Goal: Task Accomplishment & Management: Use online tool/utility

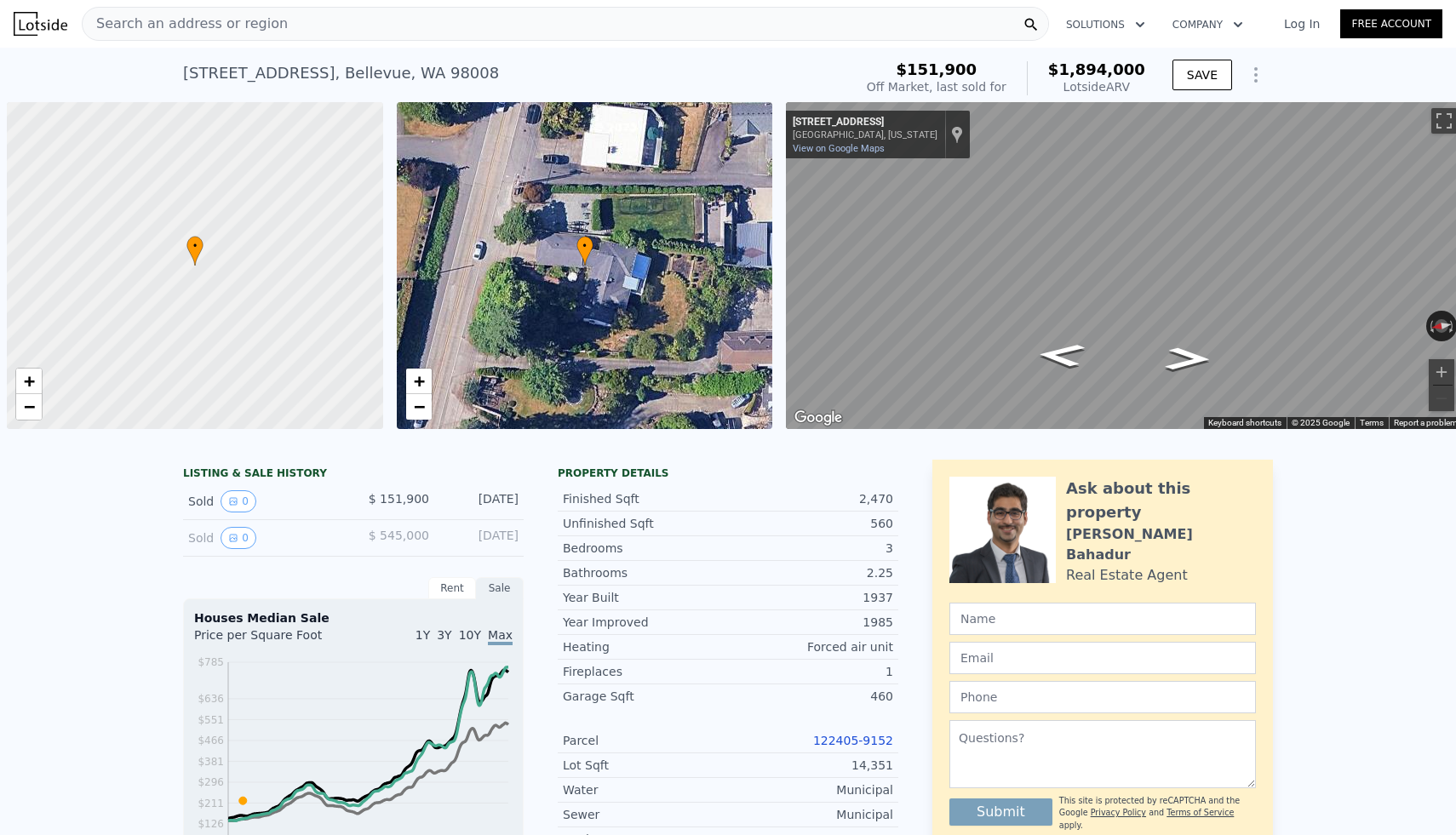
scroll to position [0, 1620]
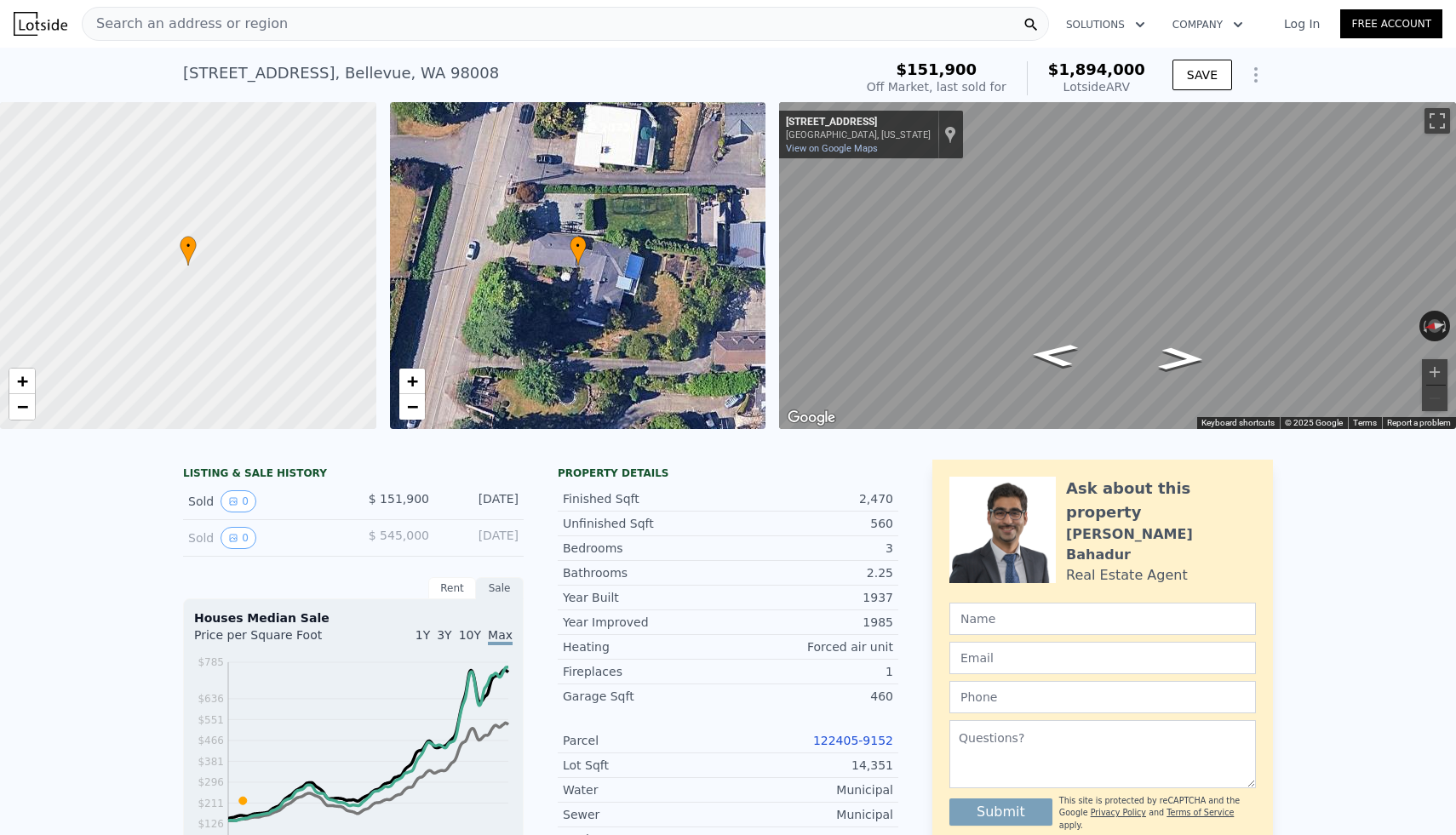
click at [418, 31] on div "Search an address or region" at bounding box center [566, 24] width 967 height 34
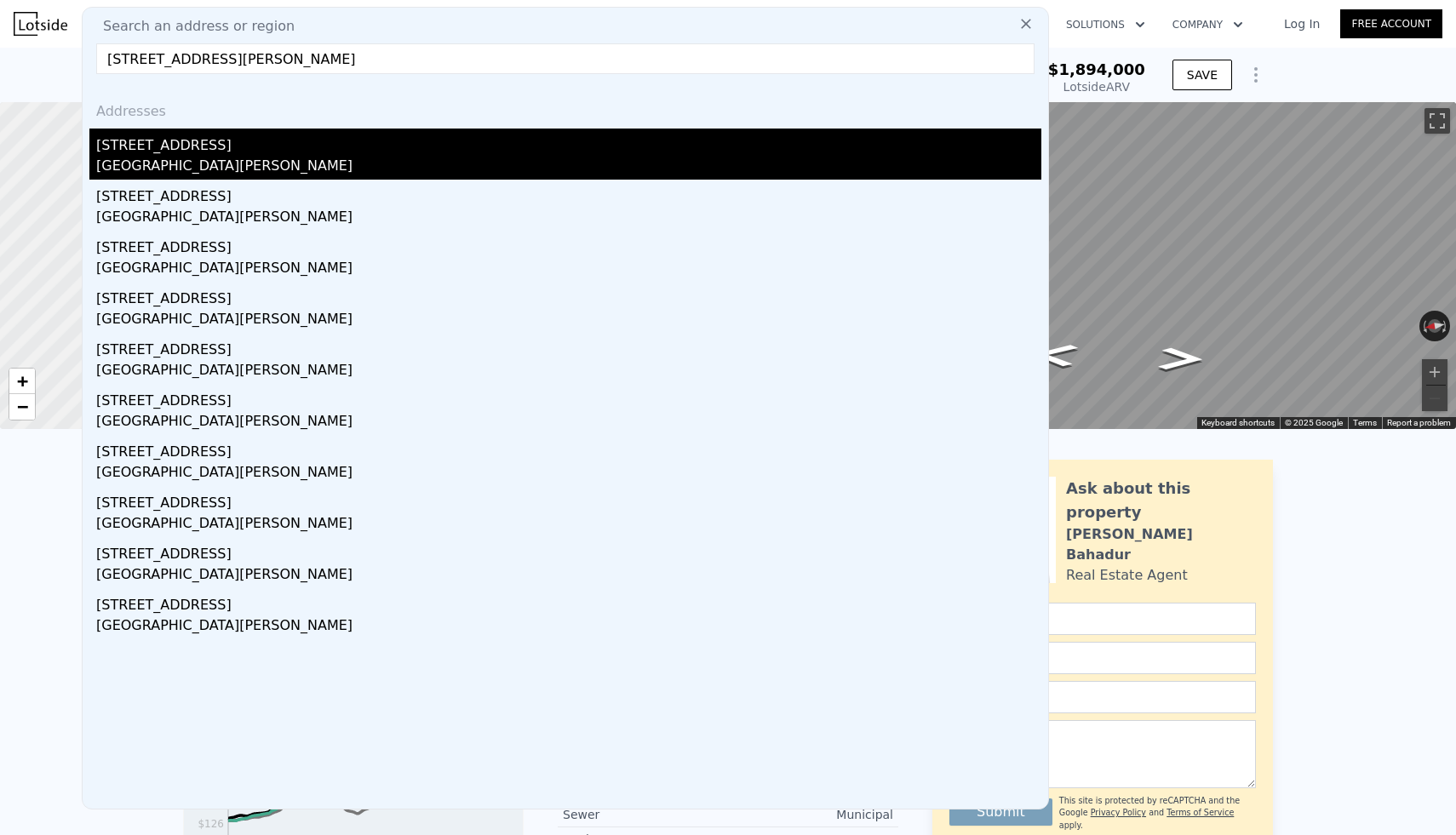
type input "3412 147th Avenue NE Lake Stevens, WA 98258"
click at [212, 146] on div "3412 147th Ave NE" at bounding box center [568, 142] width 945 height 28
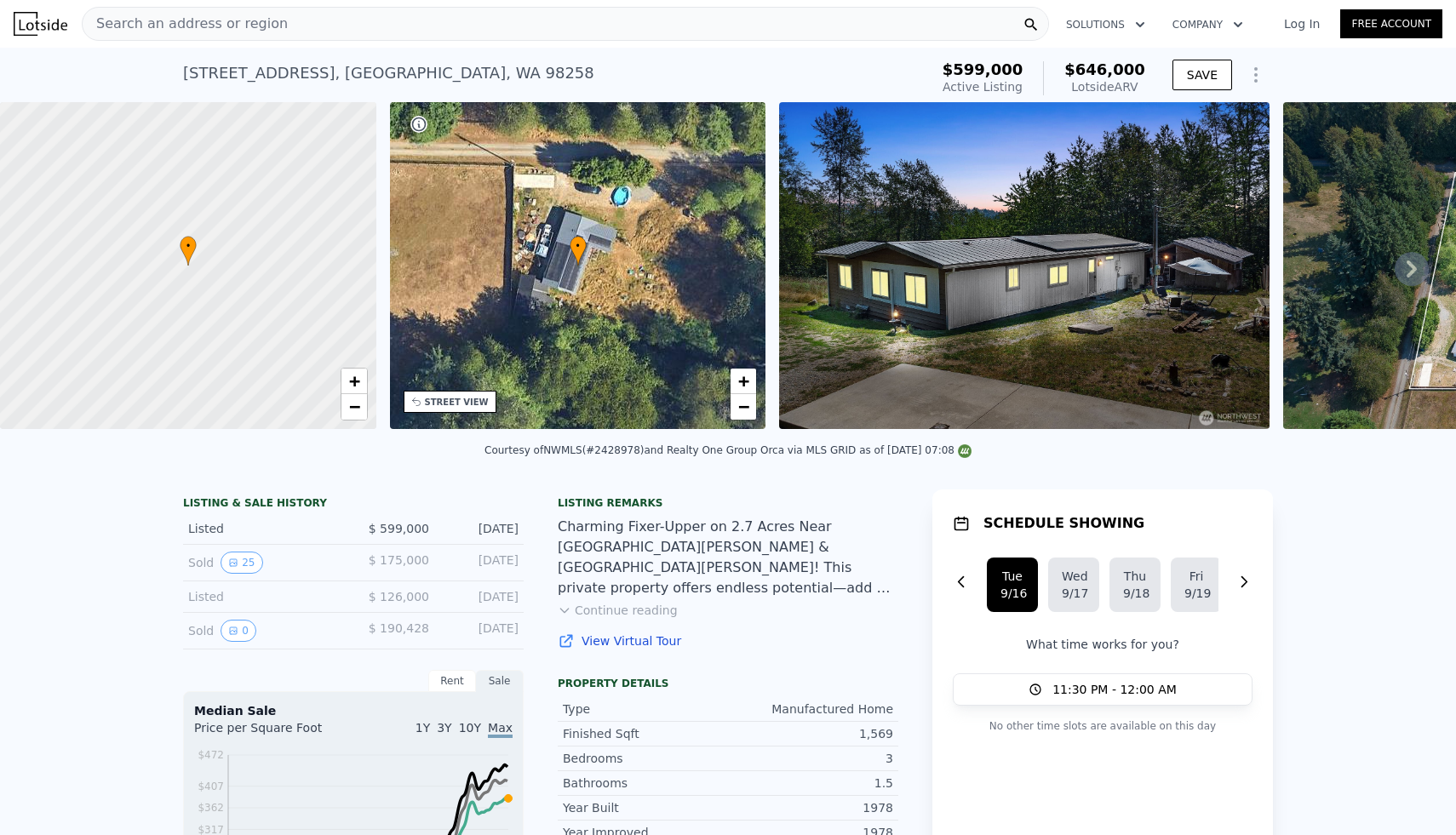
click at [544, 23] on div "Search an address or region" at bounding box center [566, 24] width 967 height 34
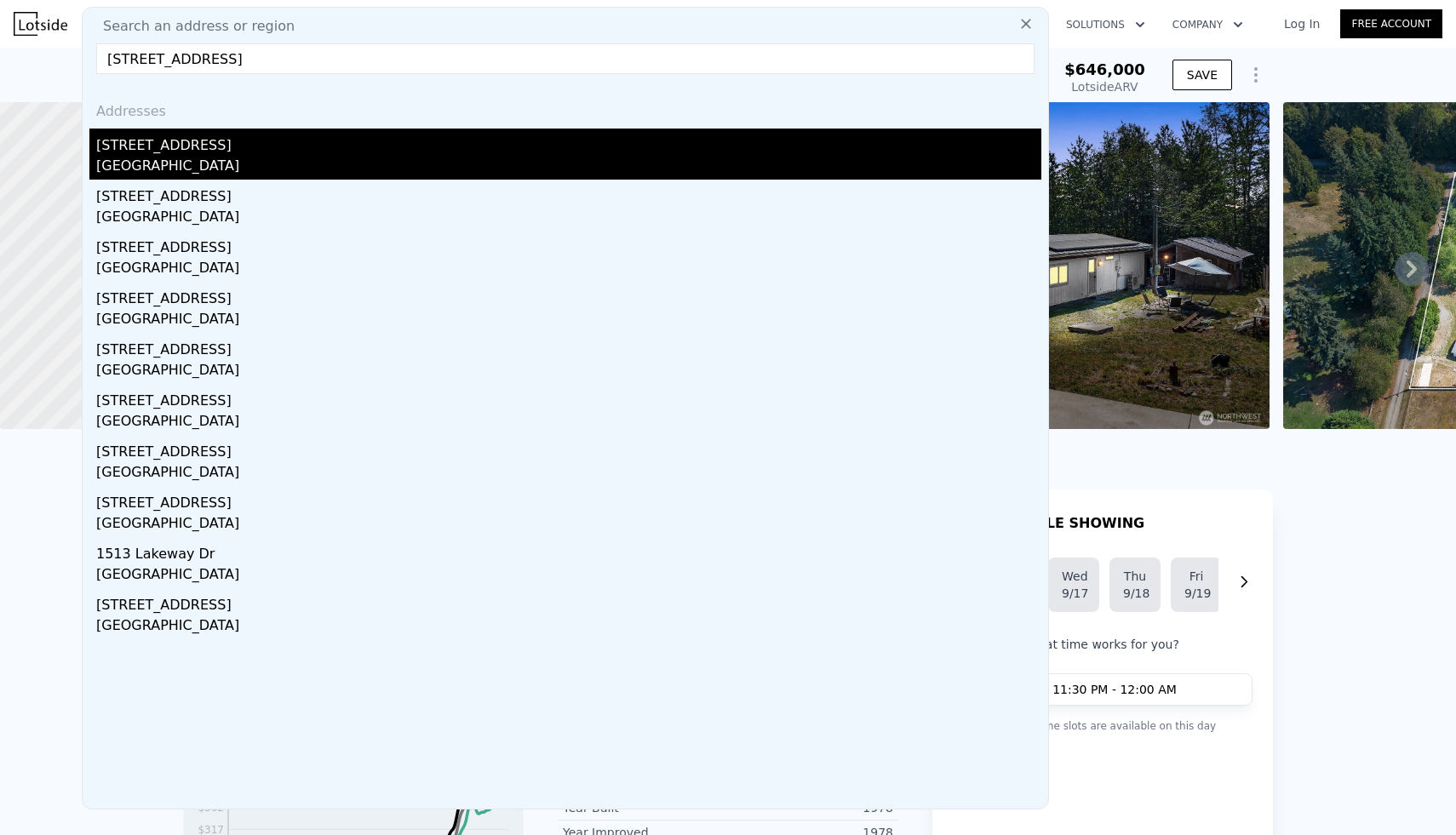
type input "[STREET_ADDRESS]"
click at [190, 155] on div "[GEOGRAPHIC_DATA]" at bounding box center [568, 167] width 945 height 24
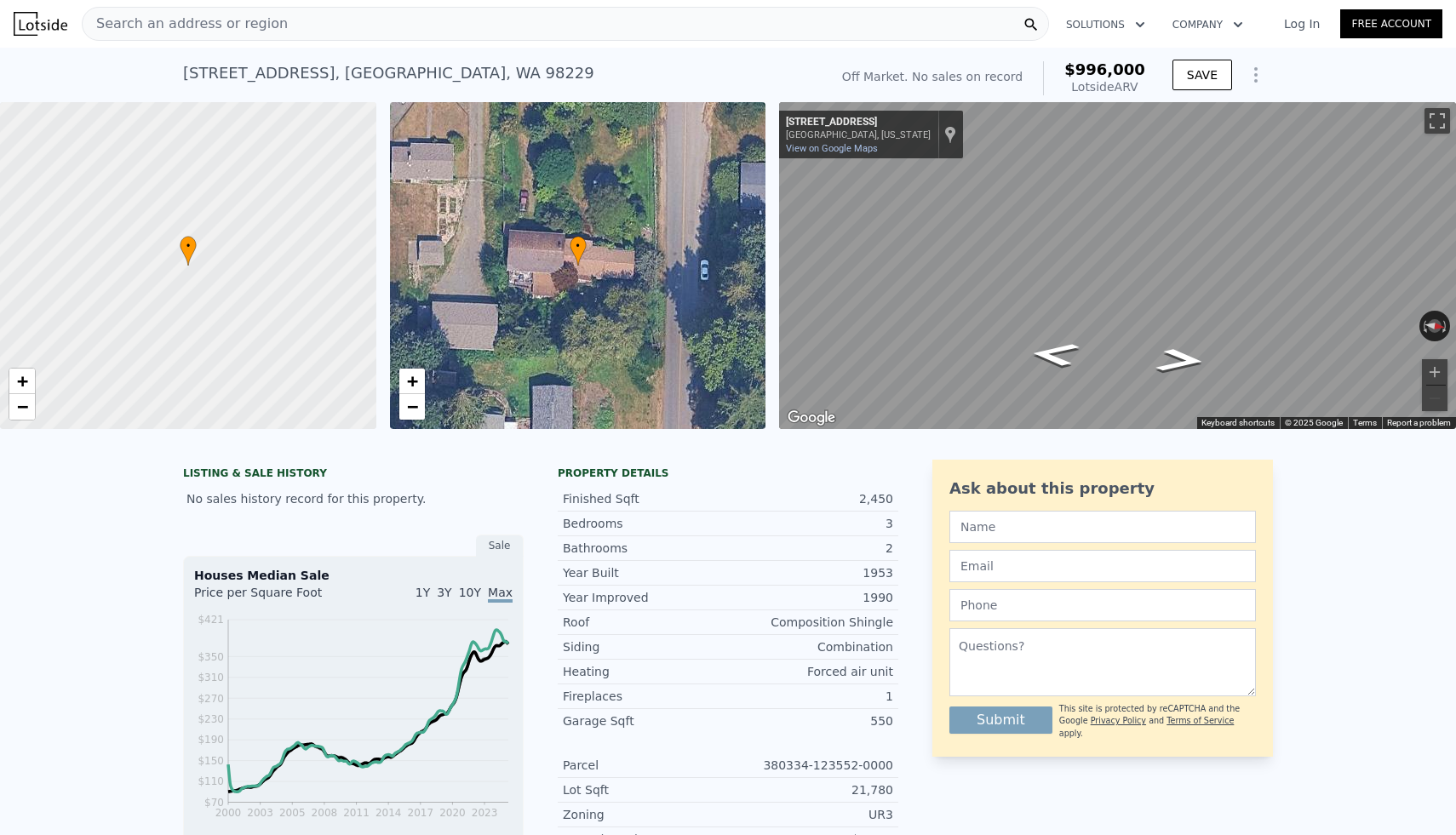
click at [469, 28] on div "Search an address or region" at bounding box center [566, 24] width 967 height 34
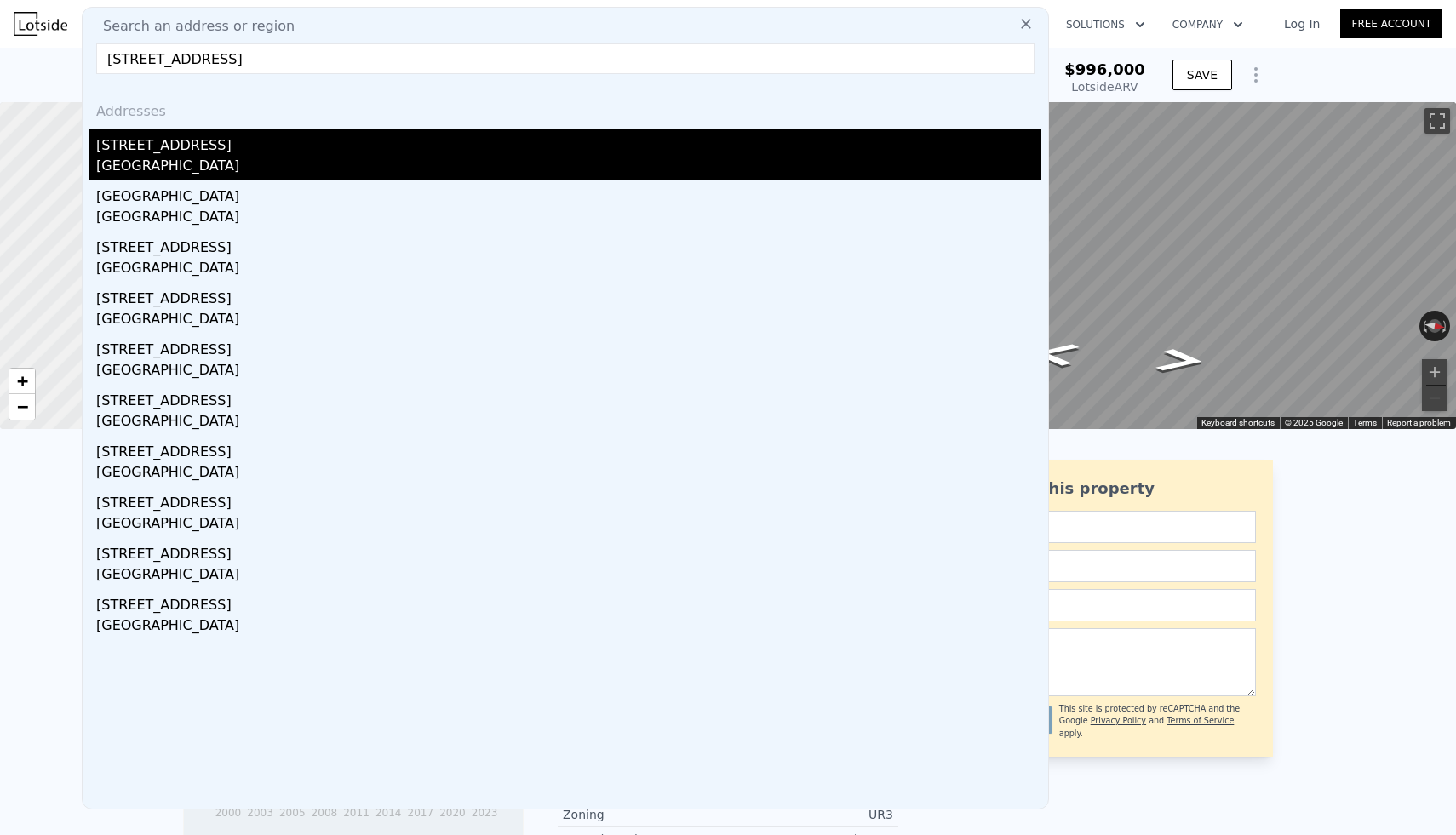
type input "1716 NE 56th Seattle, WA 98105"
click at [209, 153] on div "[STREET_ADDRESS]" at bounding box center [568, 142] width 945 height 28
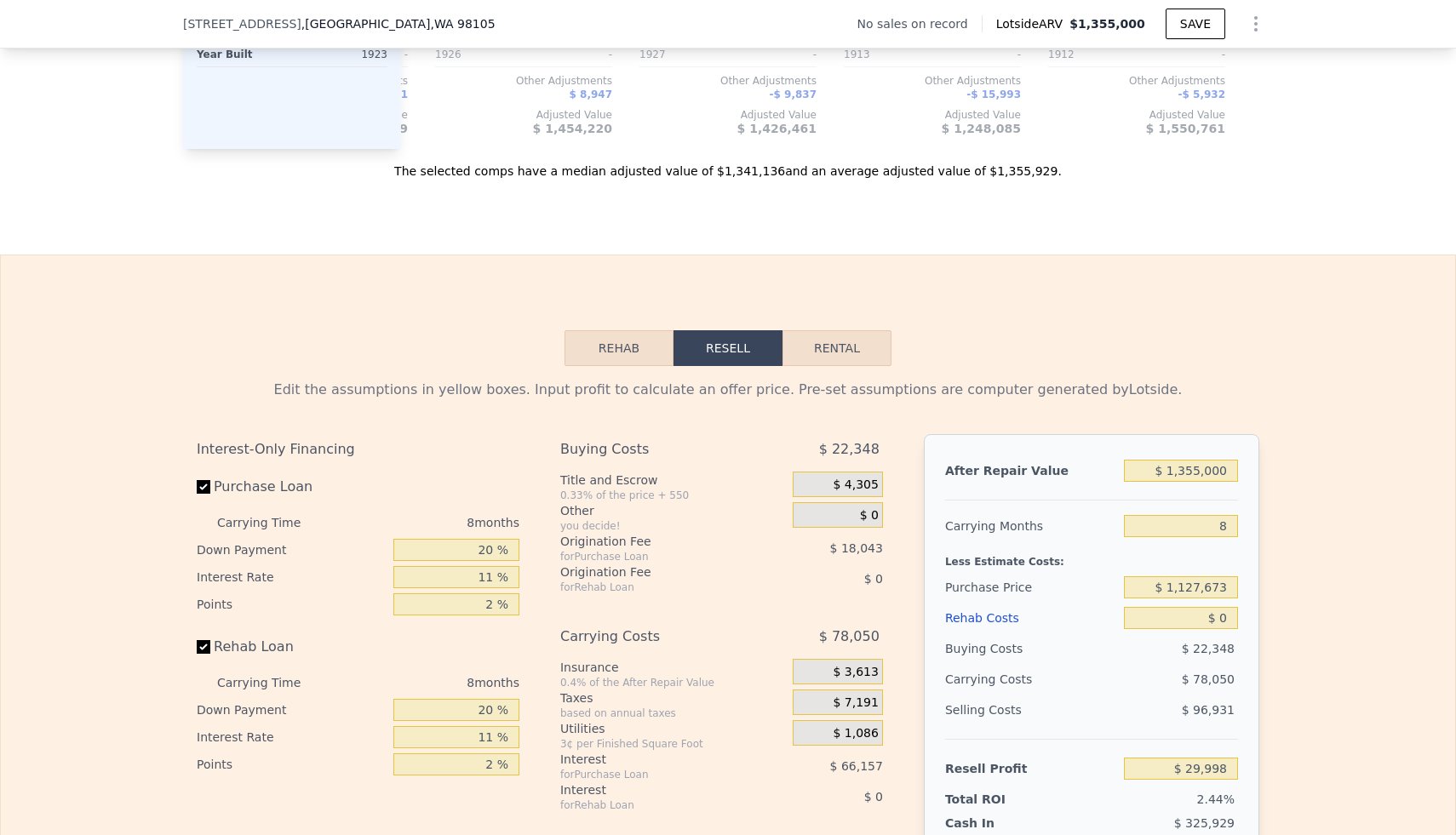
scroll to position [2459, 0]
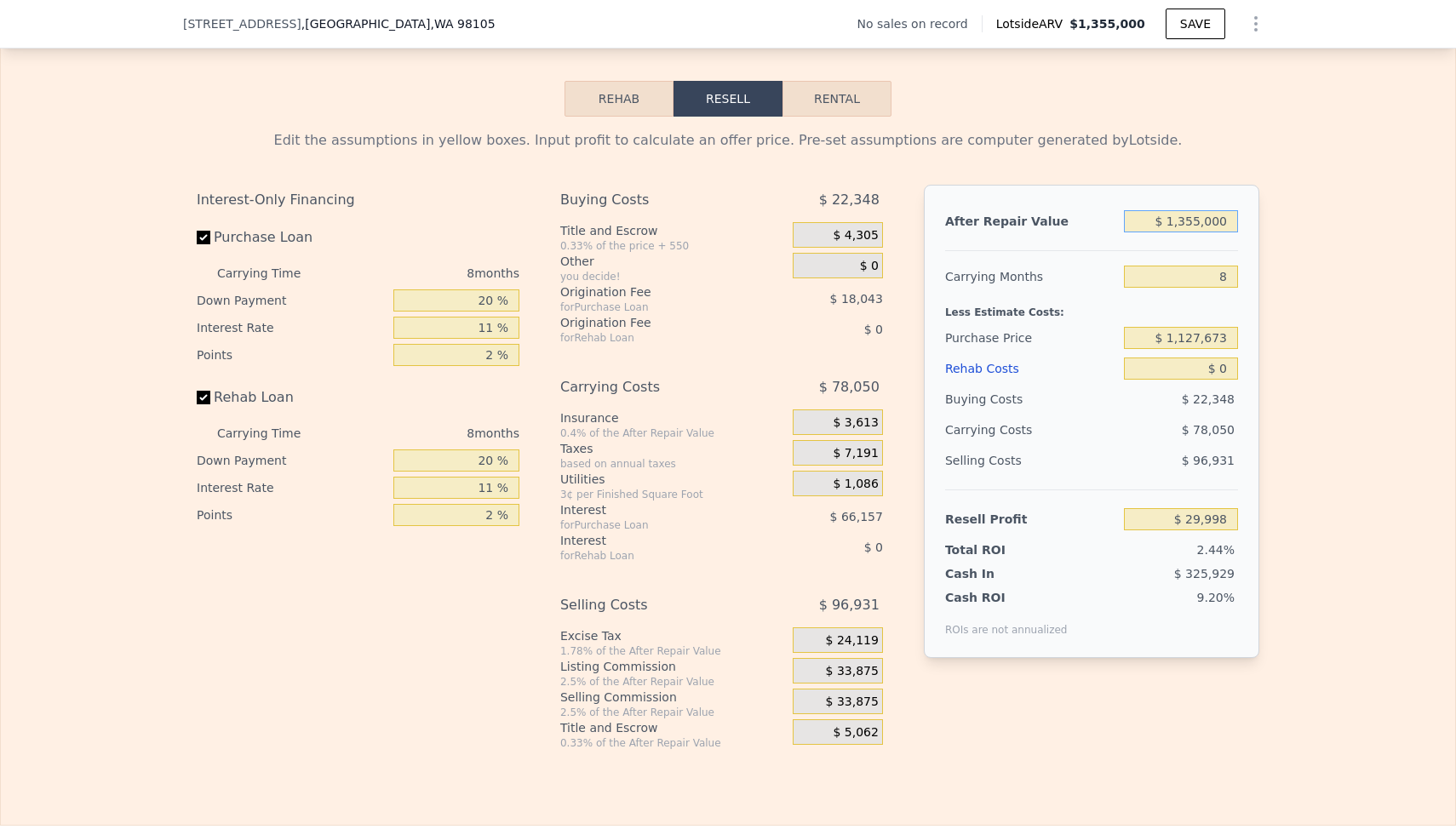
click at [1193, 227] on input "$ 1,355,000" at bounding box center [1180, 222] width 114 height 22
type input "$ 1"
type input "-$ 1,225,007"
type input "$ 14"
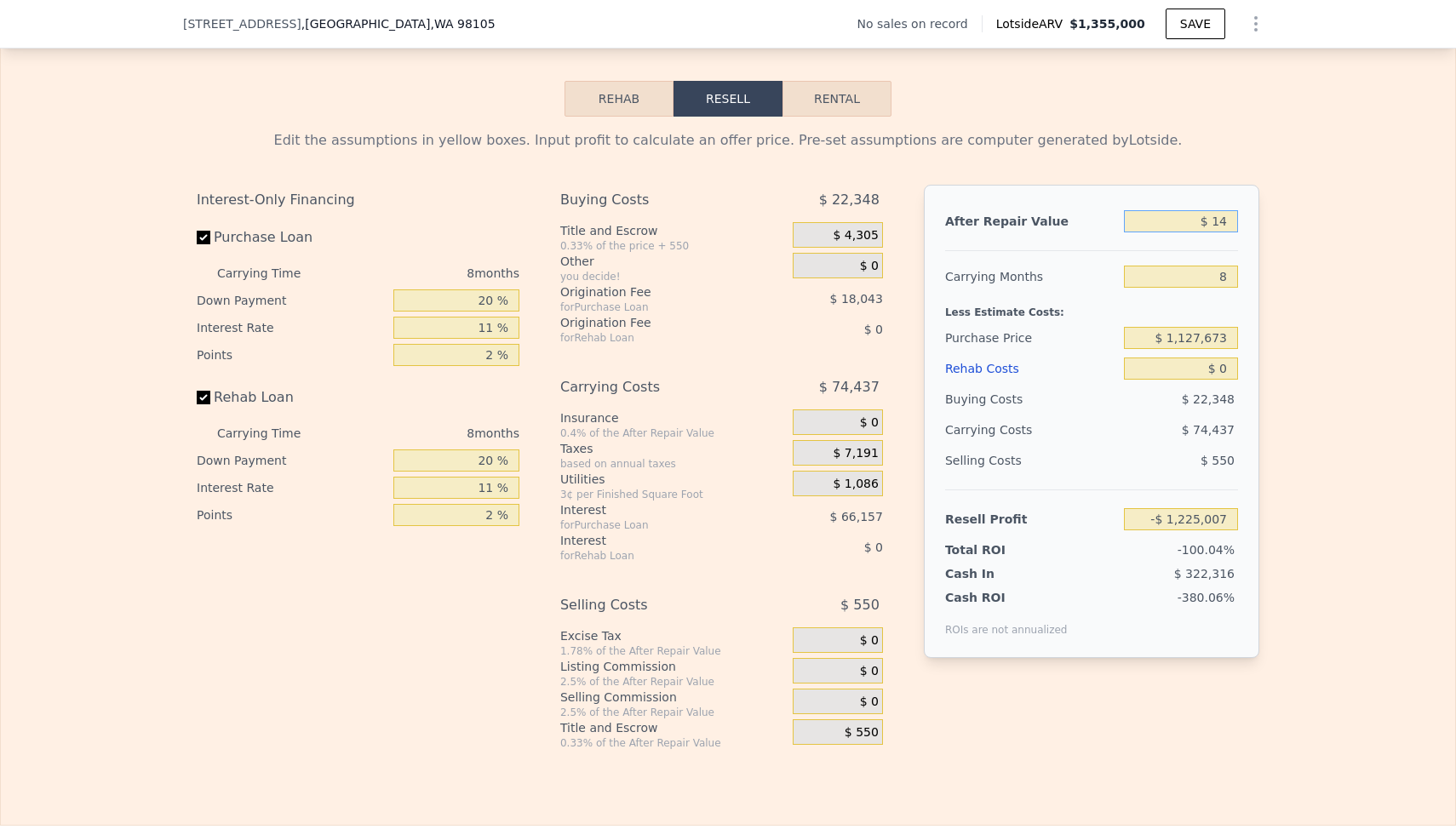
type input "-$ 1,224,994"
type input "$ 140"
type input "-$ 1,224,878"
type input "$ 1,400"
type input "-$ 1,223,712"
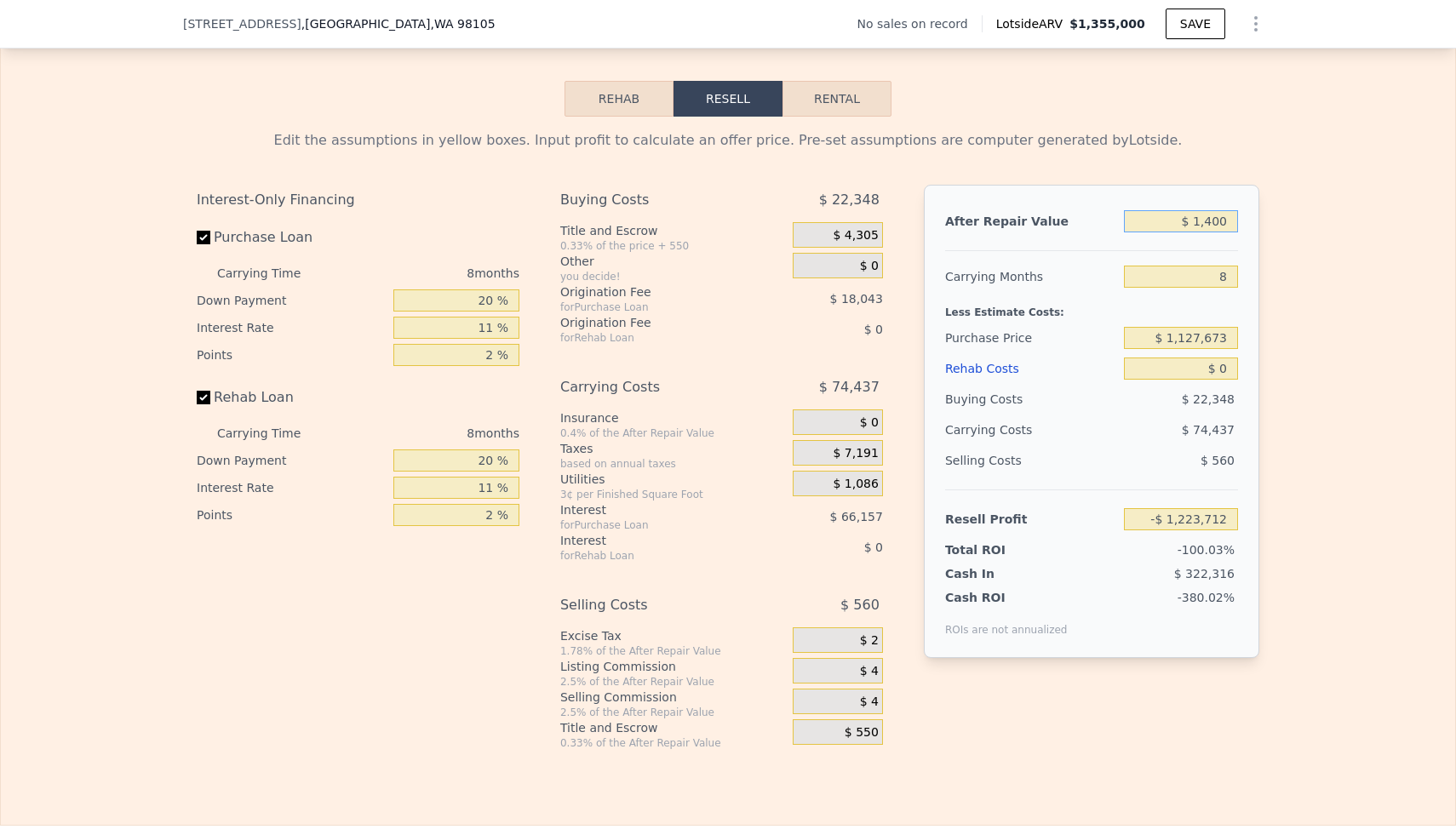
type input "$ 14,000"
type input "-$ 1,212,041"
type input "$ 140,000"
type input "-$ 1,095,339"
type input "$ 1,400,000"
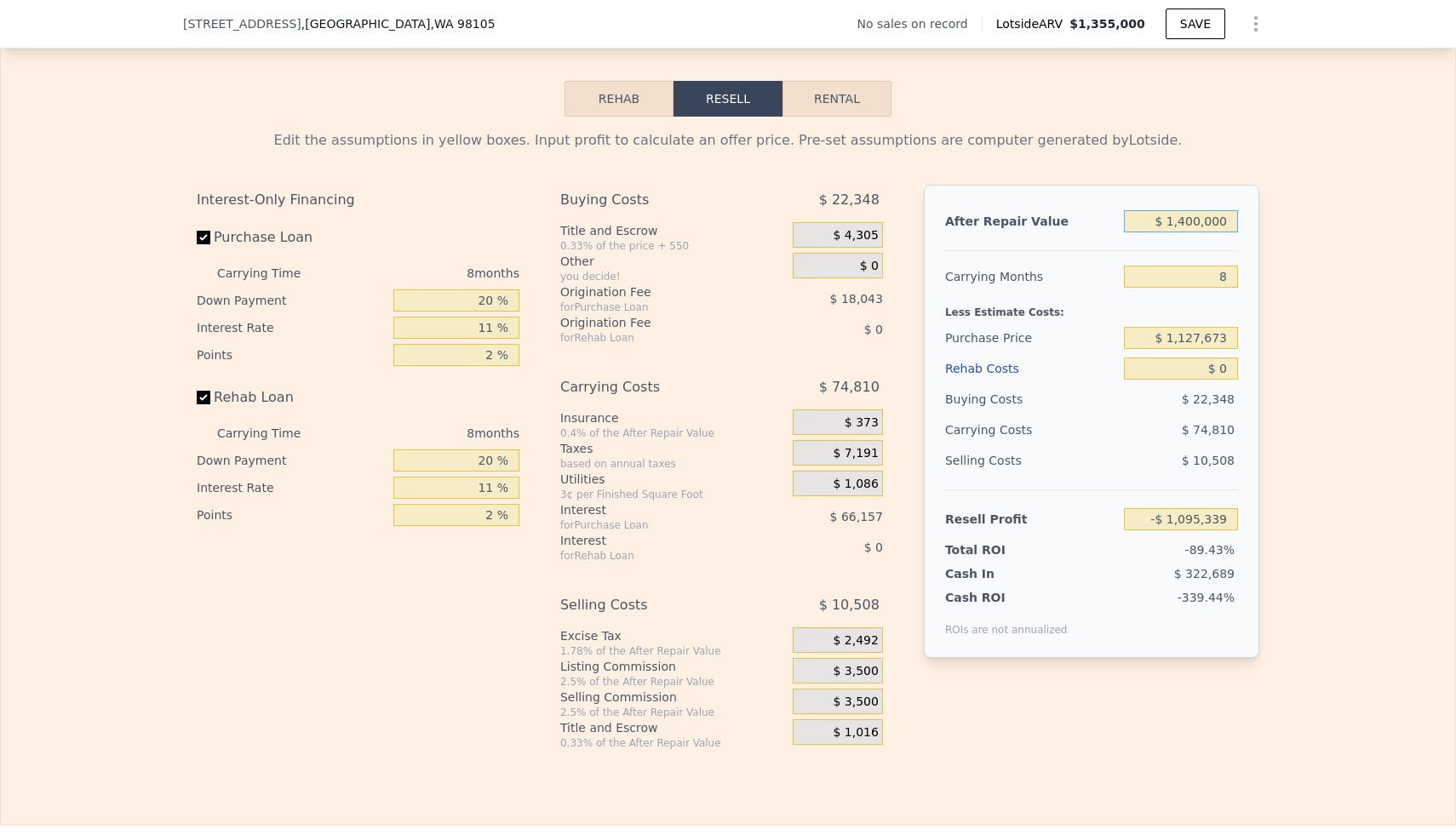
type input "$ 71,677"
type input "$ 1,400,000"
click at [1207, 331] on input "$ 1,127,673" at bounding box center [1180, 337] width 114 height 22
type input "$ 900,000"
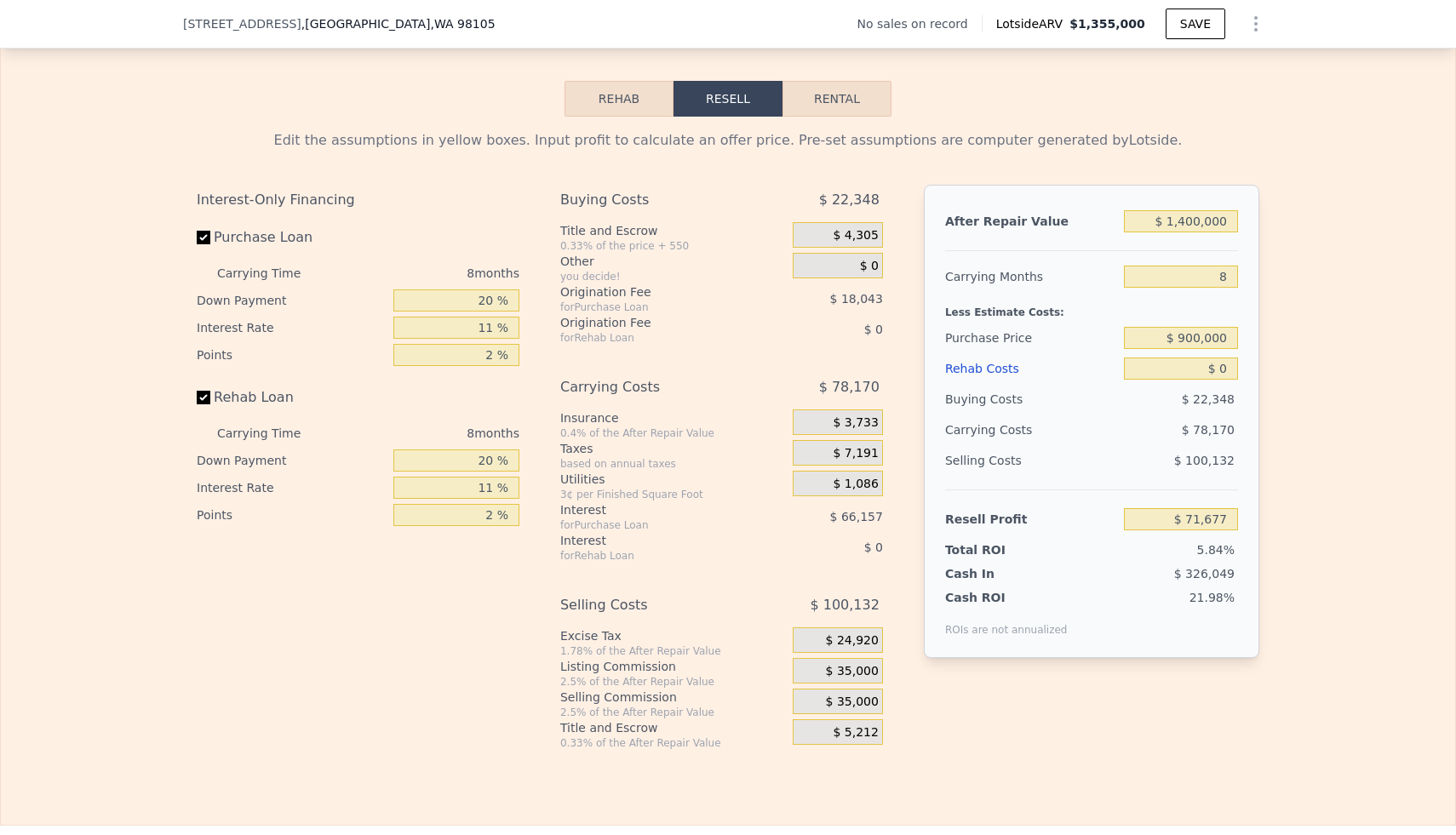
click at [1266, 357] on div "Edit the assumptions in yellow boxes. Input profit to calculate an offer price.…" at bounding box center [728, 433] width 1090 height 633
type input "$ 317,111"
click at [1220, 374] on input "$ 0" at bounding box center [1180, 368] width 114 height 22
type input "$ 10"
type input "$ 317,101"
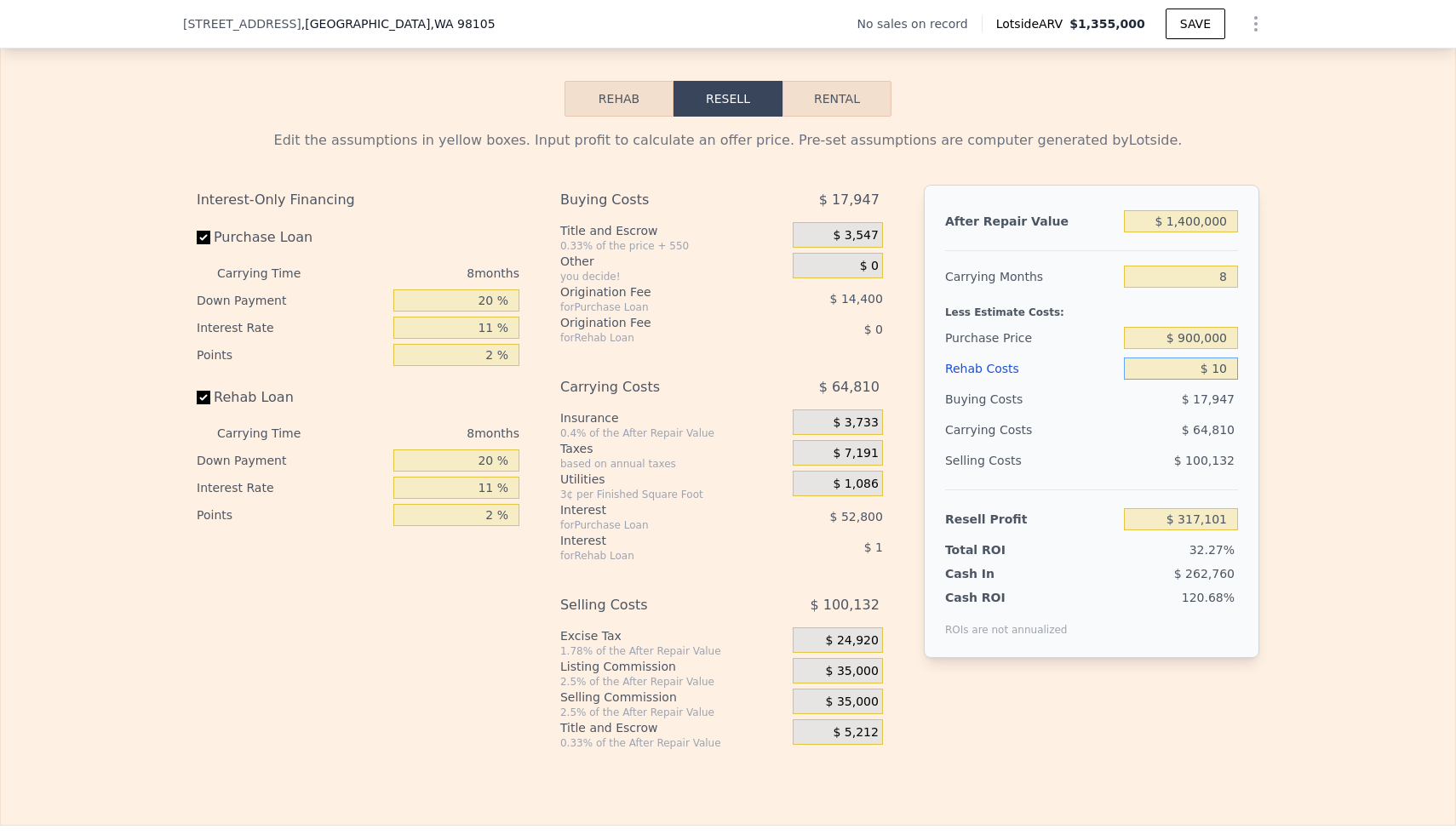
type input "$ 180"
type input "$ 316,920"
type input "$ 1,850"
type input "$ 315,119"
type input "$ 18,500"
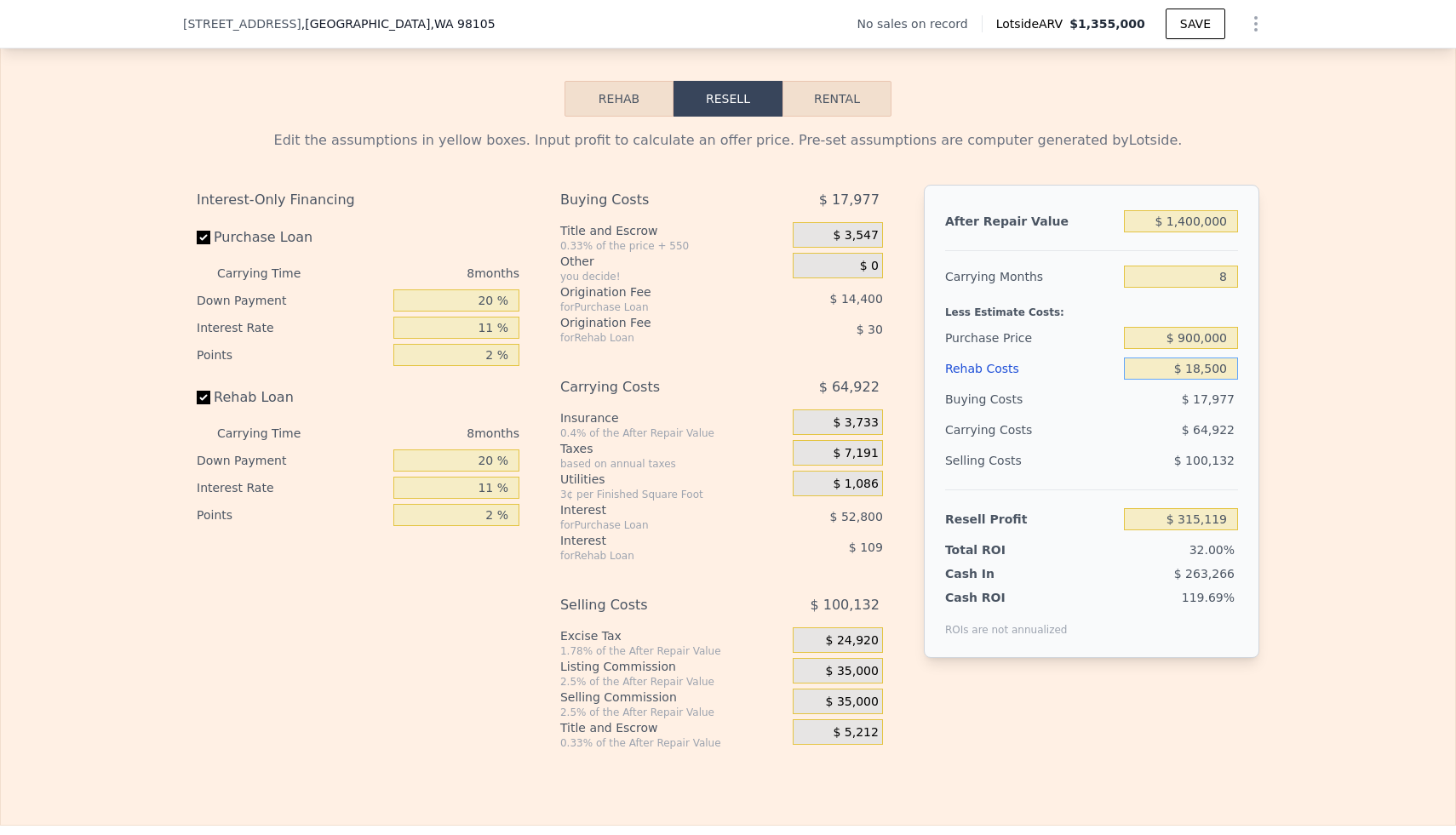
type input "$ 297,227"
type input "$ 185,000"
type input "$ 118,295"
type input "$ 1,850,000"
type input "-$ 1,671,025"
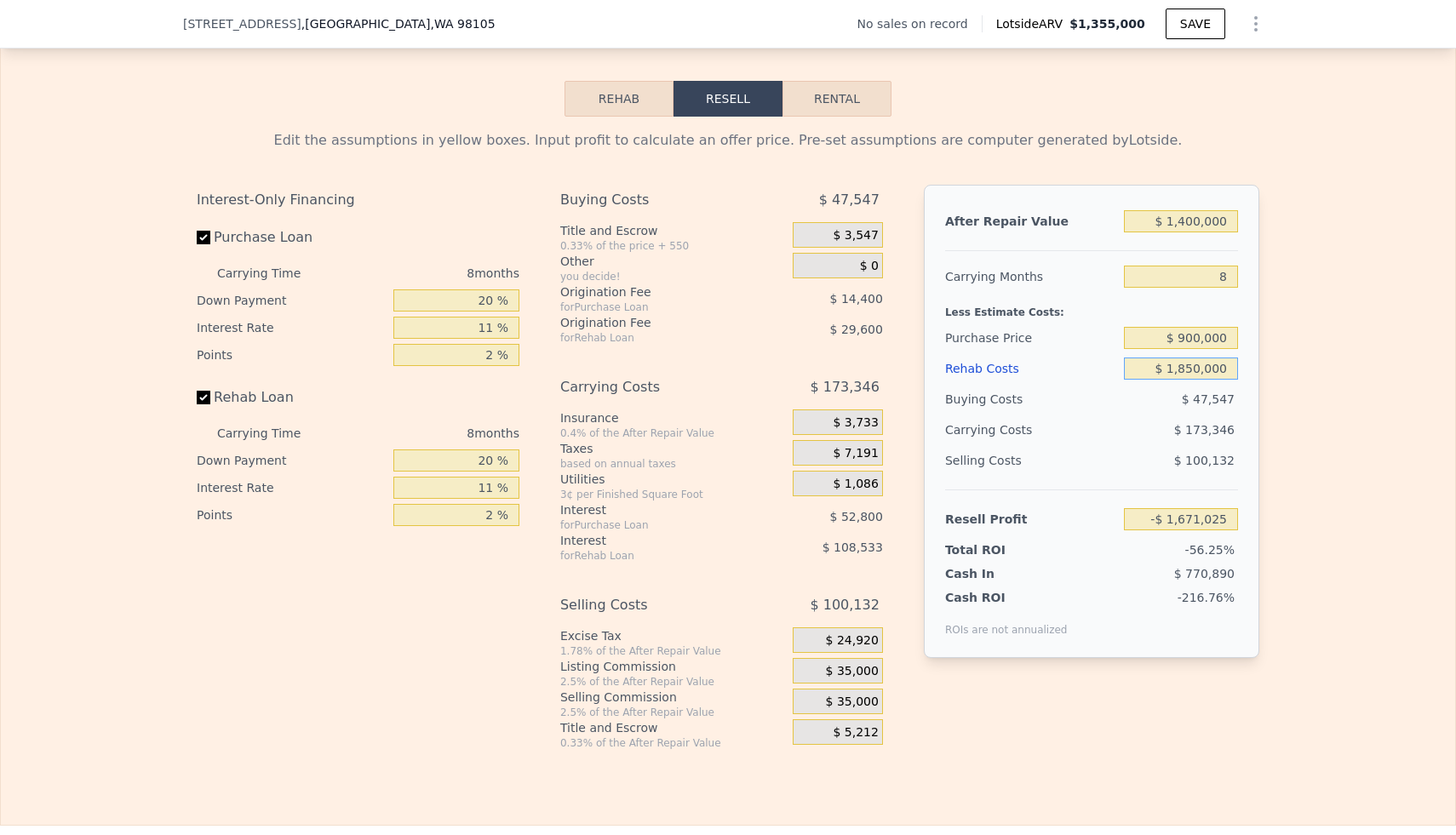
type input "$ 185,000"
type input "$ 118,295"
type input "$ 185,000"
click at [1263, 388] on div "Edit the assumptions in yellow boxes. Input profit to calculate an offer price.…" at bounding box center [728, 433] width 1090 height 633
click at [1212, 339] on input "$ 900,000" at bounding box center [1180, 337] width 114 height 22
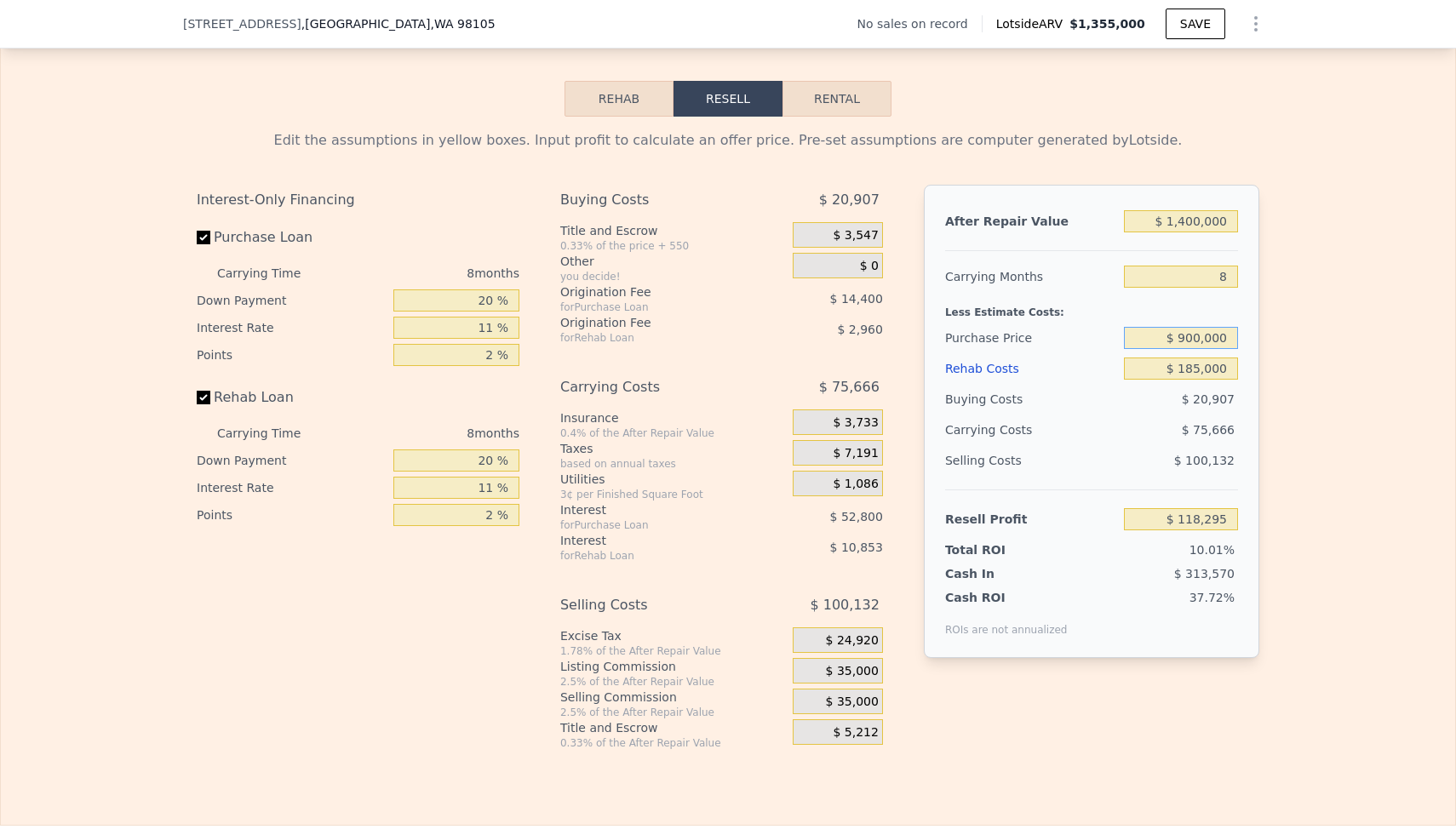
click at [1212, 339] on input "$ 900,000" at bounding box center [1180, 337] width 114 height 22
type input "$ 885,000"
click at [1352, 327] on div "Edit the assumptions in yellow boxes. Input profit to calculate an offer price.…" at bounding box center [728, 433] width 1454 height 633
type input "$ 134,465"
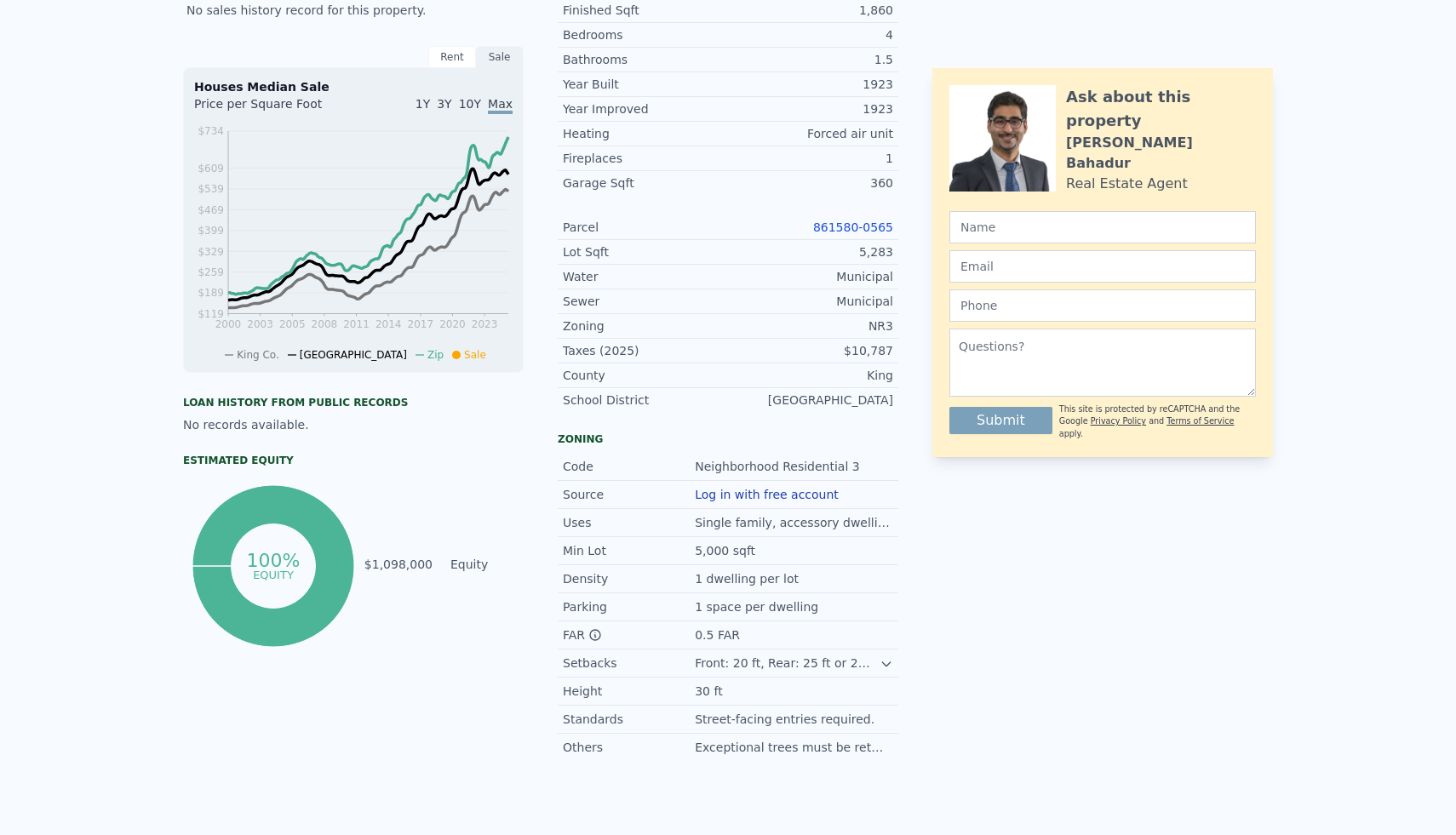
scroll to position [0, 0]
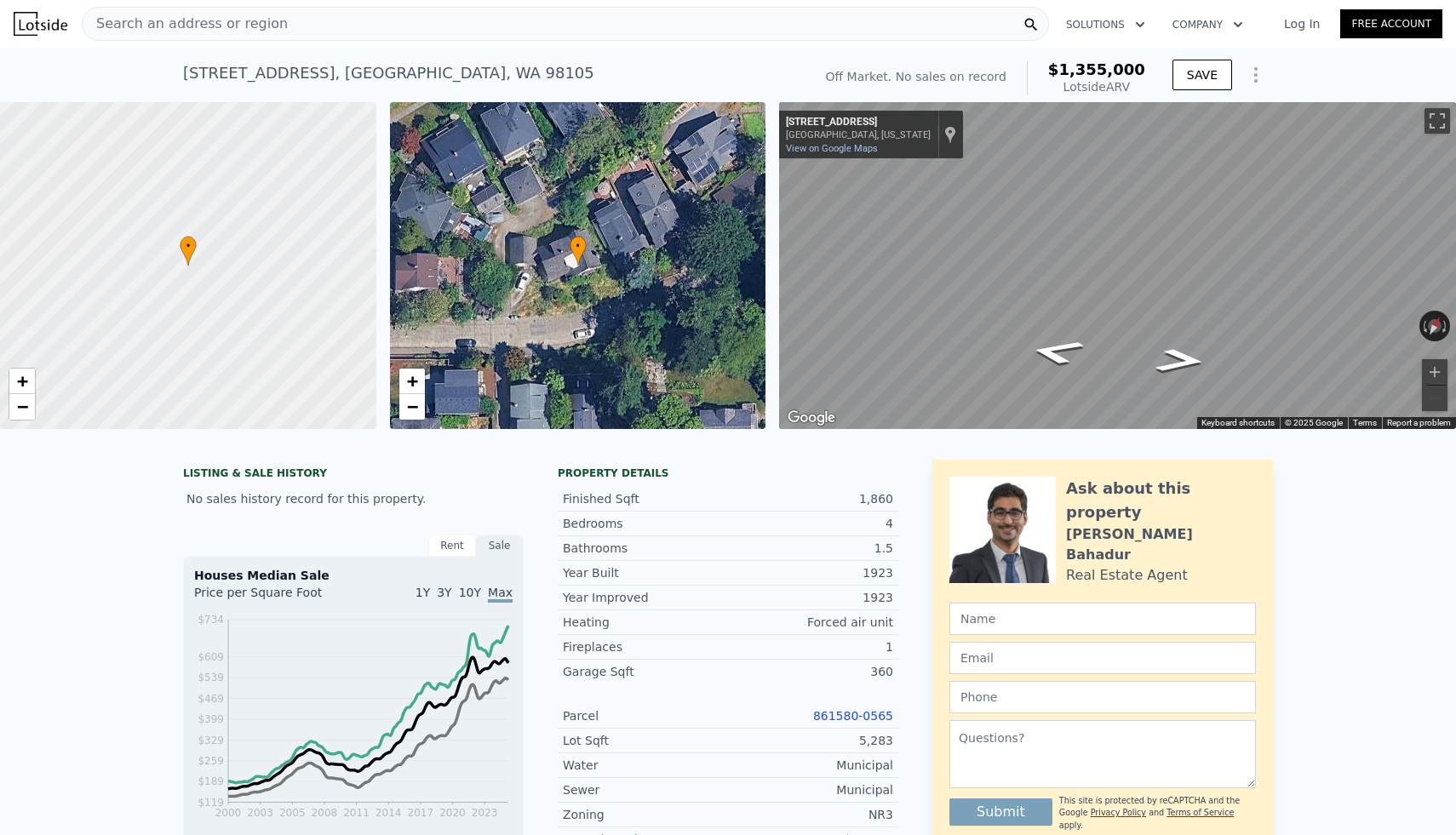
click at [394, 24] on div "Search an address or region" at bounding box center [566, 24] width 967 height 34
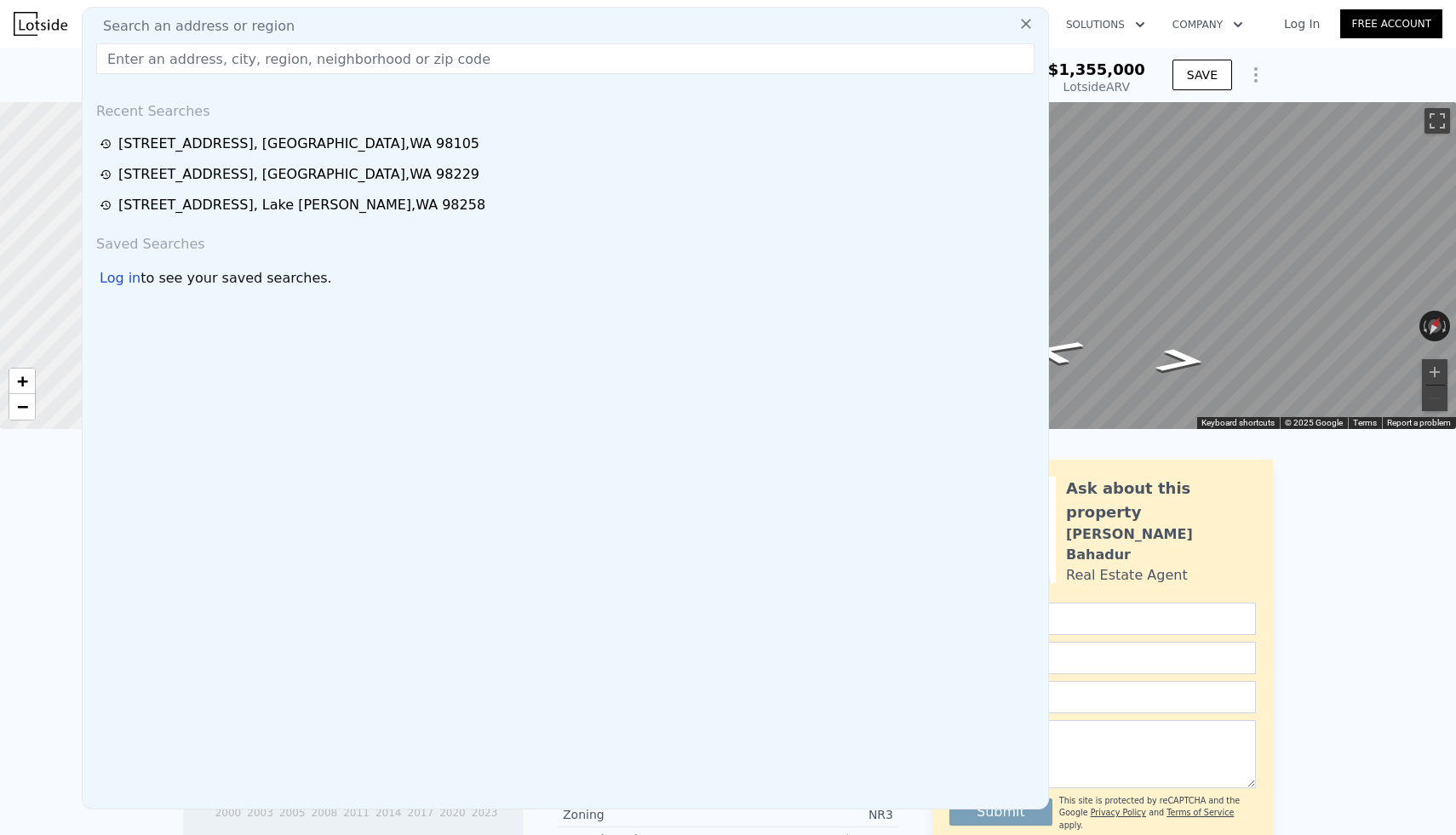
type input "1810 193rd Ave SW, Lakebay, WA 98349"
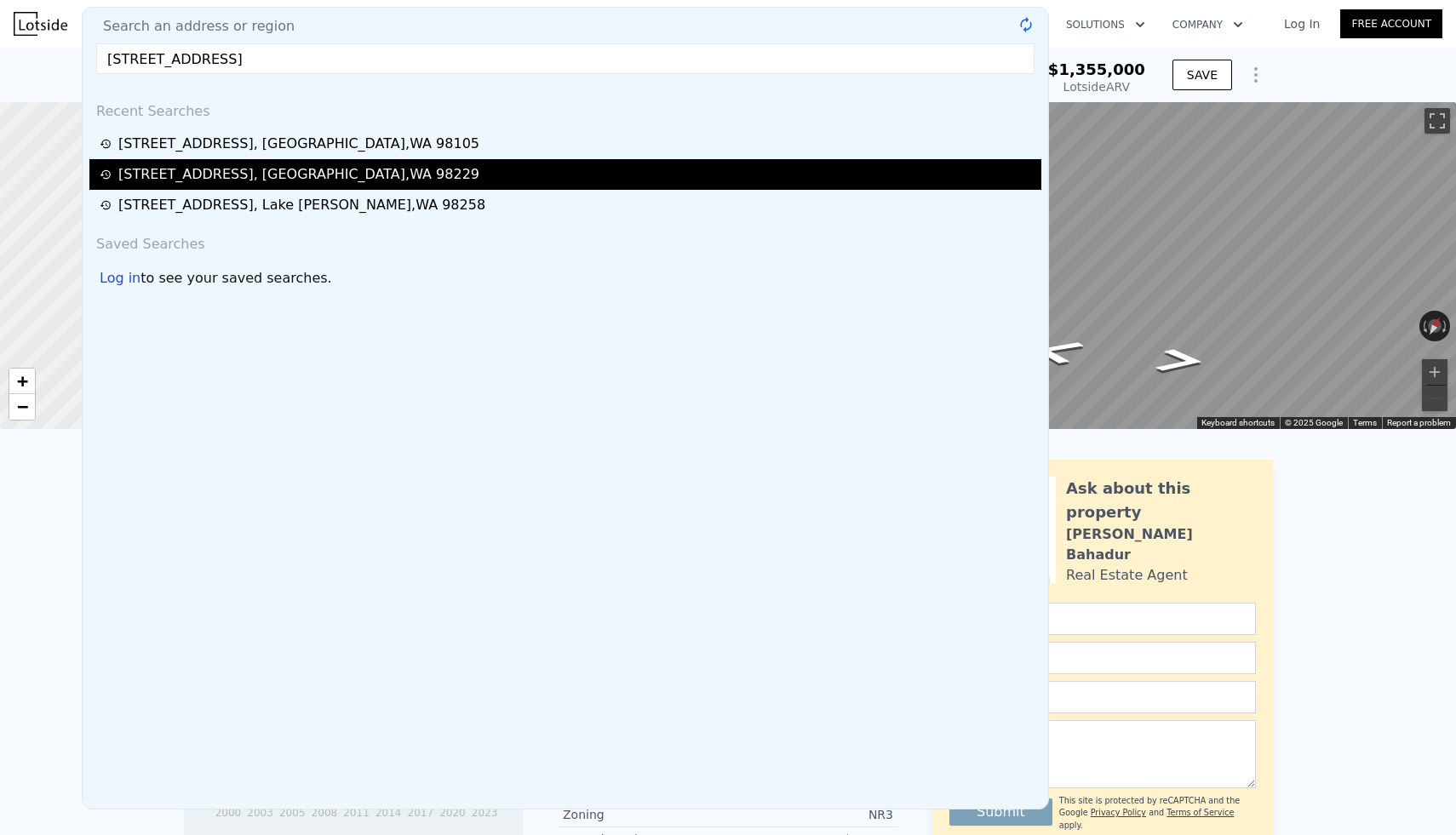
type input "$ 1,355,000"
type input "$ 0"
type input "$ 29,998"
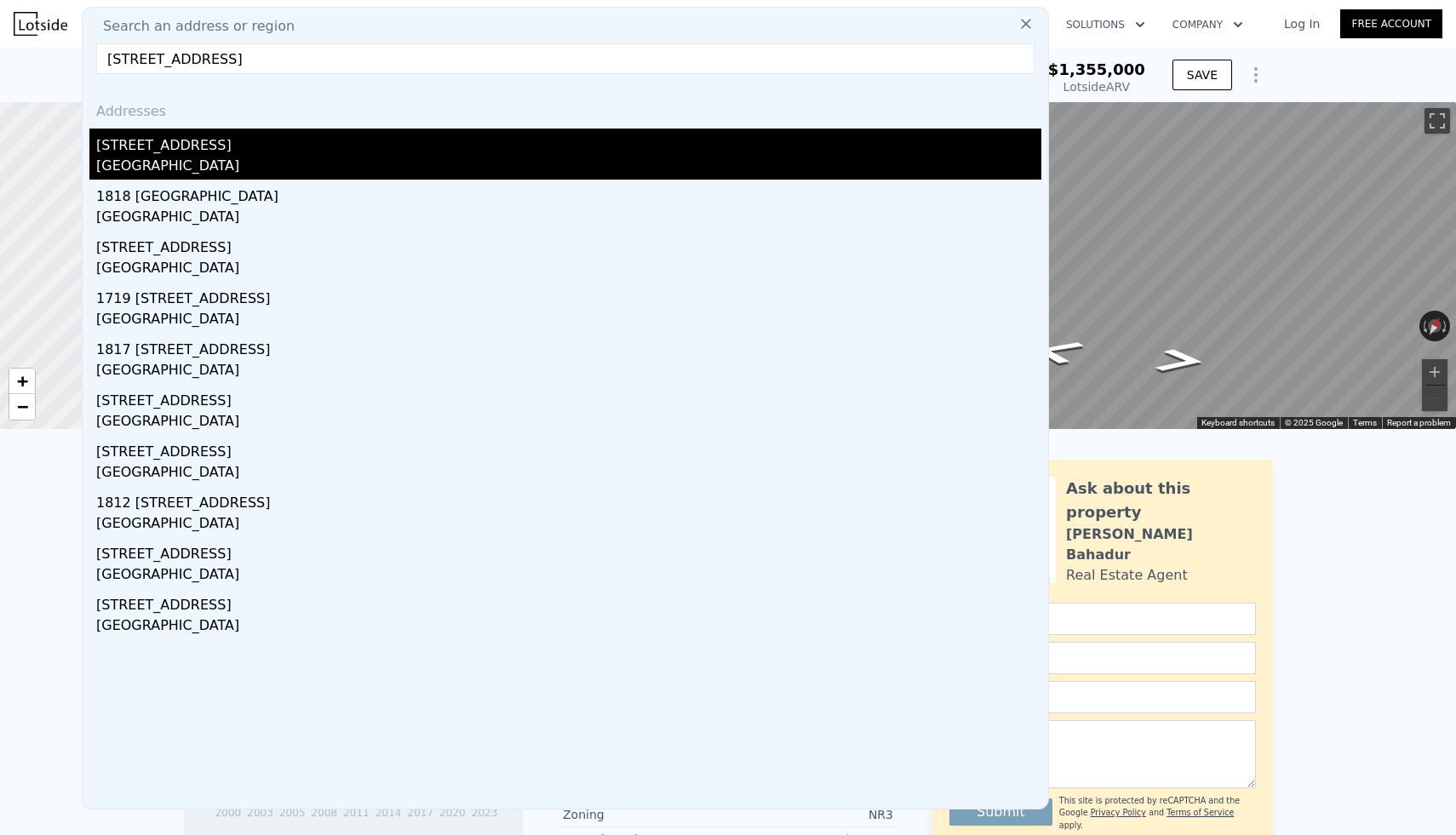
type input "1810 193rd Ave SW, Lakebay, WA 98349"
click at [168, 146] on div "[STREET_ADDRESS]" at bounding box center [568, 142] width 945 height 28
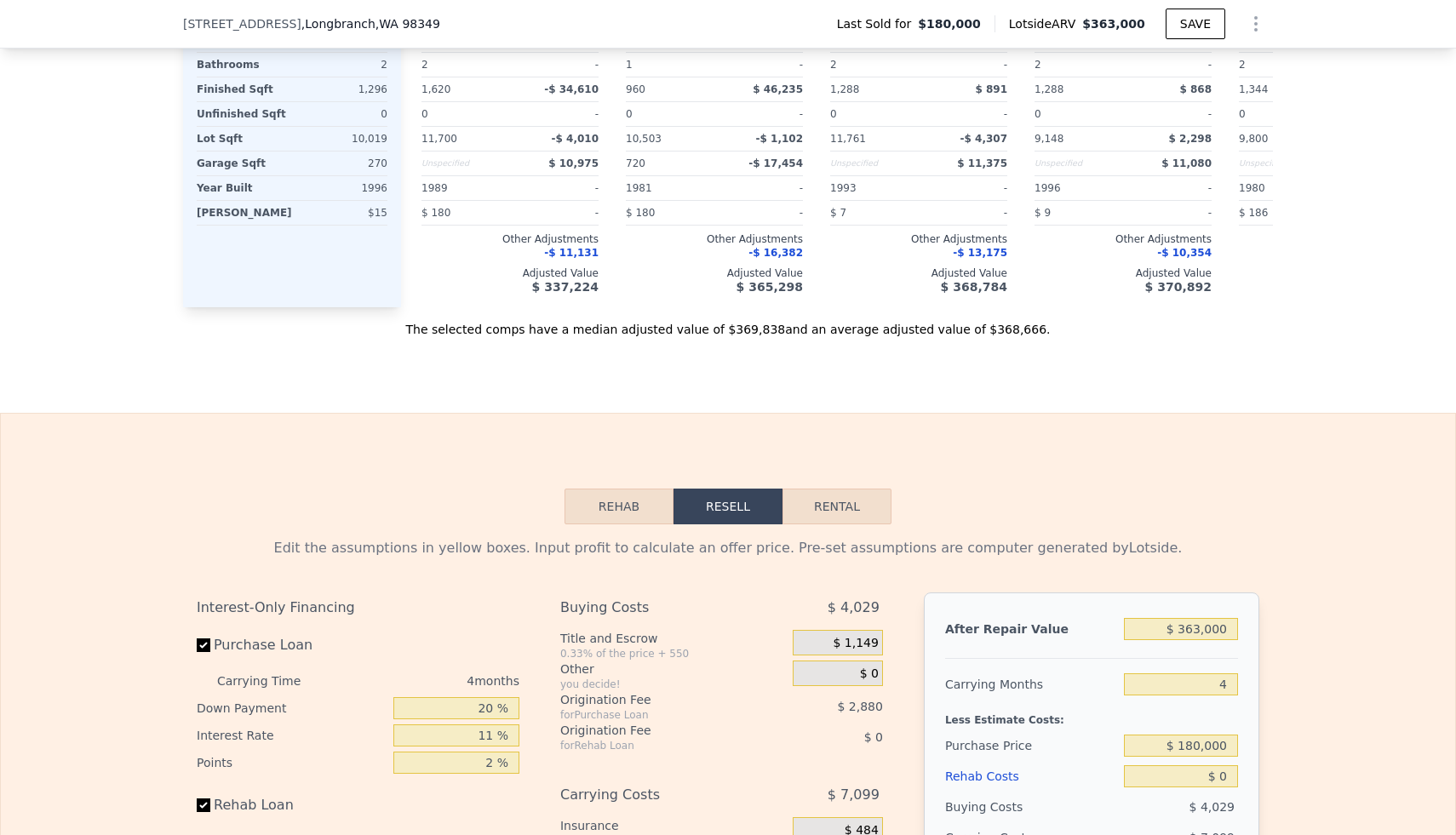
scroll to position [2160, 0]
click at [1207, 625] on input "$ 363,000" at bounding box center [1180, 626] width 114 height 22
type input "$ 3"
type input "-$ 191,191"
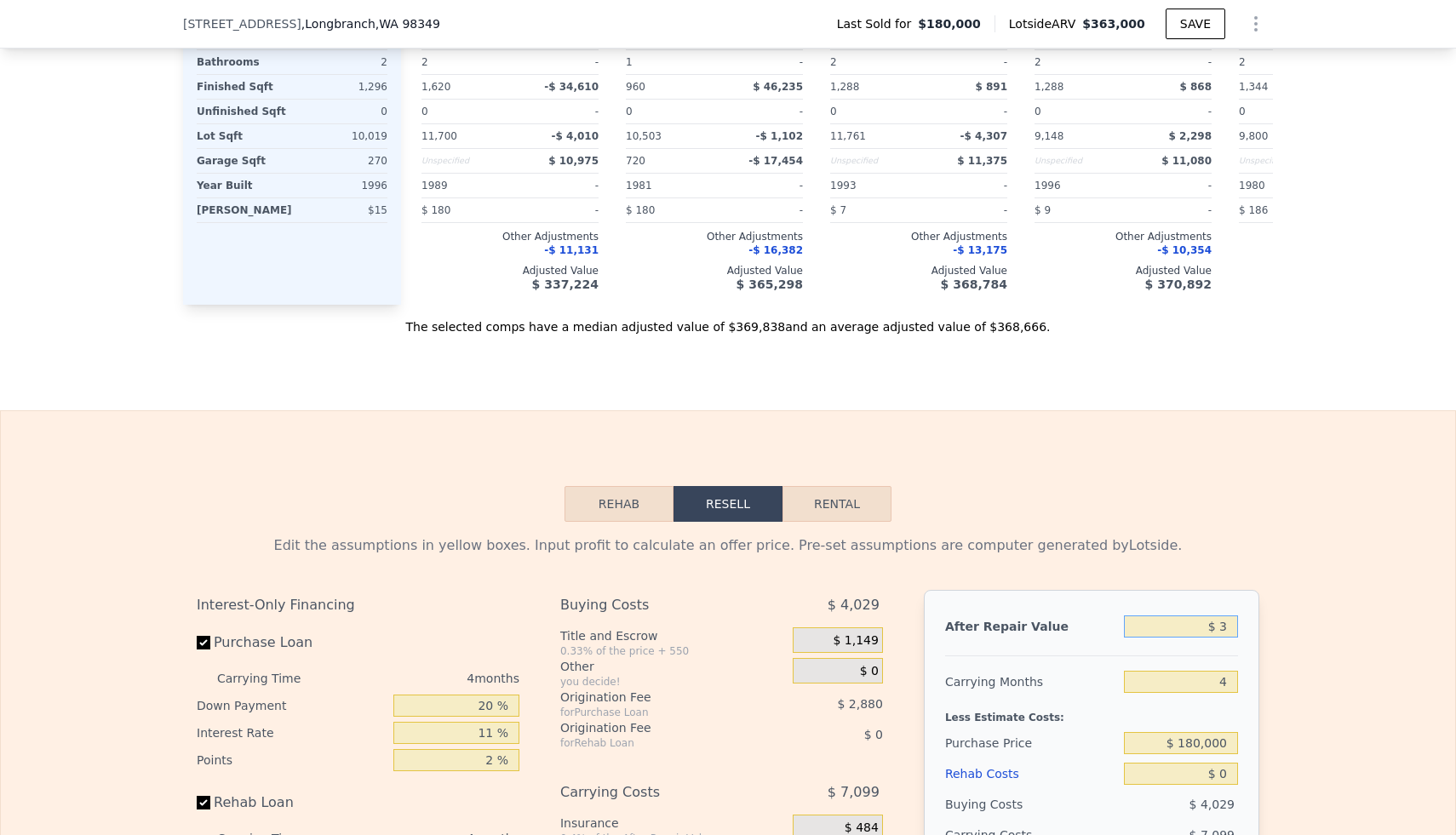
type input "$ 37"
type input "-$ 191,160"
type input "$ 375"
type input "-$ 190,845"
type input "$ 3,750"
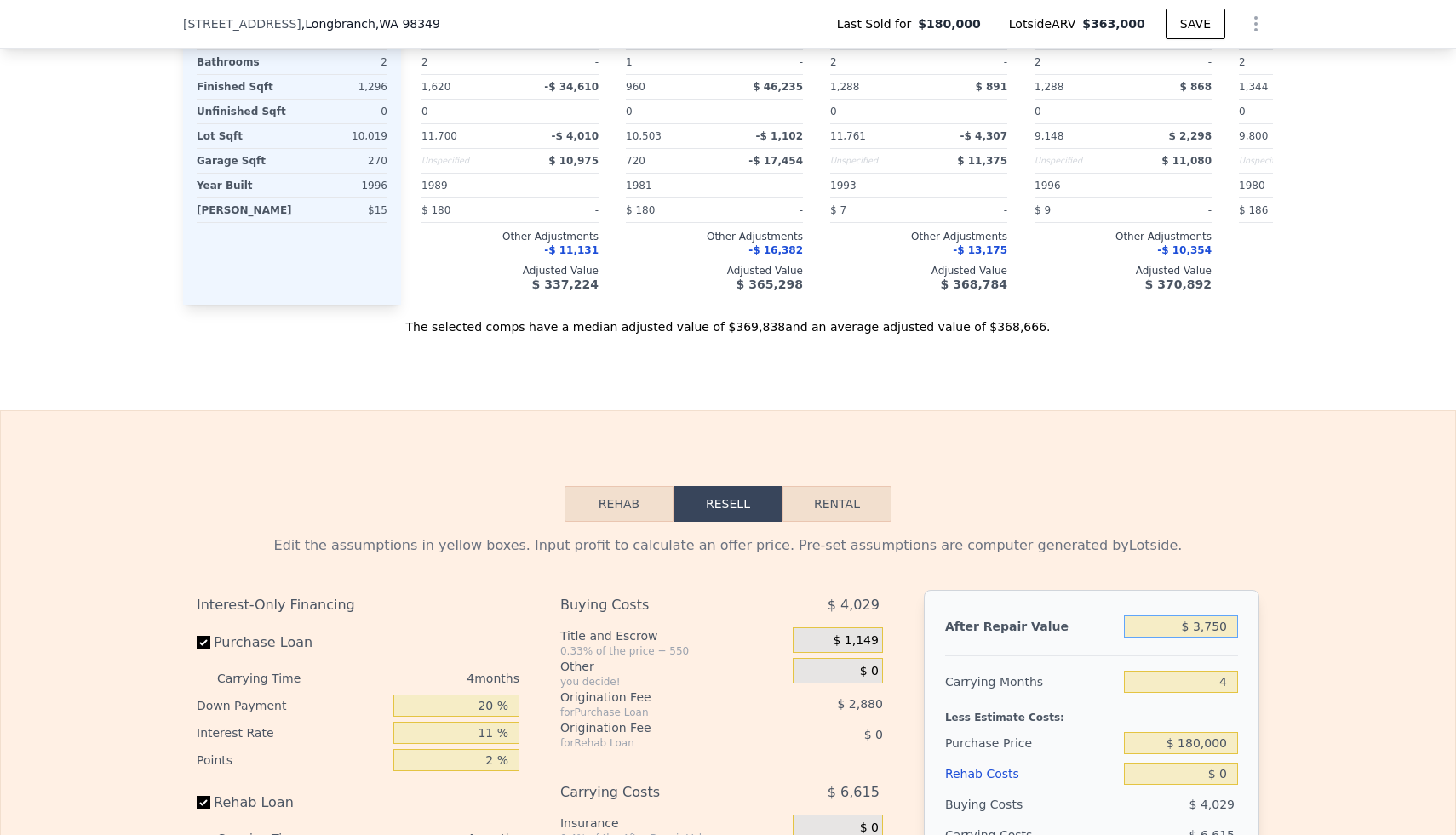
type input "-$ 187,709"
type input "$ 37,500"
type input "-$ 156,345"
type input "$ 375,000"
type input "$ 157,307"
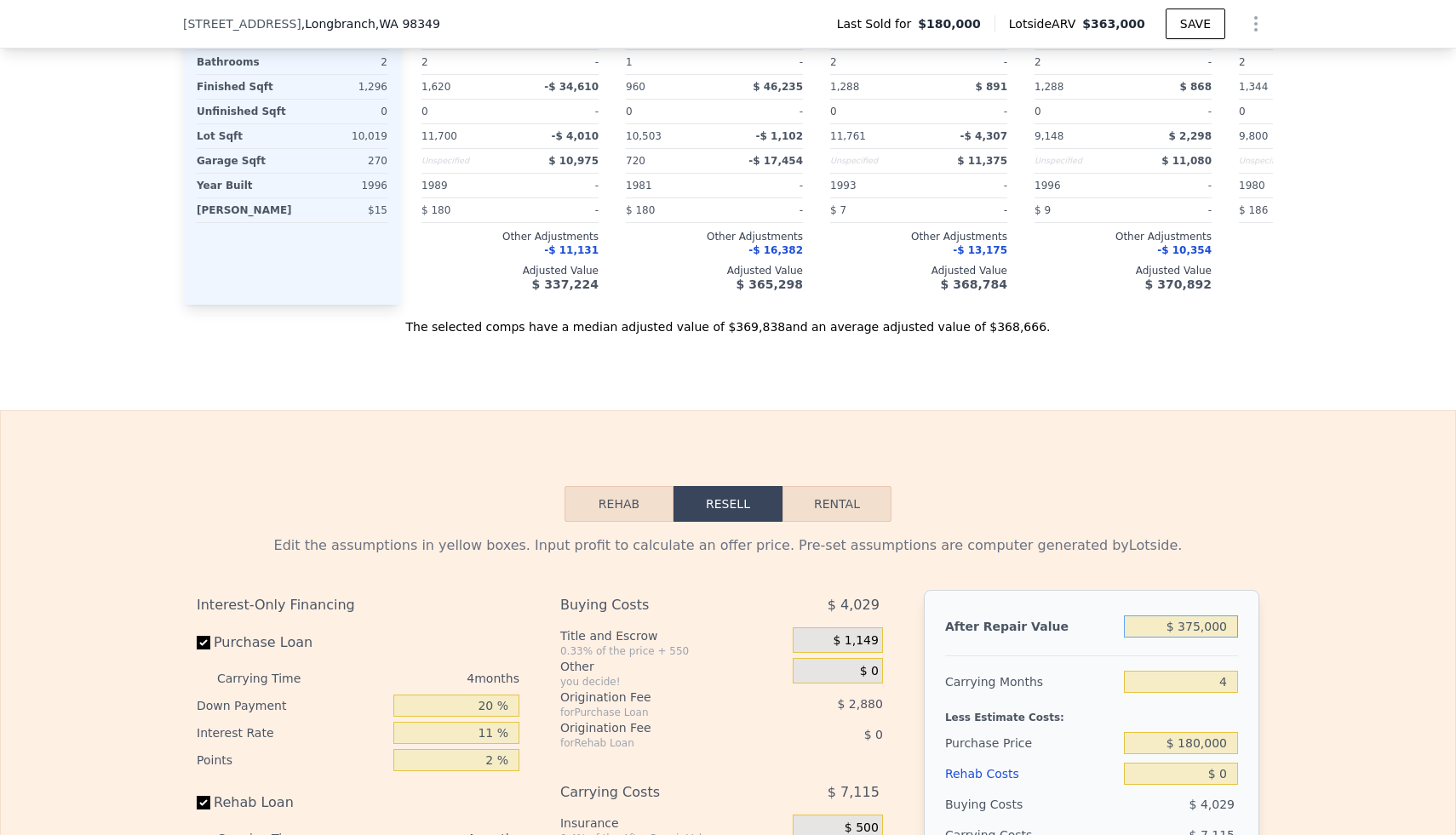
type input "$ 375,000"
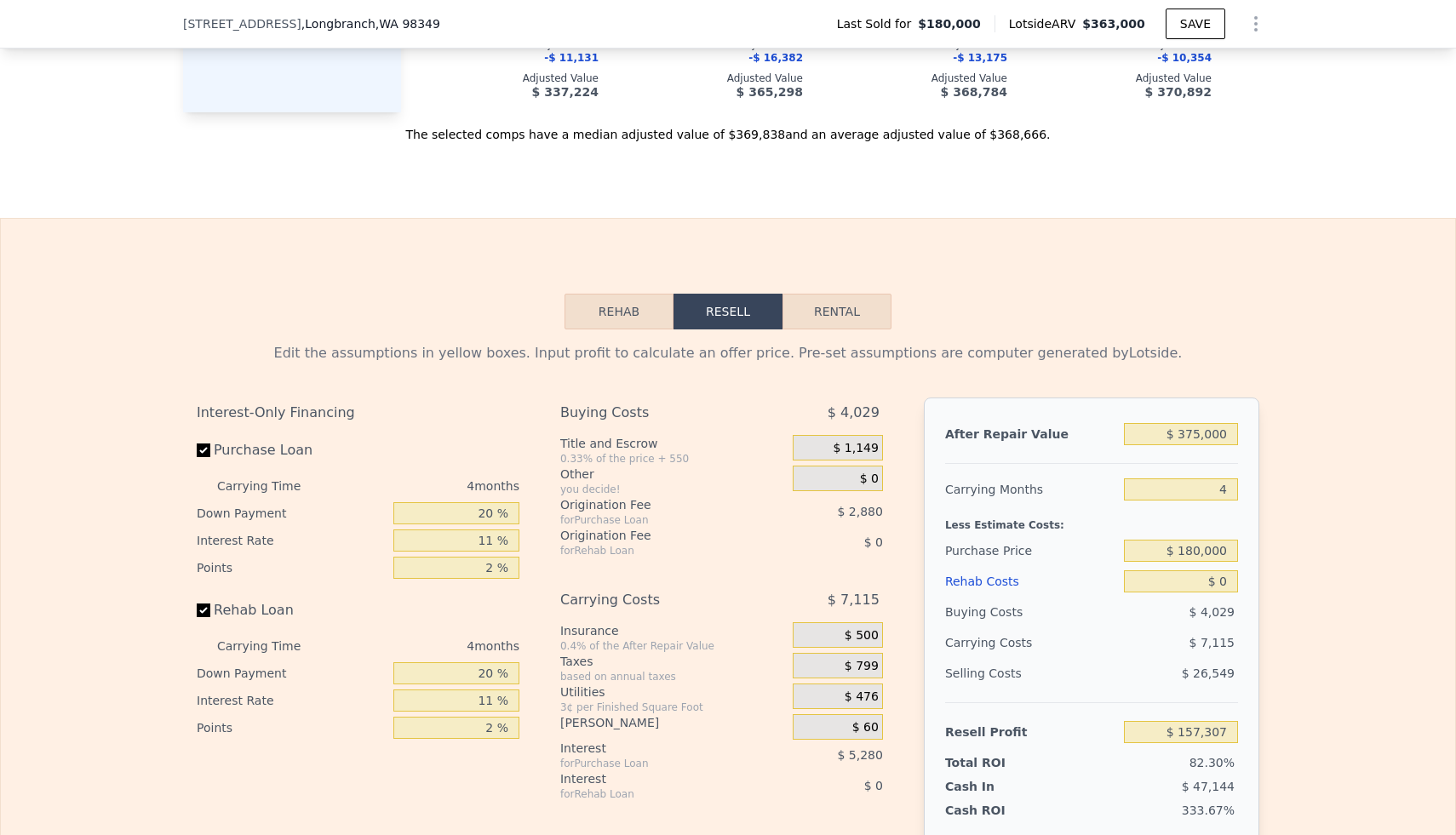
scroll to position [2377, 0]
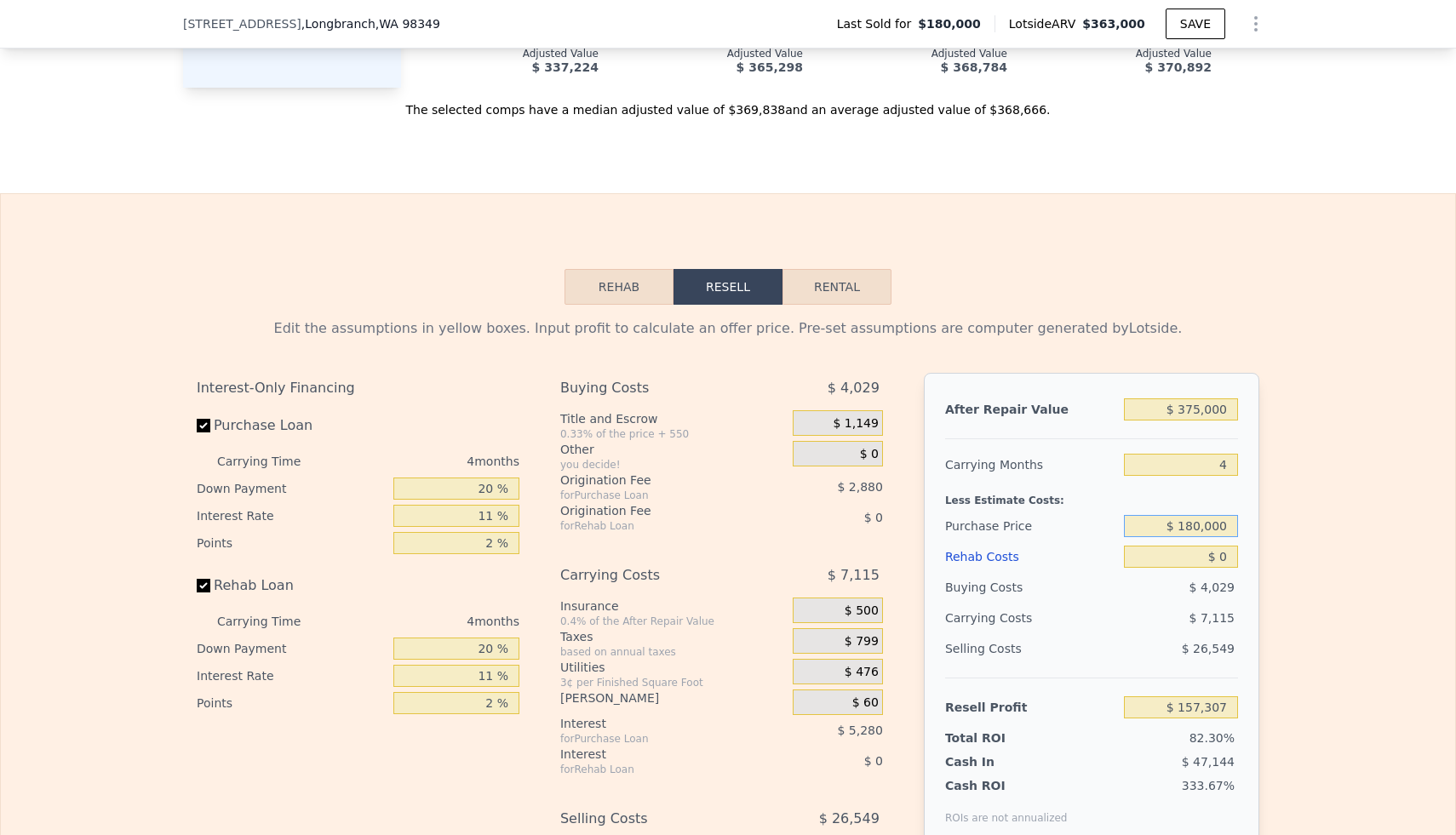
click at [1215, 529] on input "$ 180,000" at bounding box center [1180, 526] width 114 height 22
type input "$ 190,000"
click at [1324, 506] on div "Edit the assumptions in yellow boxes. Input profit to calculate an offer price.…" at bounding box center [728, 634] width 1454 height 659
type input "$ 146,821"
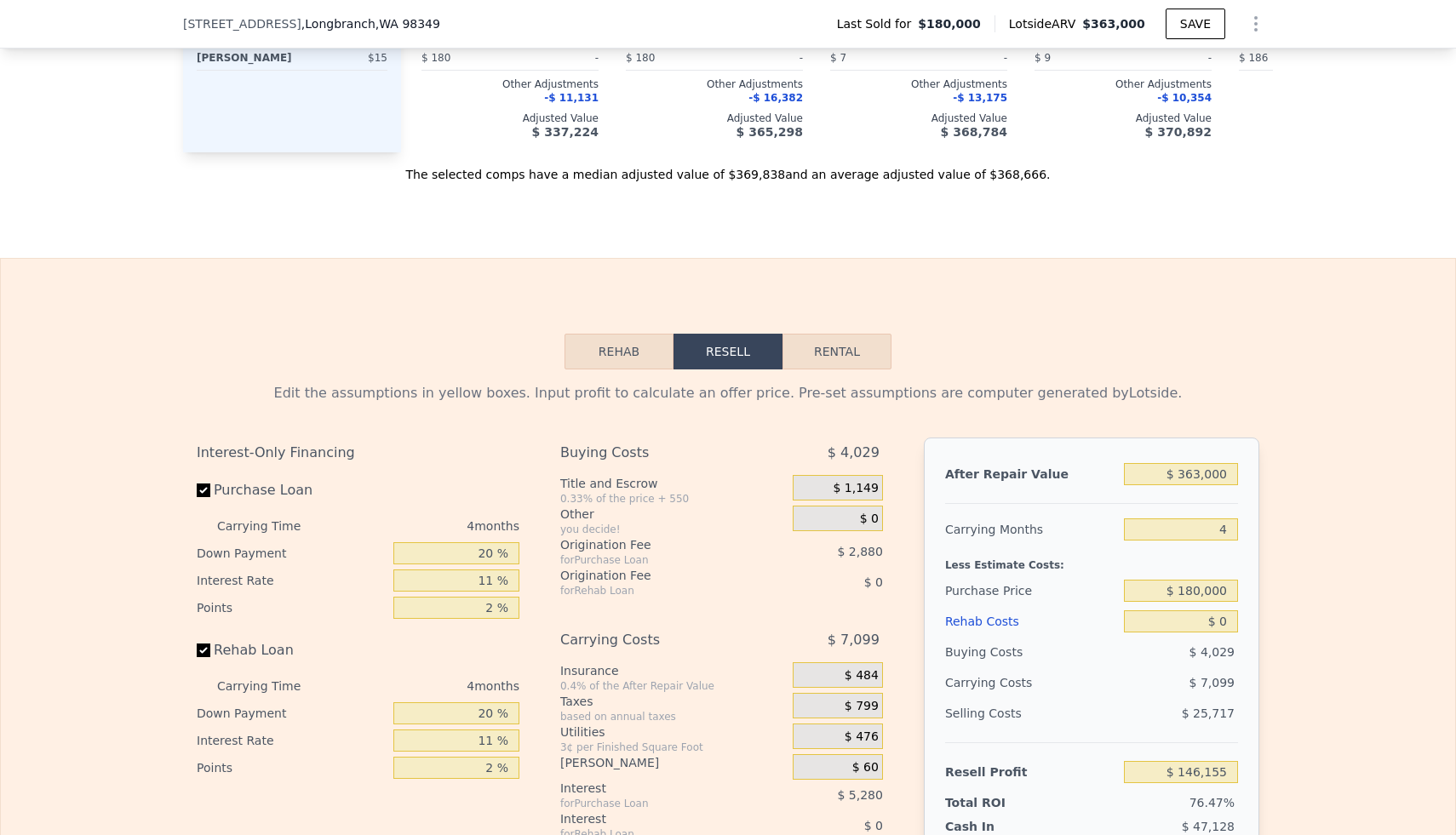
scroll to position [2313, 0]
click at [1212, 475] on input "$ 363,000" at bounding box center [1180, 473] width 114 height 22
type input "$ 3"
type input "-$ 191,191"
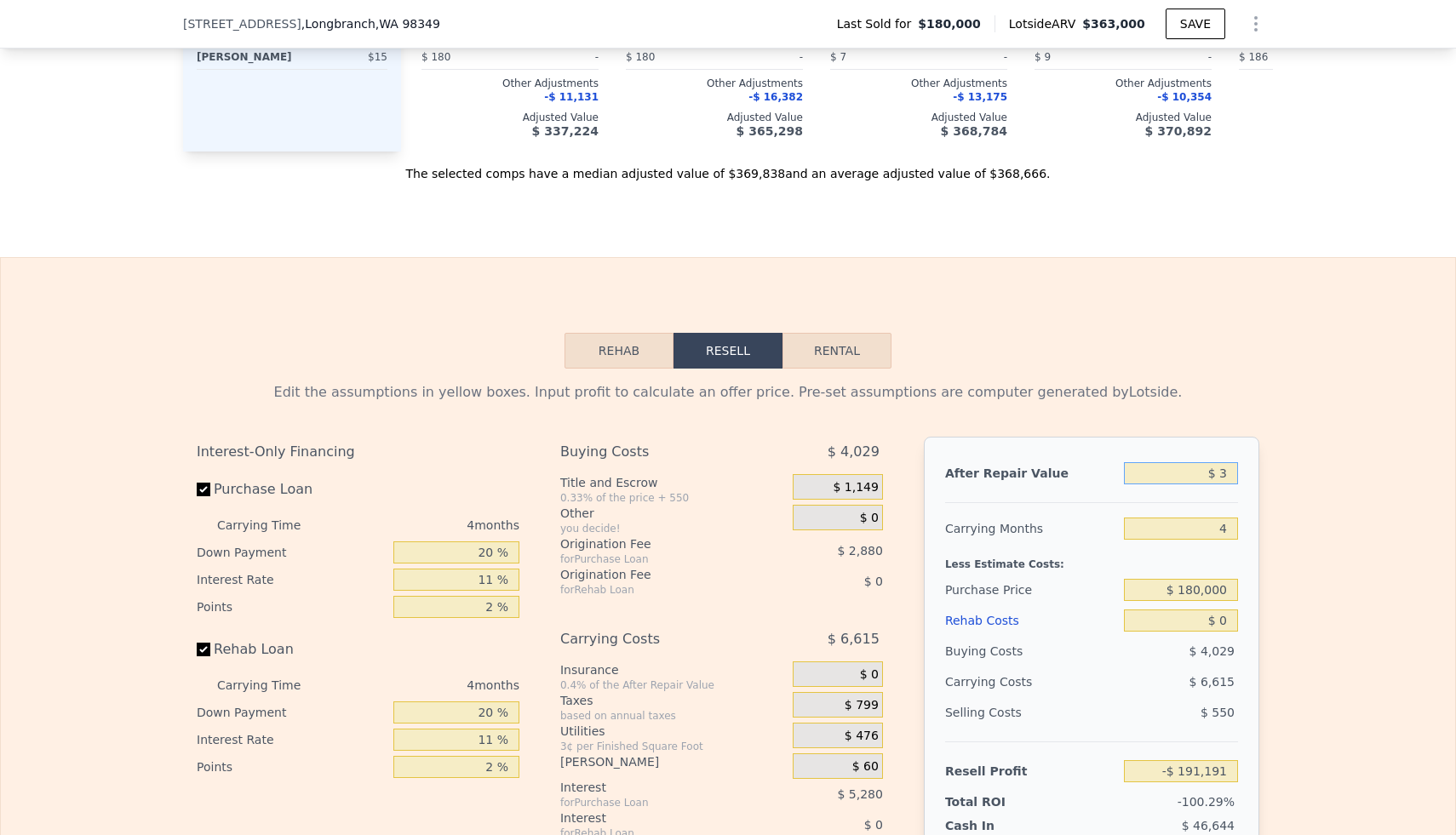
type input "$ 37"
type input "-$ 191,160"
type input "$ 375"
type input "-$ 190,845"
type input "$ 3,750"
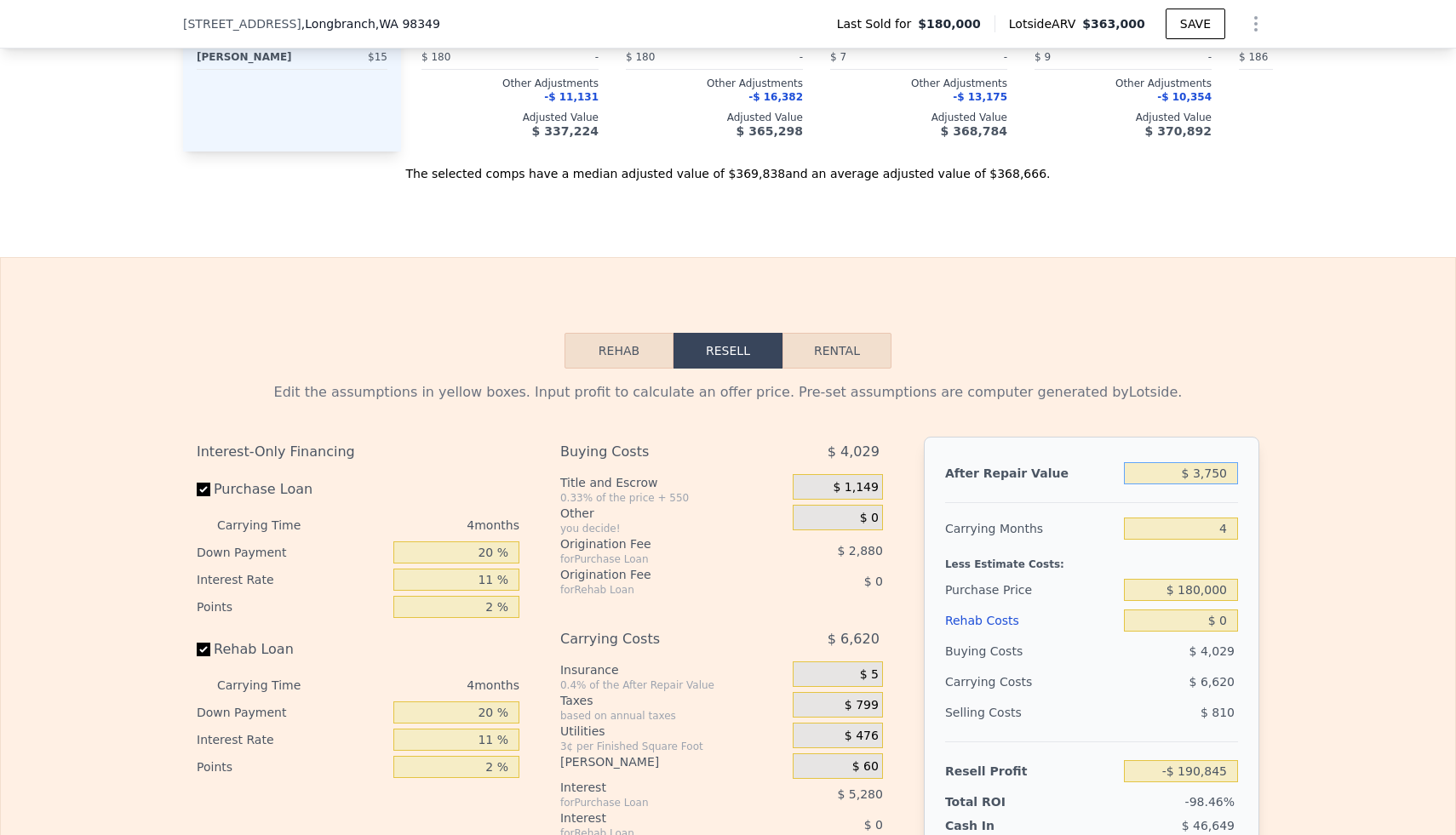
type input "-$ 187,709"
type input "$ 37,500"
type input "-$ 156,345"
type input "$ 375,000"
type input "$ 157,307"
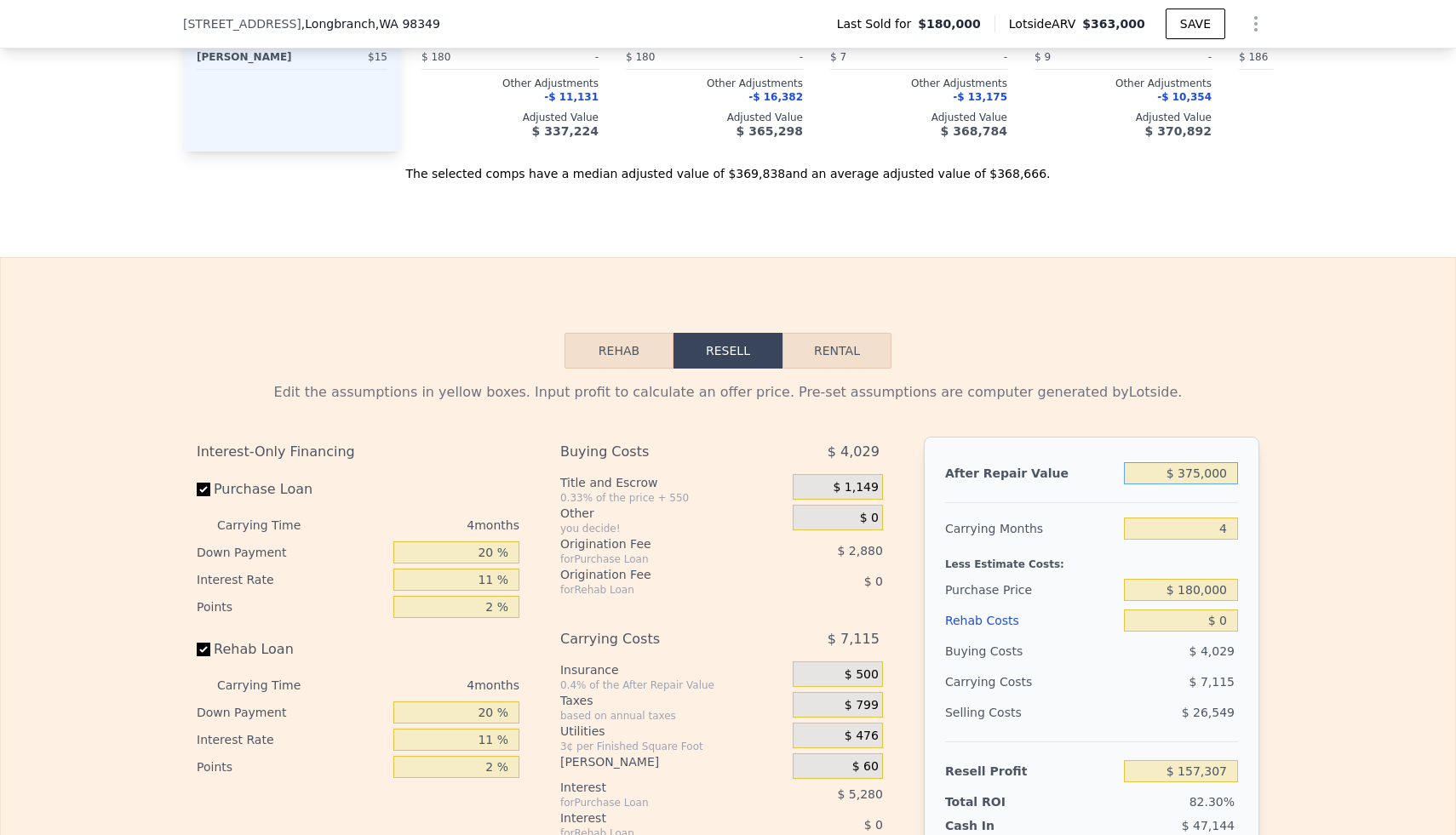
type input "$ 375,000"
click at [1220, 593] on input "$ 180,000" at bounding box center [1180, 590] width 114 height 22
click at [1221, 622] on input "$ 0" at bounding box center [1180, 620] width 114 height 22
type input "$ 10"
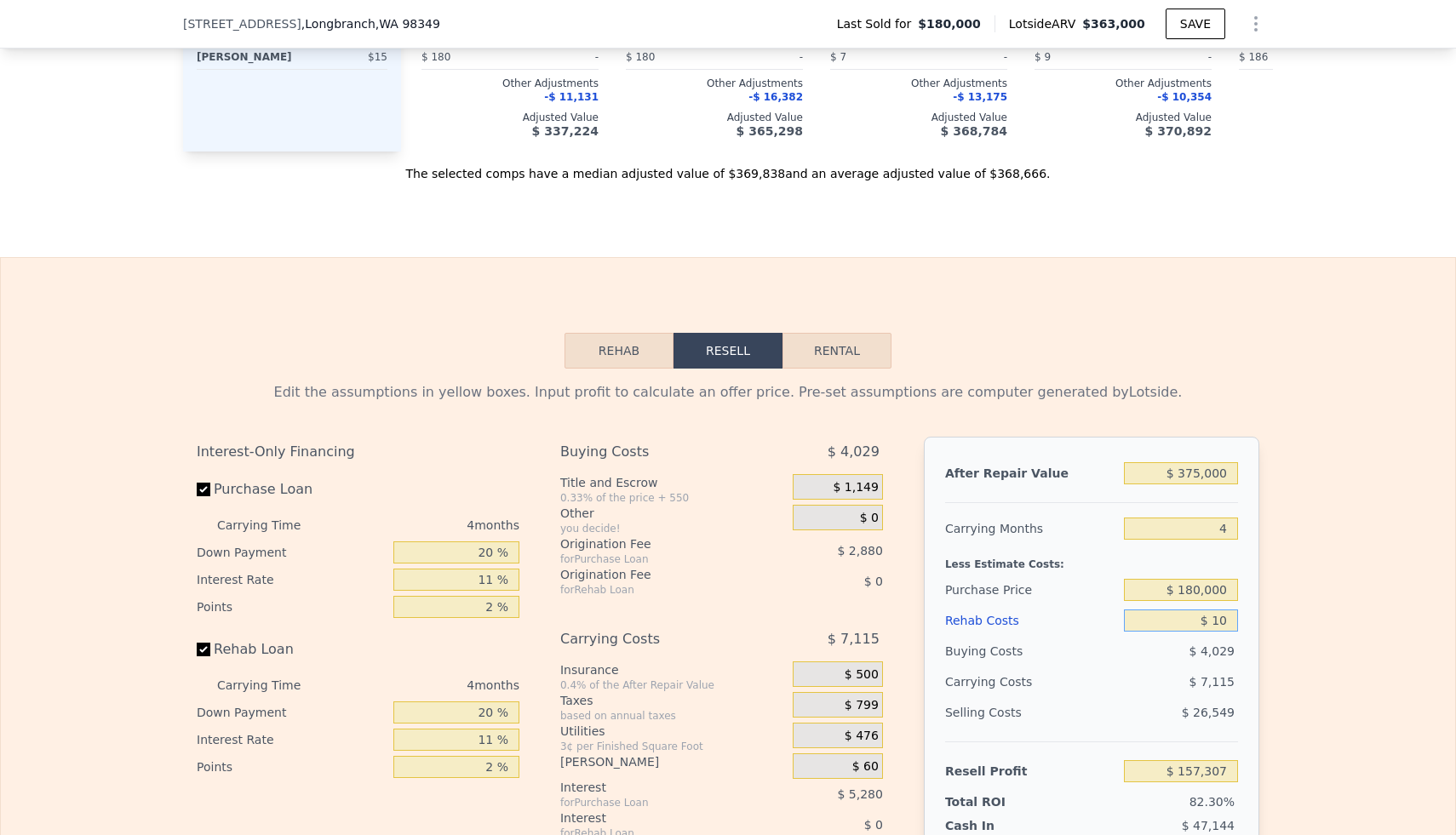
type input "$ 157,297"
type input "$ 100"
type input "$ 157,201"
type input "$ 1,000"
type input "$ 156,263"
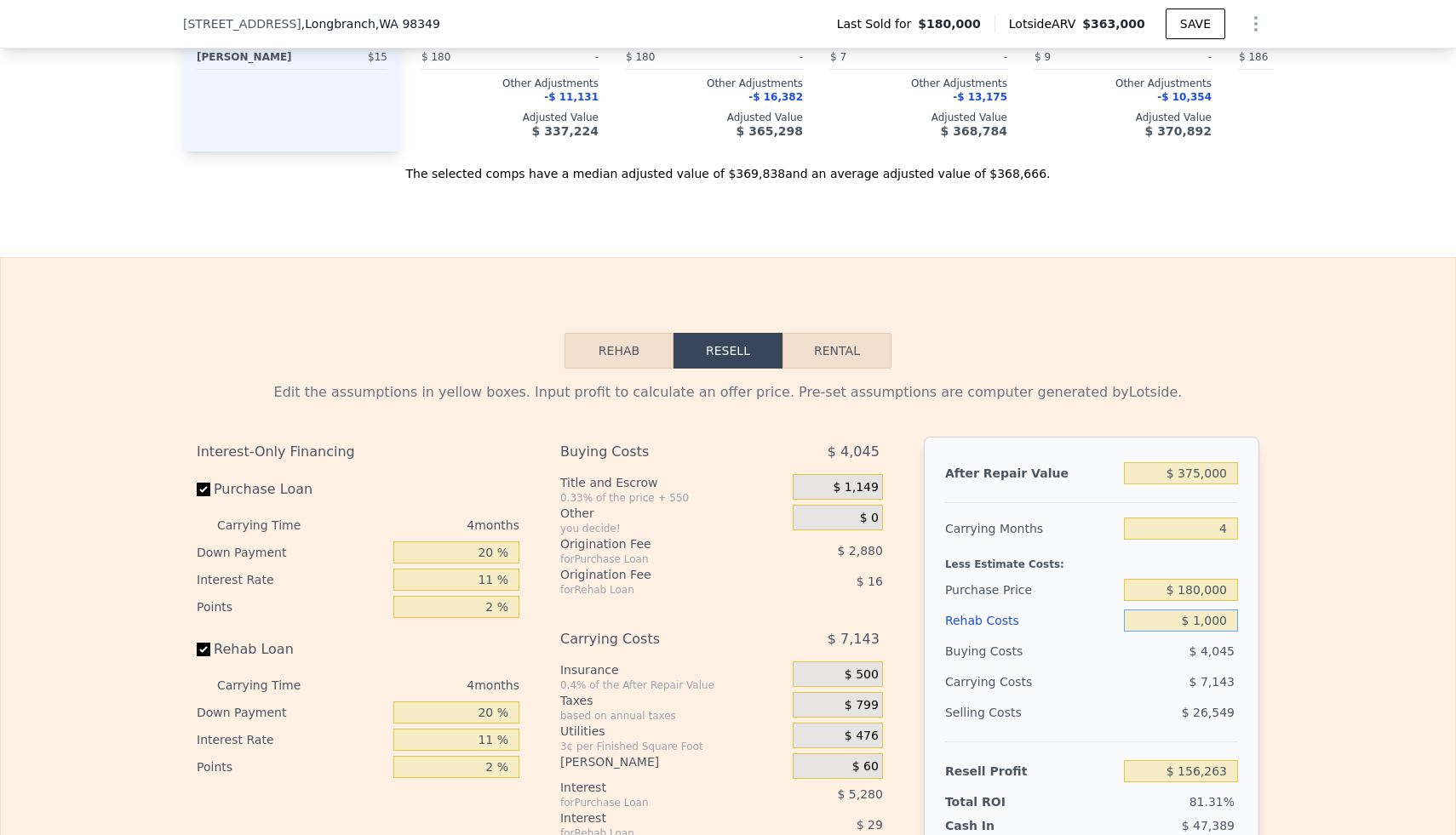
type input "$ 10,000"
type input "$ 146,855"
type input "$ 100,000"
type input "$ 52,775"
type input "$ 10,000"
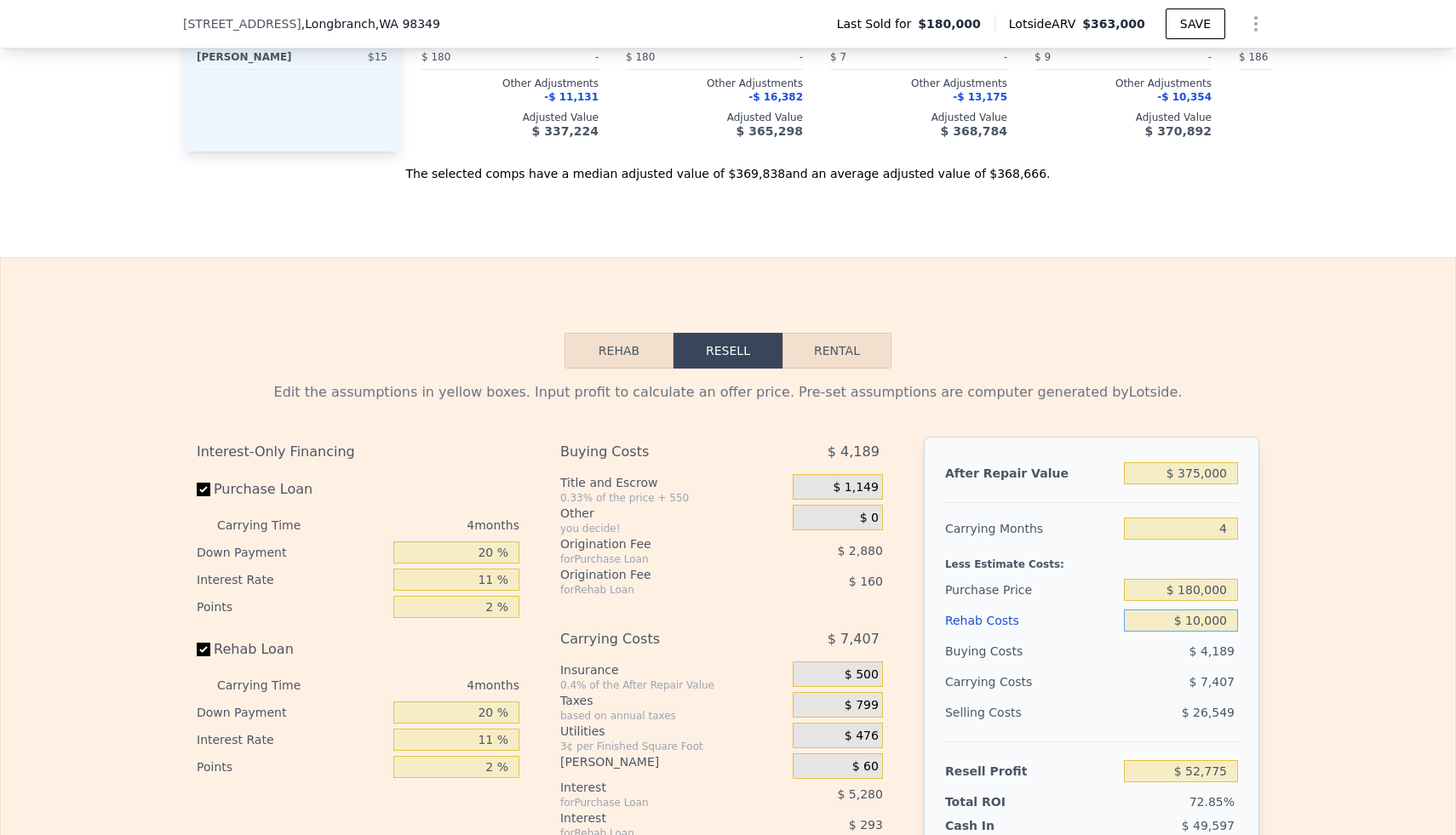
type input "$ 146,855"
type input "$ 1,000"
type input "$ 156,263"
type input "$ 100"
type input "$ 157,201"
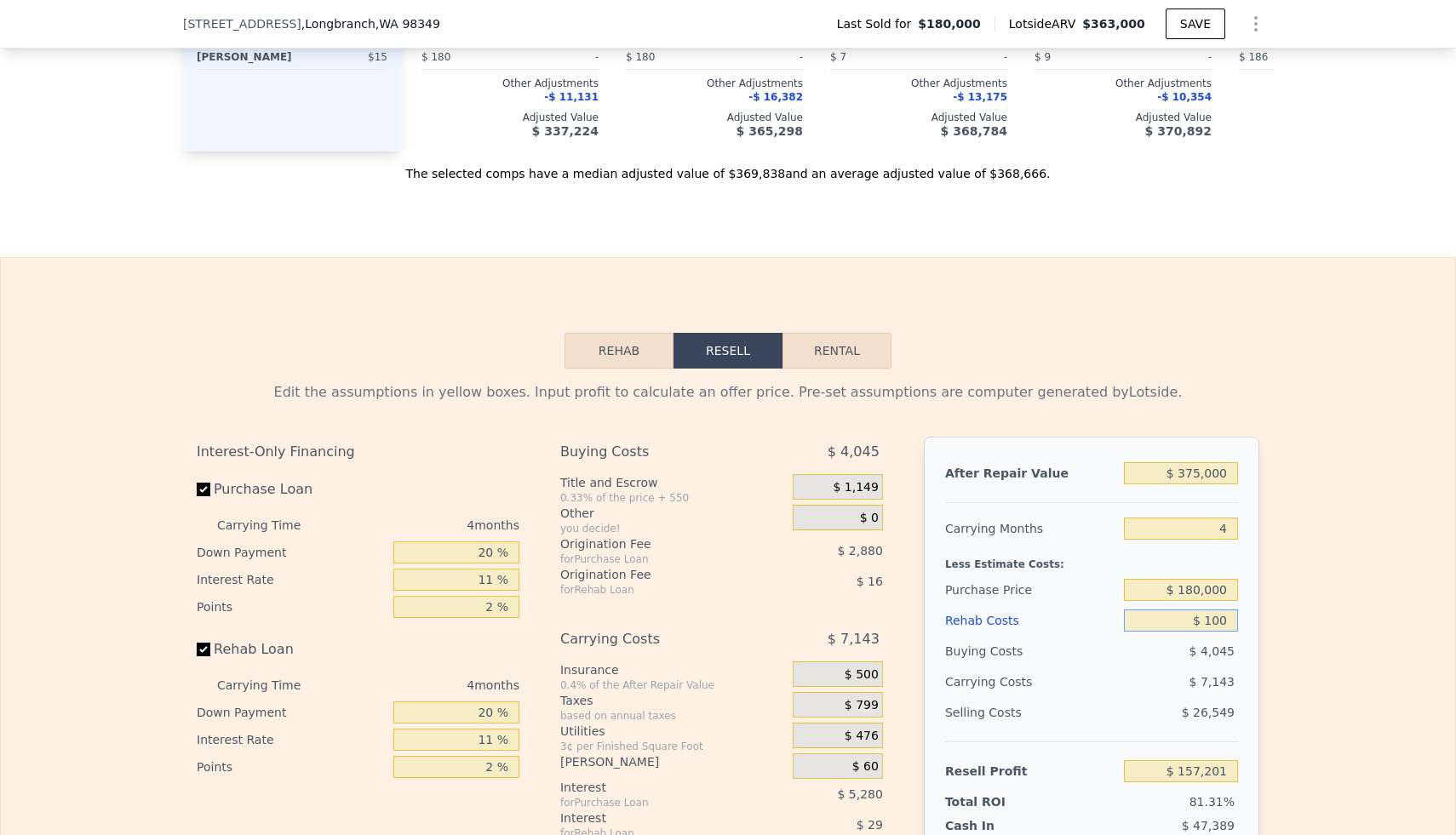
type input "$ 10"
type input "$ 157,297"
type input "$ 0"
type input "$ 157,307"
type input "$ 80"
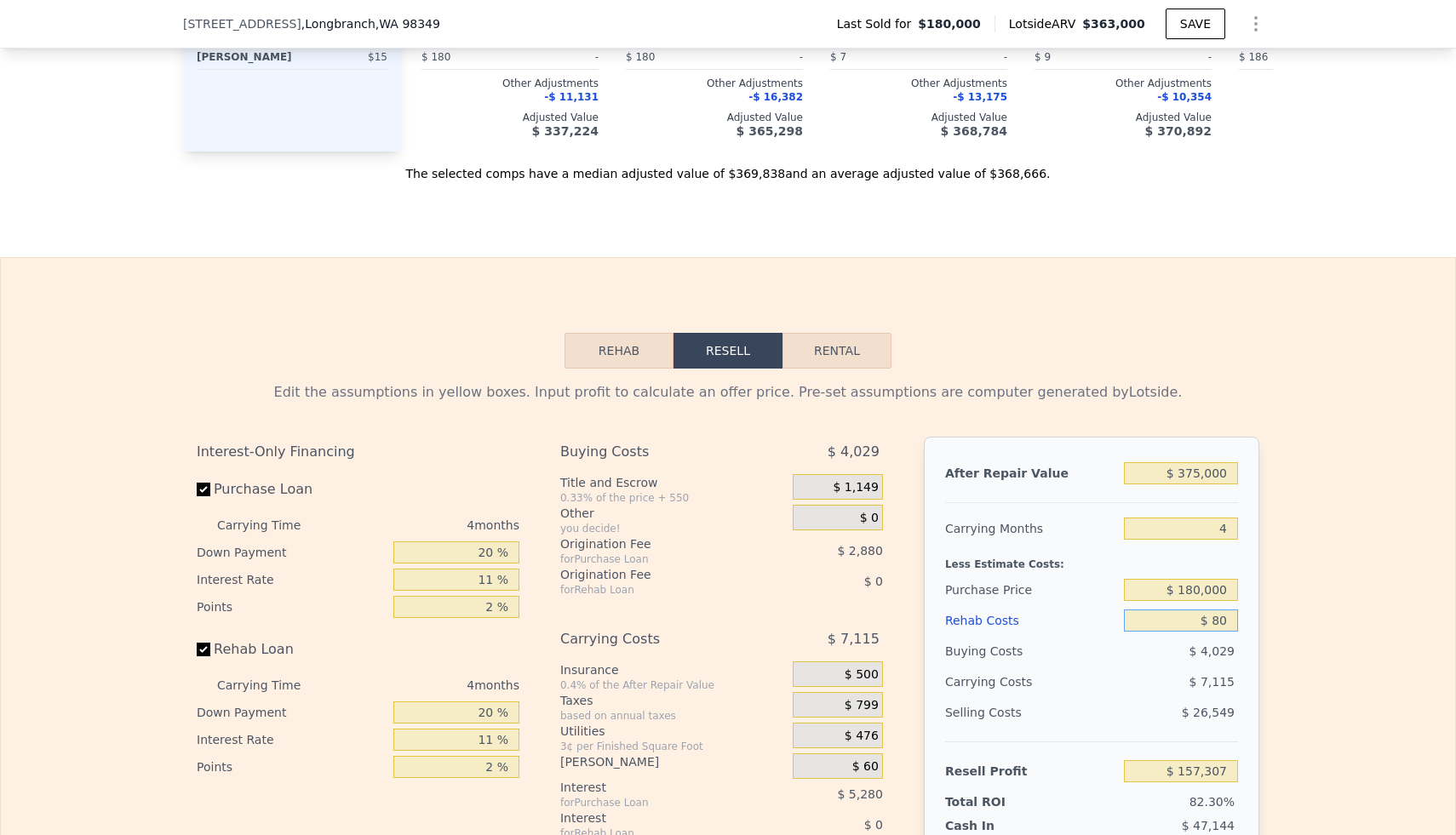
type input "$ 157,222"
type input "$ 800"
type input "$ 156,470"
type input "$ 8,000"
type input "$ 148,943"
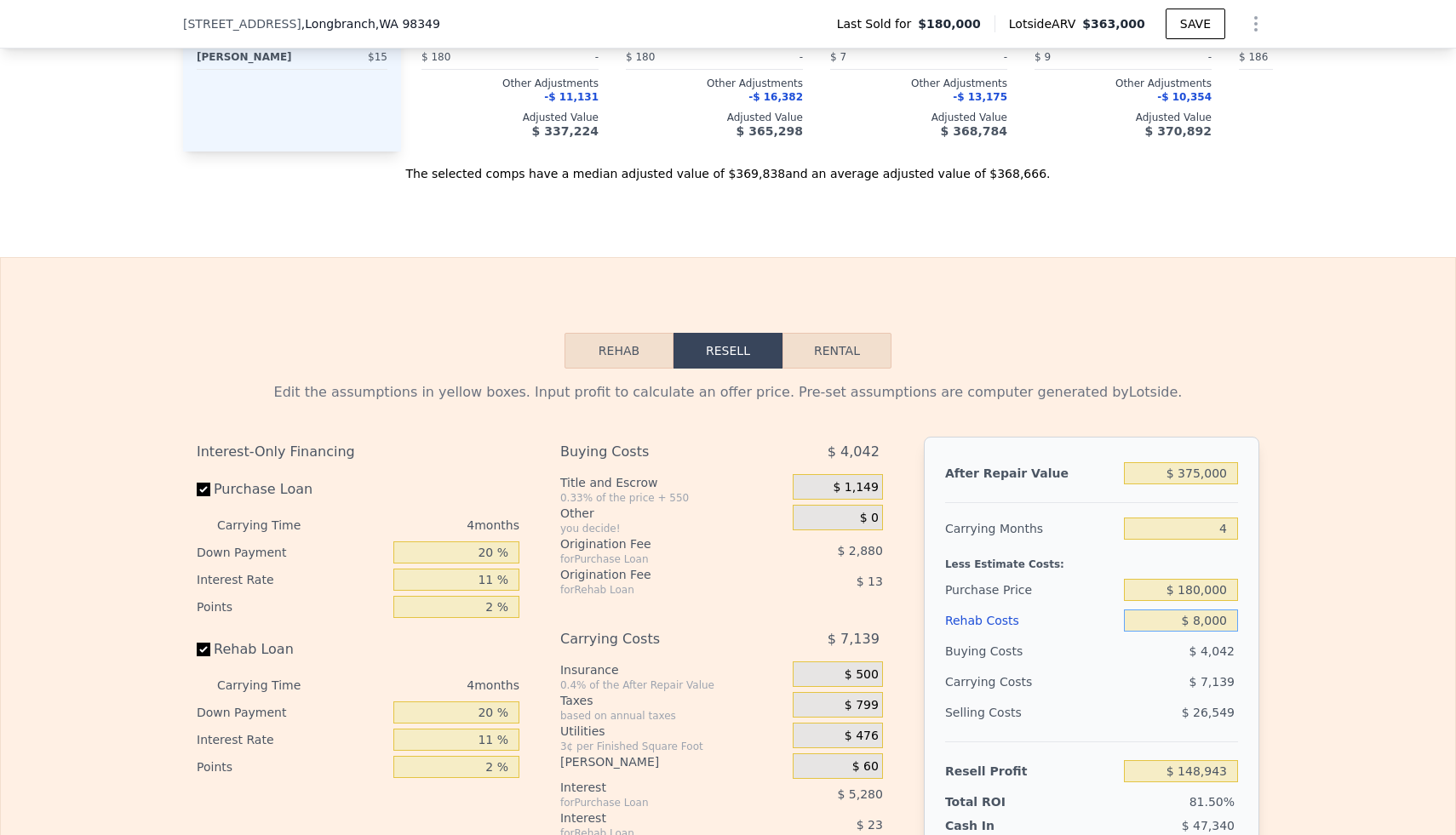
type input "$ 80,000"
type input "$ 73,679"
type input "$ 800,000"
type input "-$ 678,961"
type input "$ 80,000"
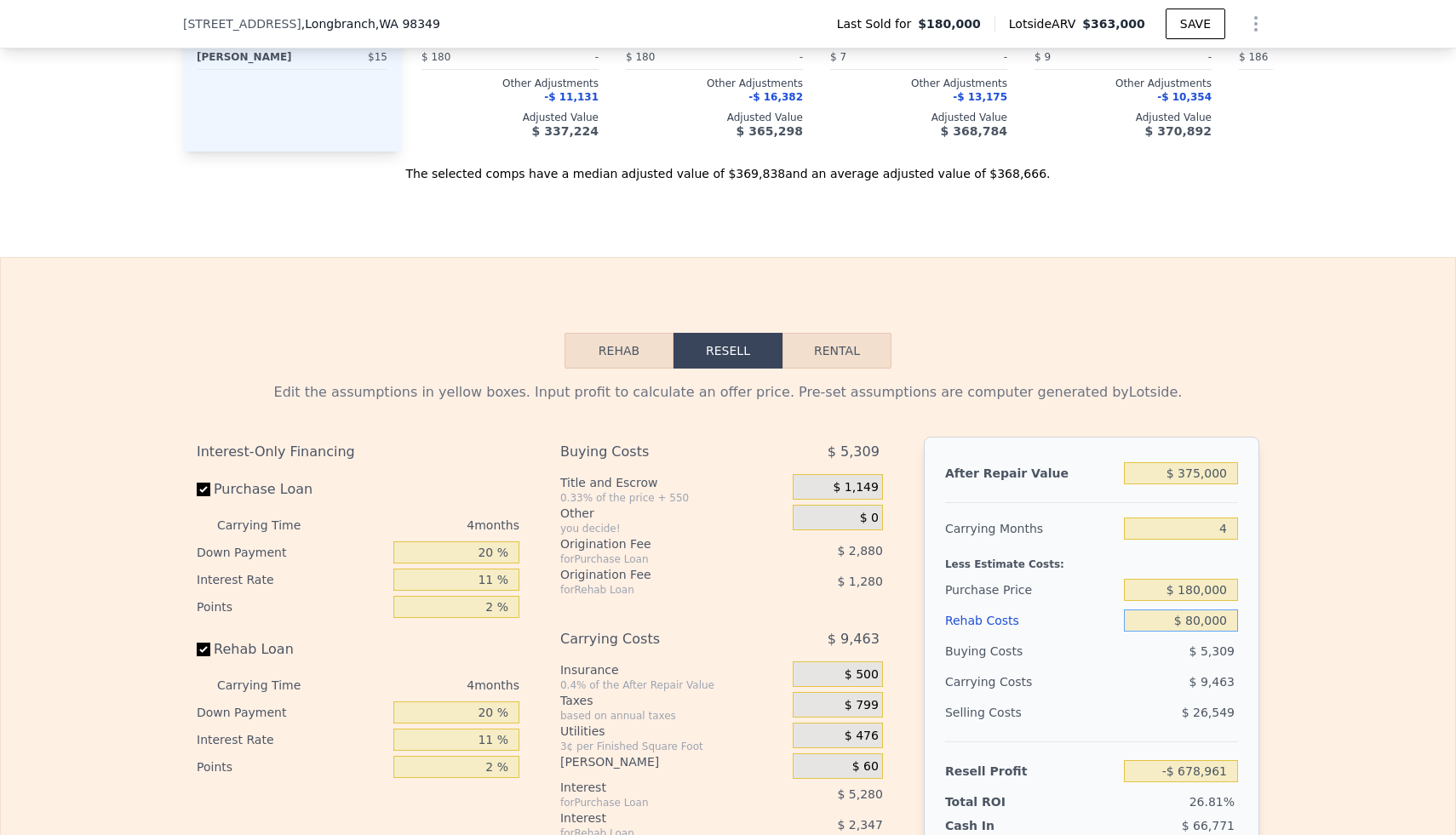
type input "$ 73,679"
type input "$ 80,000"
click at [1338, 683] on div "Edit the assumptions in yellow boxes. Input profit to calculate an offer price.…" at bounding box center [728, 698] width 1454 height 659
click at [1212, 592] on input "$ 180,000" at bounding box center [1180, 590] width 114 height 22
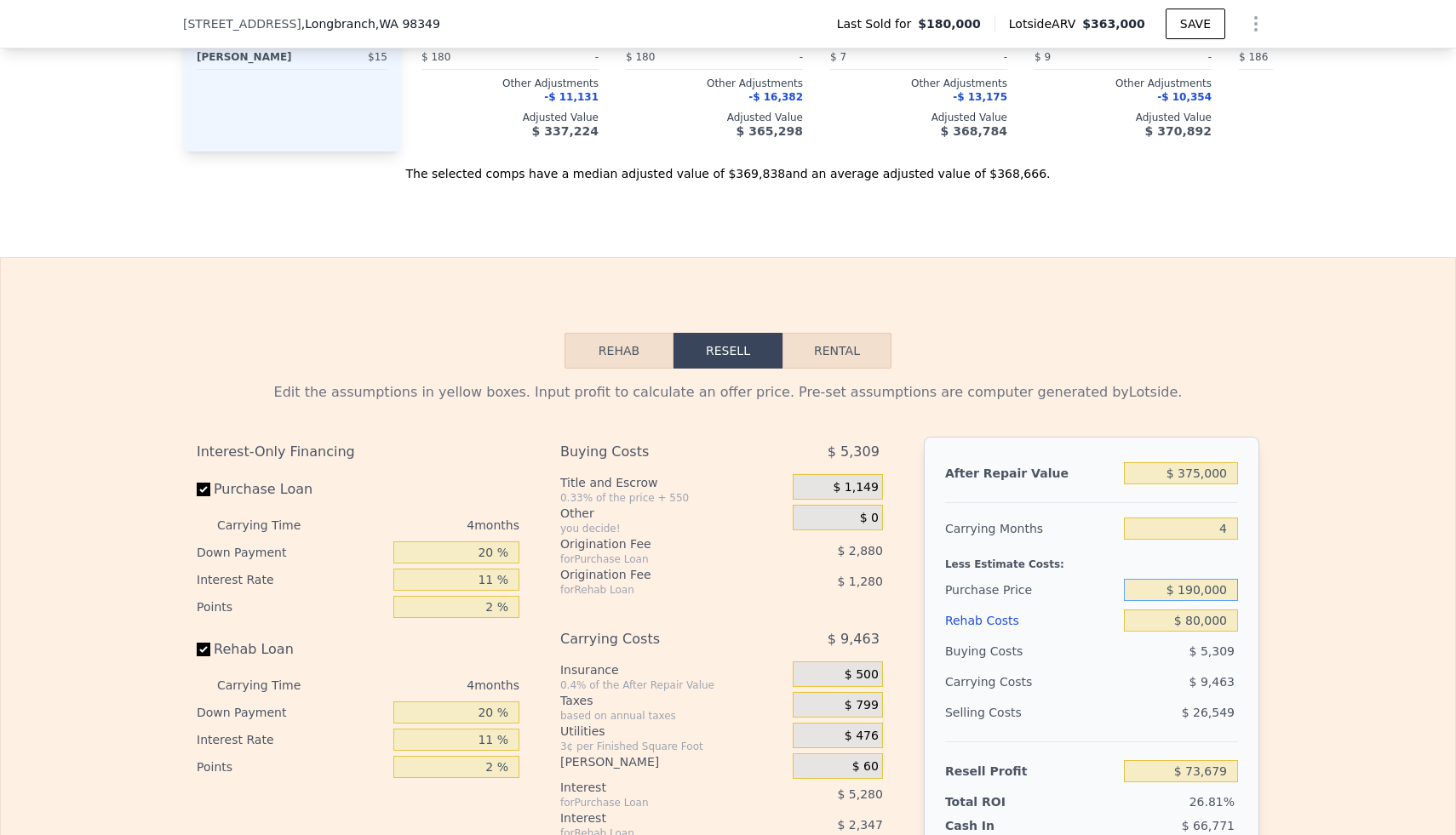
type input "$ 190,000"
click at [1290, 582] on div "Edit the assumptions in yellow boxes. Input profit to calculate an offer price.…" at bounding box center [728, 698] width 1454 height 659
type input "$ 63,193"
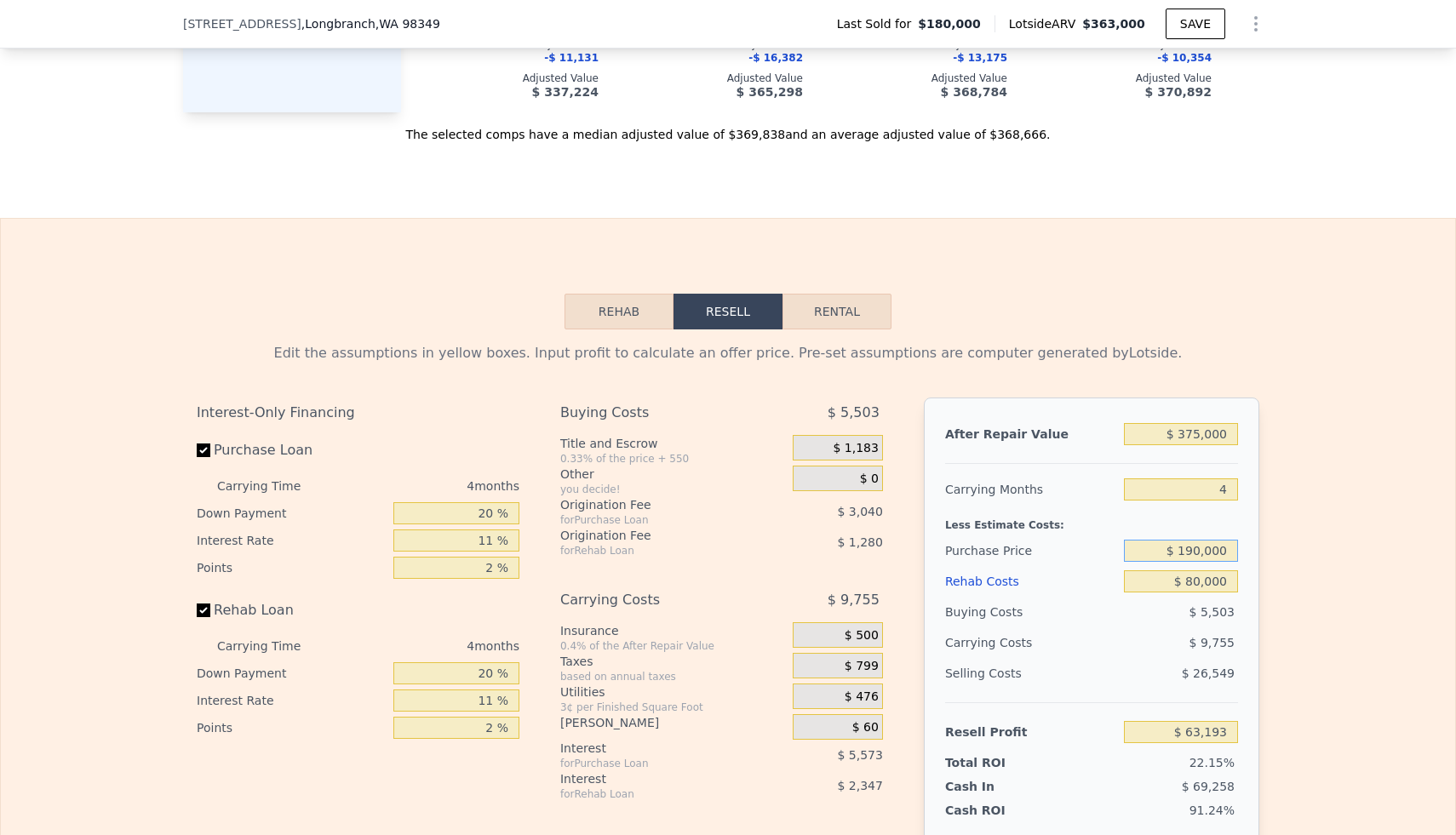
click at [1207, 559] on input "$ 190,000" at bounding box center [1180, 551] width 114 height 22
type input "$ 200,000"
click at [1348, 522] on div "Edit the assumptions in yellow boxes. Input profit to calculate an offer price.…" at bounding box center [728, 659] width 1454 height 659
type input "$ 52,704"
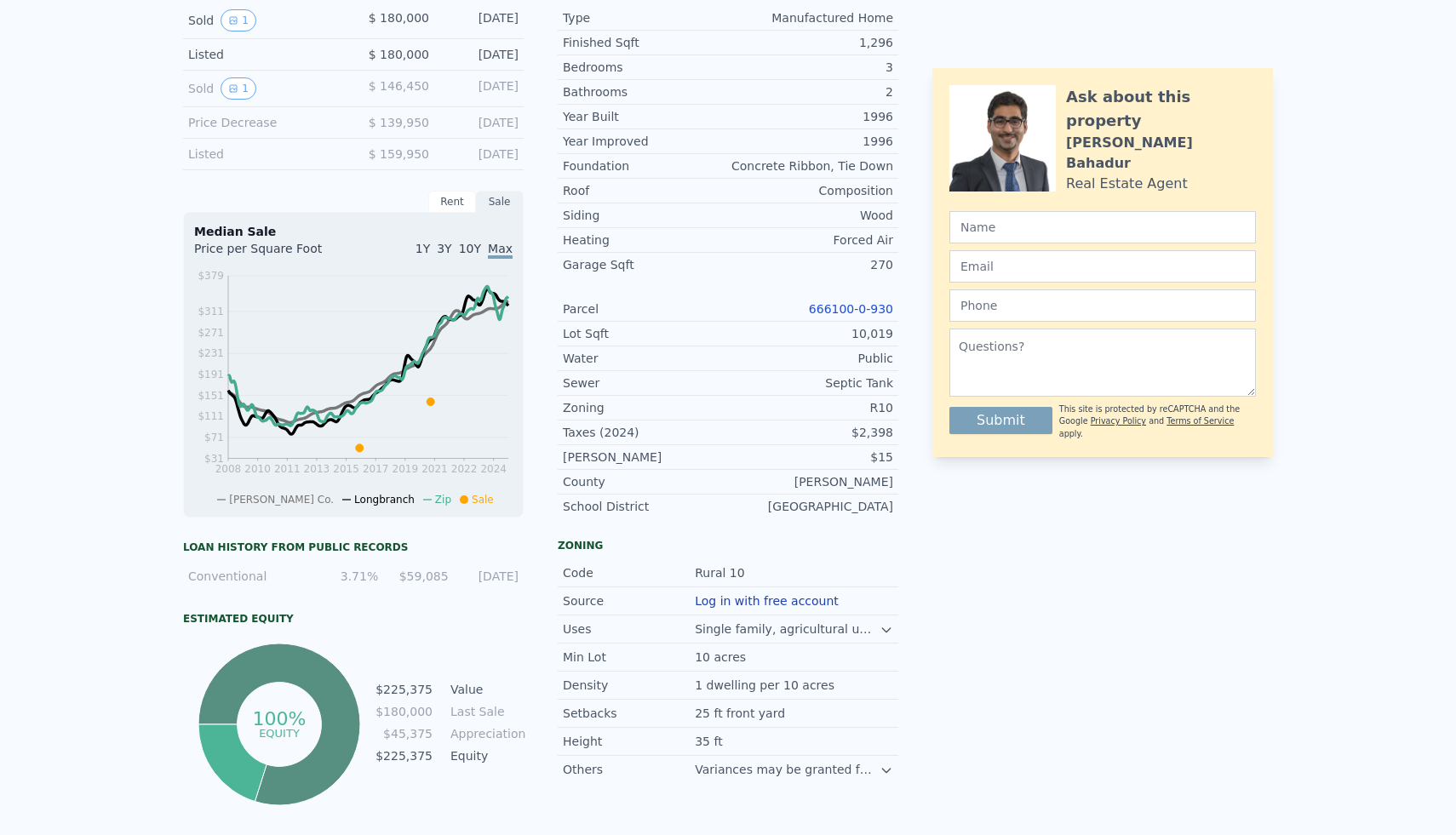
scroll to position [0, 0]
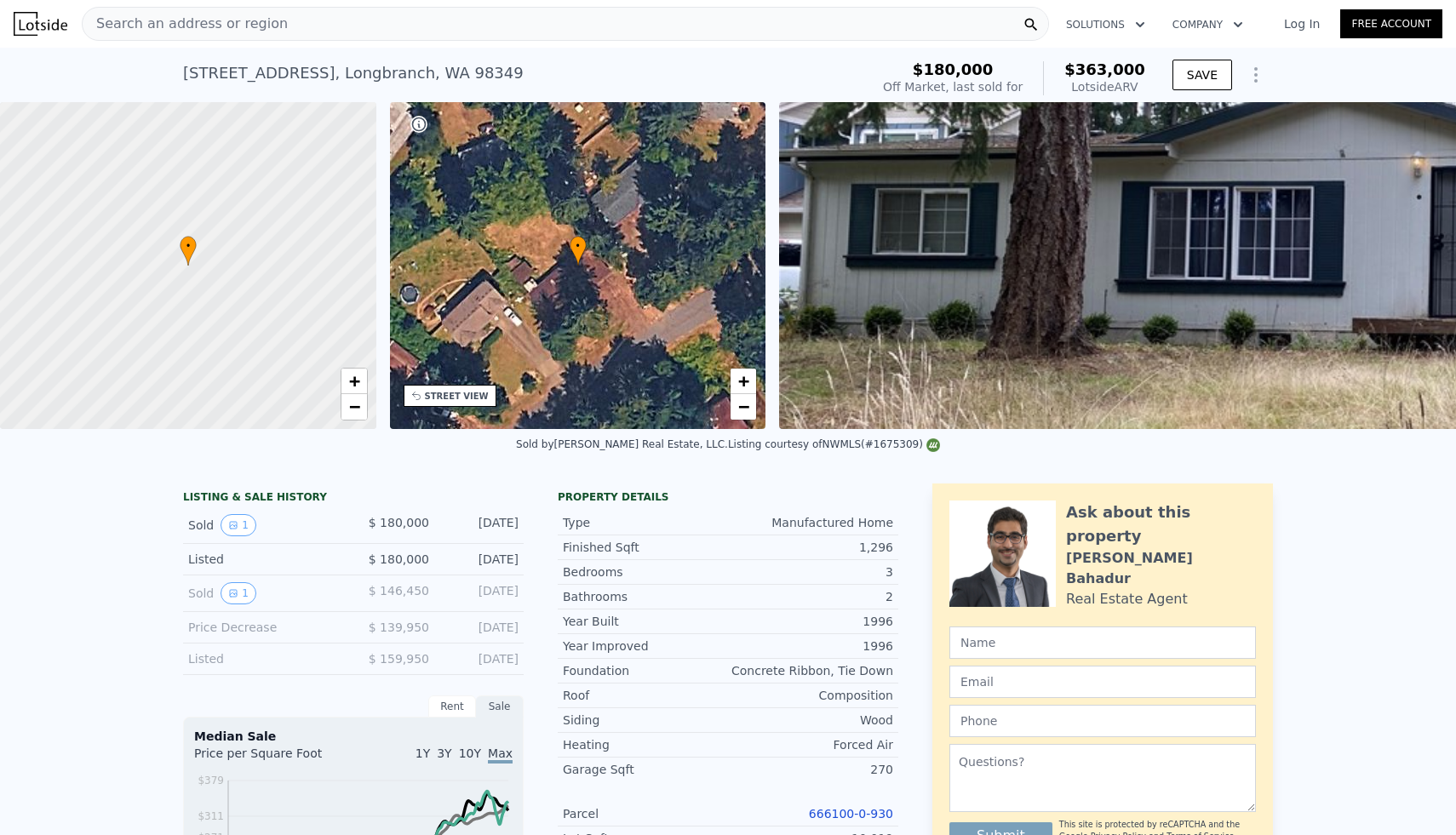
click at [373, 4] on div "Search an address or region Solutions Company Open main menu Log In Free Account" at bounding box center [728, 23] width 1428 height 41
type input "$ 363,000"
type input "$ 0"
type input "$ 146,155"
click at [327, 23] on div "Search an address or region" at bounding box center [566, 24] width 967 height 34
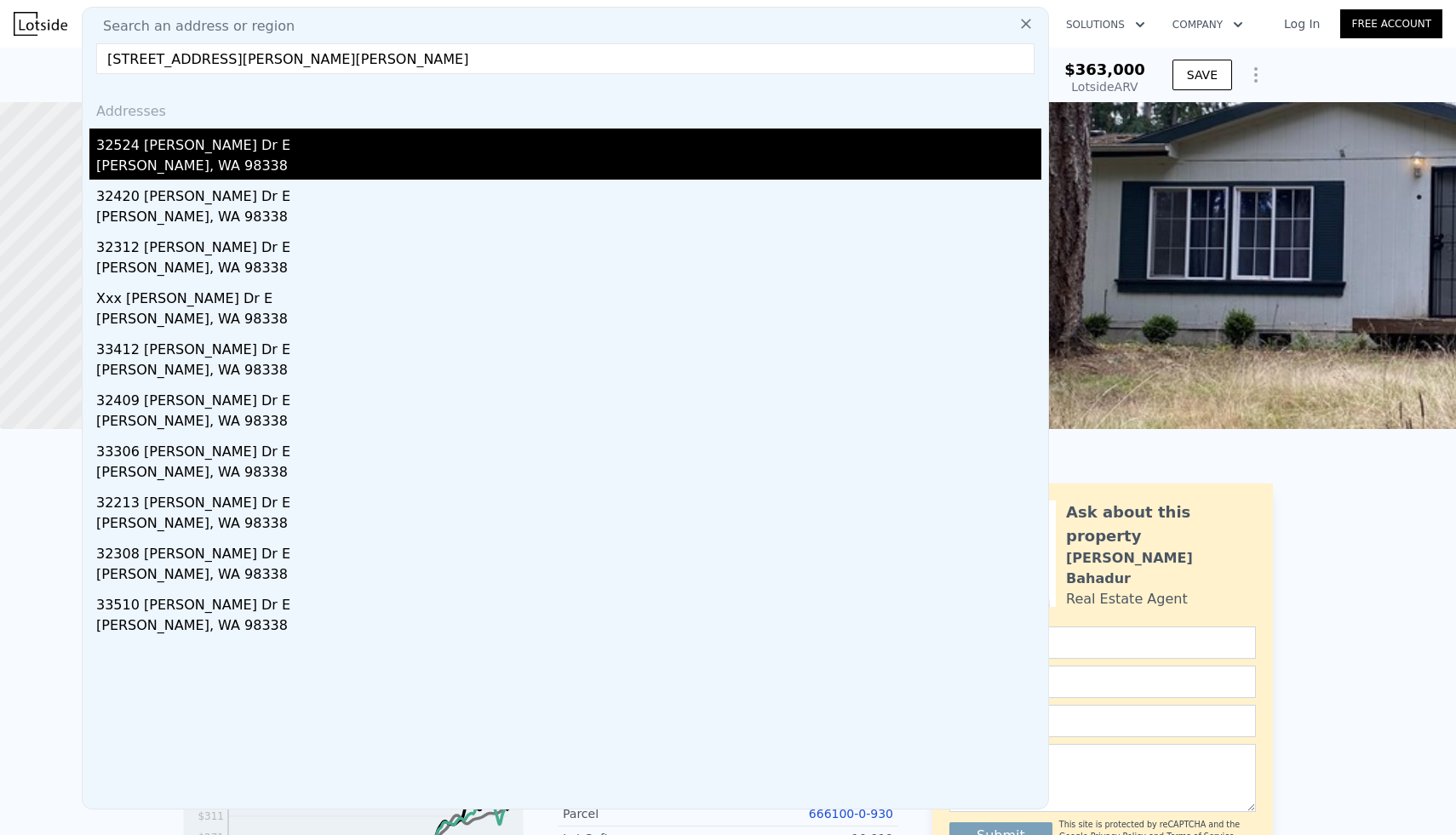
type input "[STREET_ADDRESS][PERSON_NAME][PERSON_NAME]"
click at [194, 144] on div "32524 [PERSON_NAME] Dr E" at bounding box center [568, 142] width 945 height 28
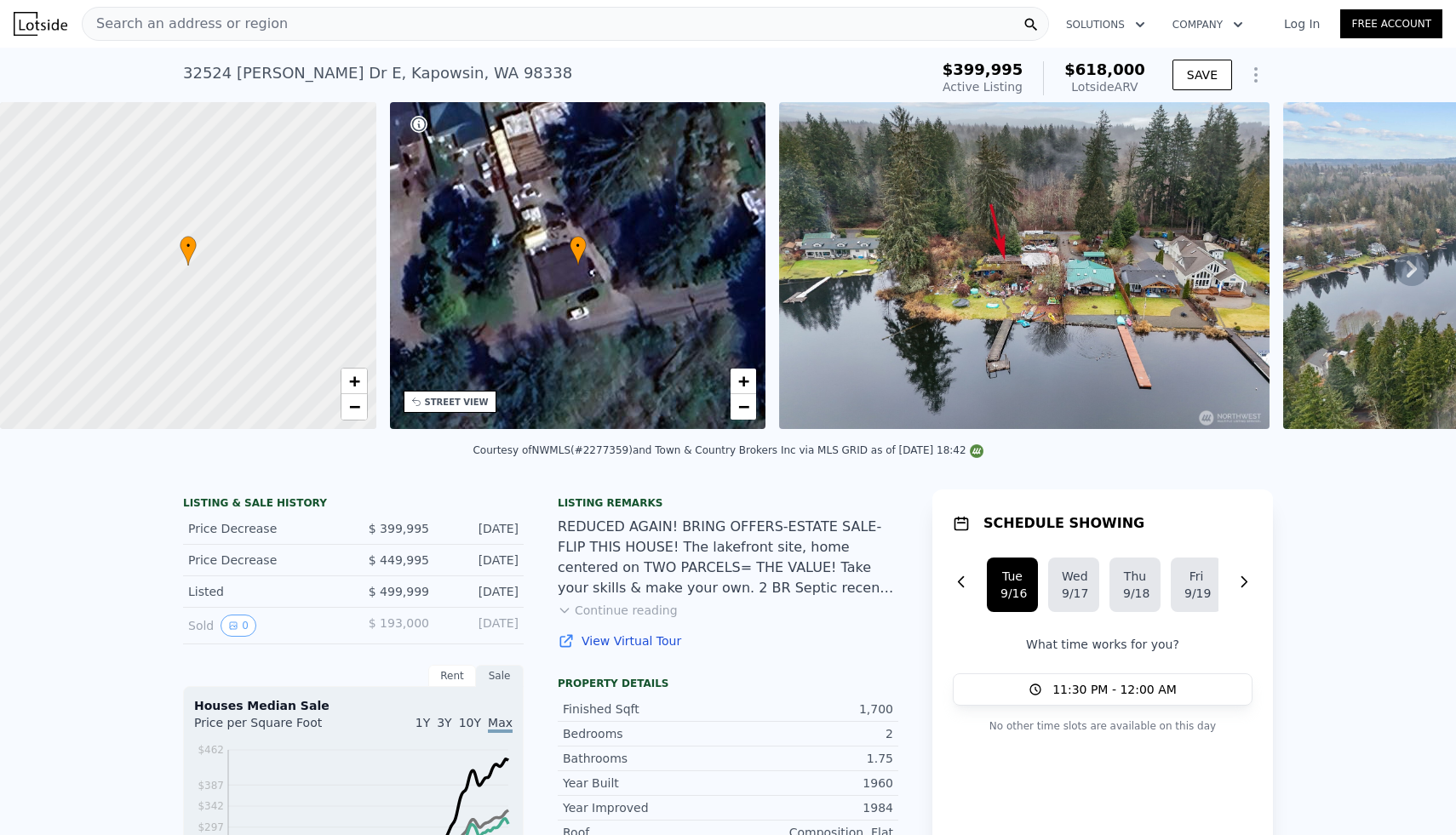
click at [310, 21] on div "Search an address or region" at bounding box center [566, 24] width 967 height 34
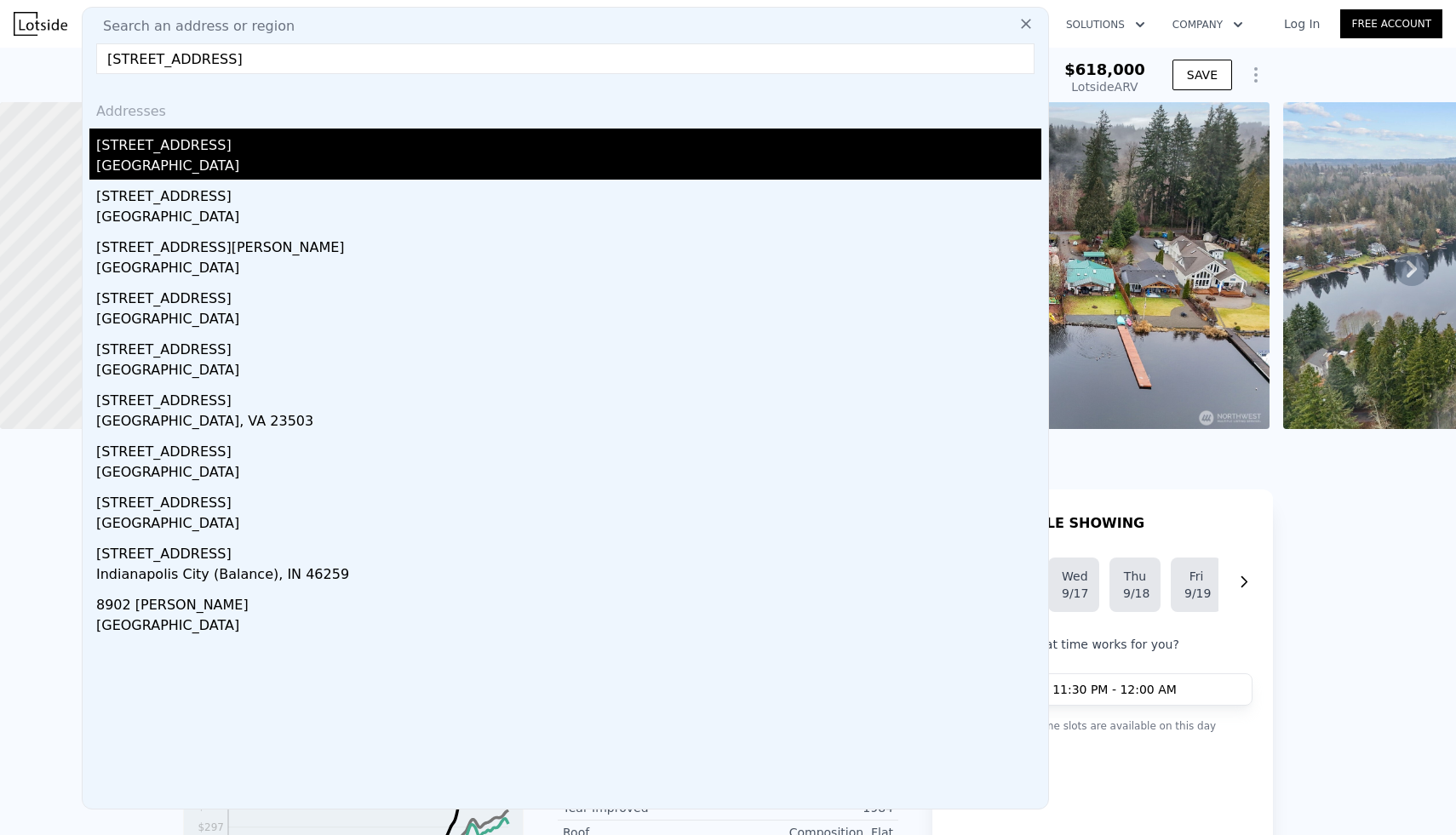
type input "[STREET_ADDRESS]"
click at [235, 156] on div "[GEOGRAPHIC_DATA]" at bounding box center [568, 167] width 945 height 24
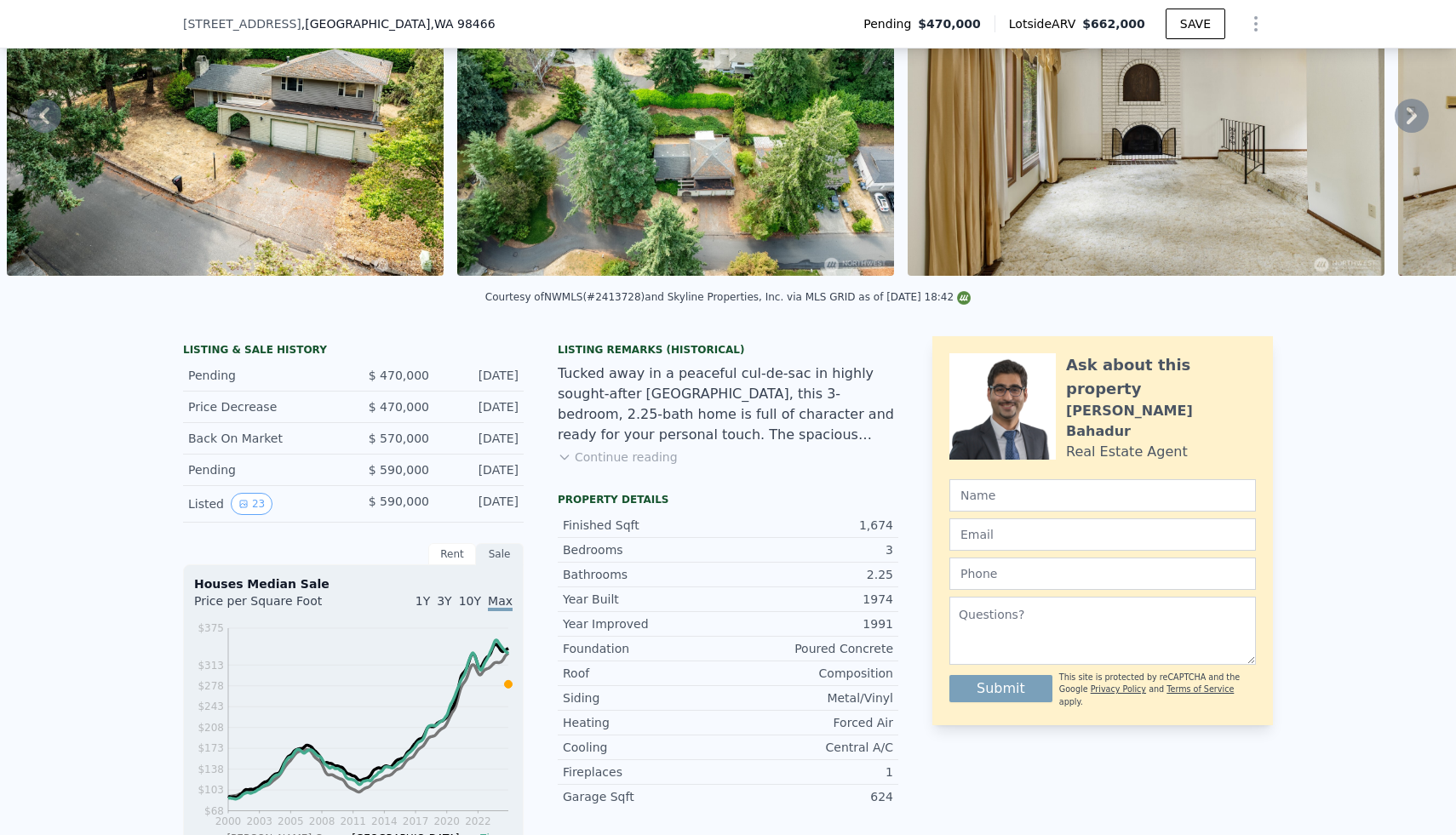
scroll to position [149, 0]
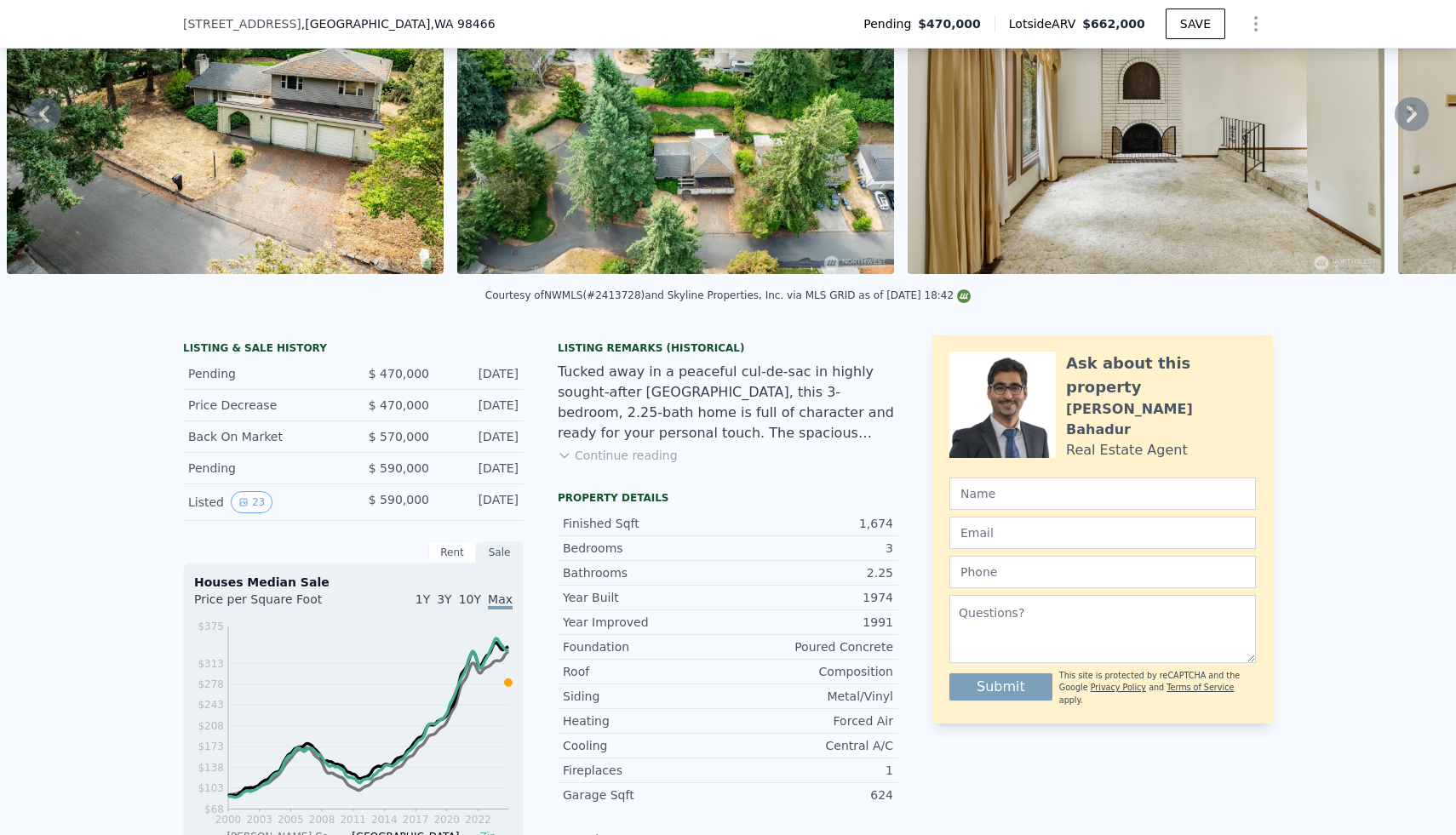
click at [644, 460] on button "Continue reading" at bounding box center [617, 455] width 120 height 17
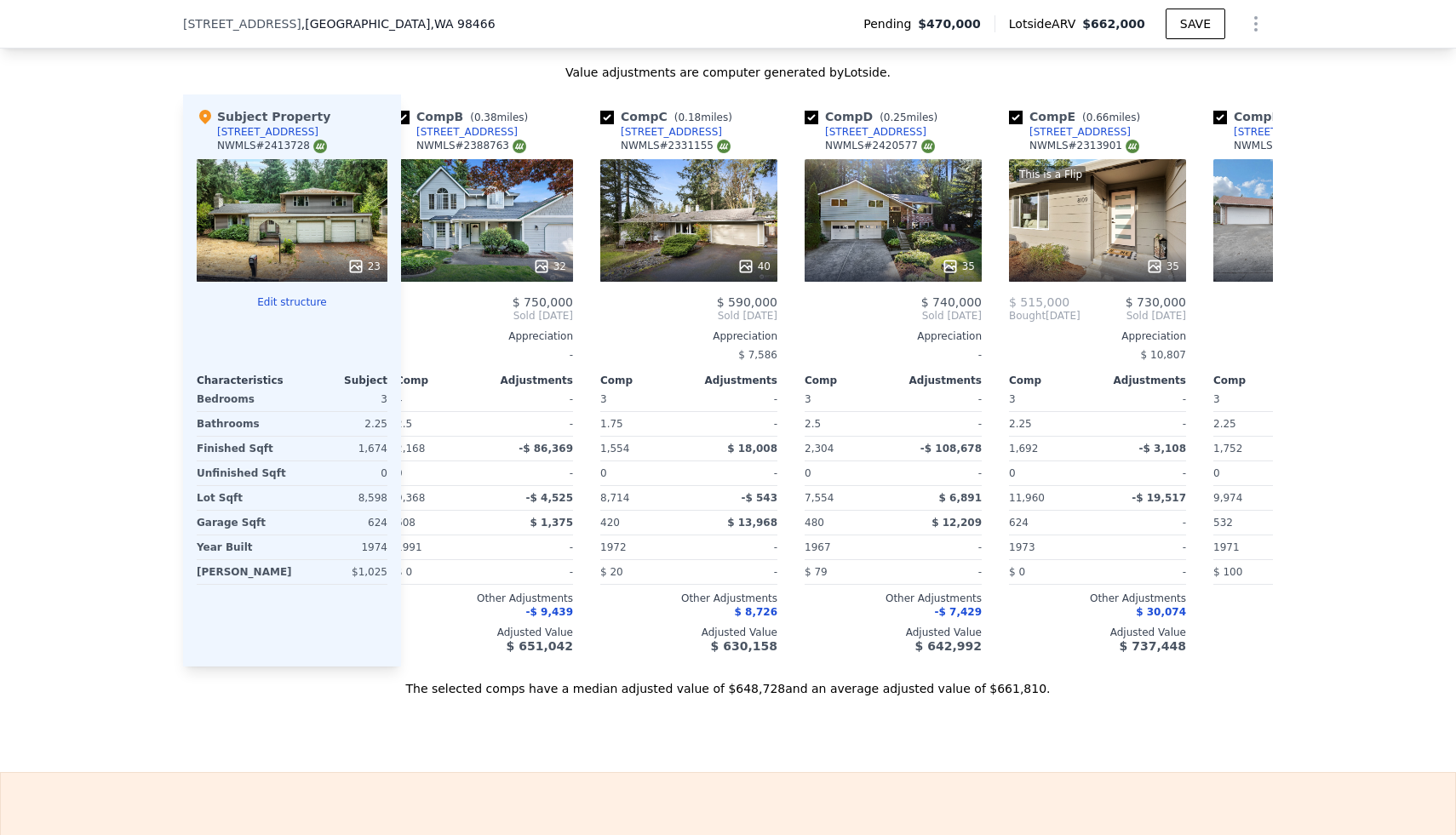
scroll to position [0, 240]
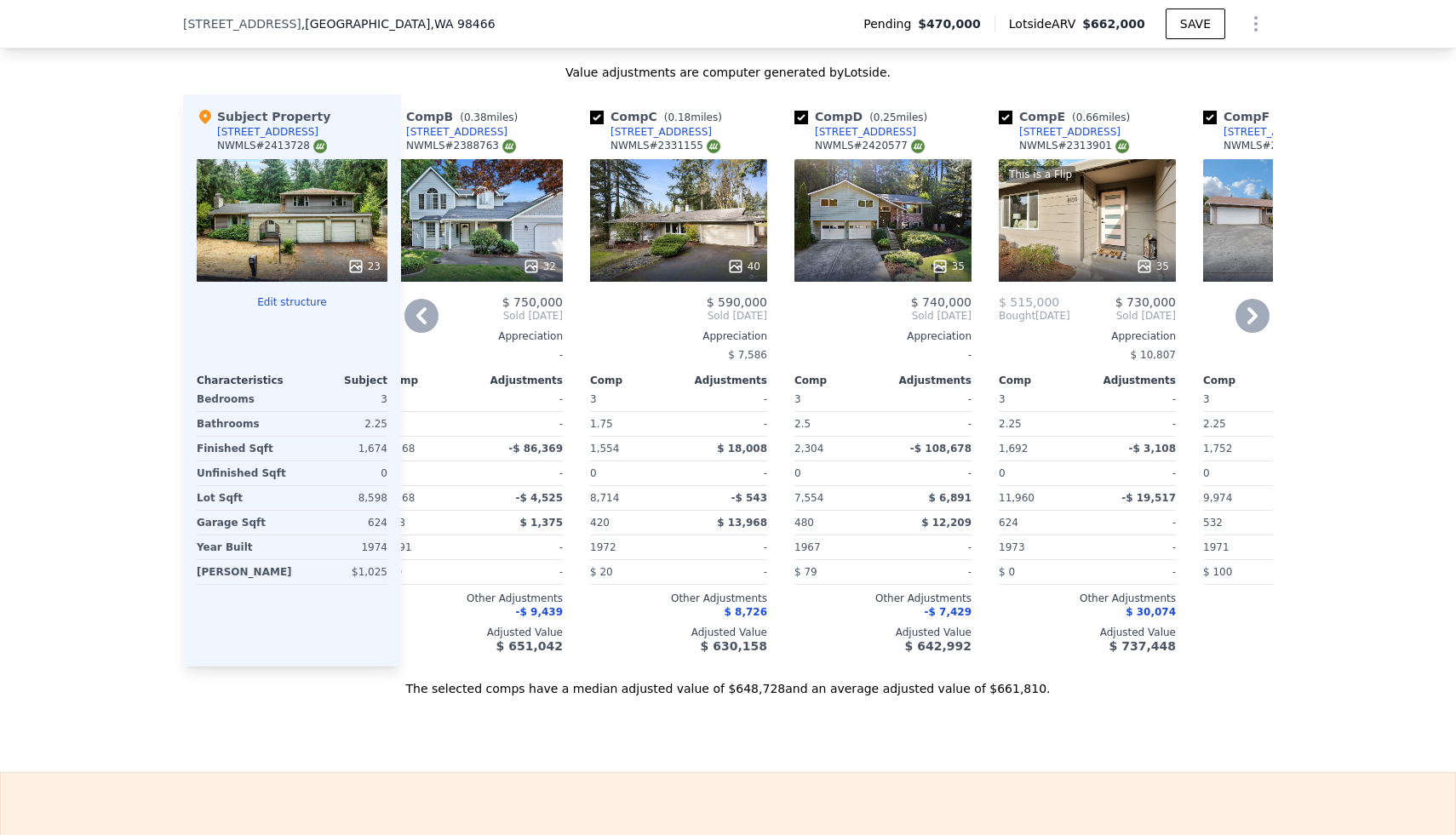
click at [1142, 258] on icon at bounding box center [1143, 266] width 17 height 17
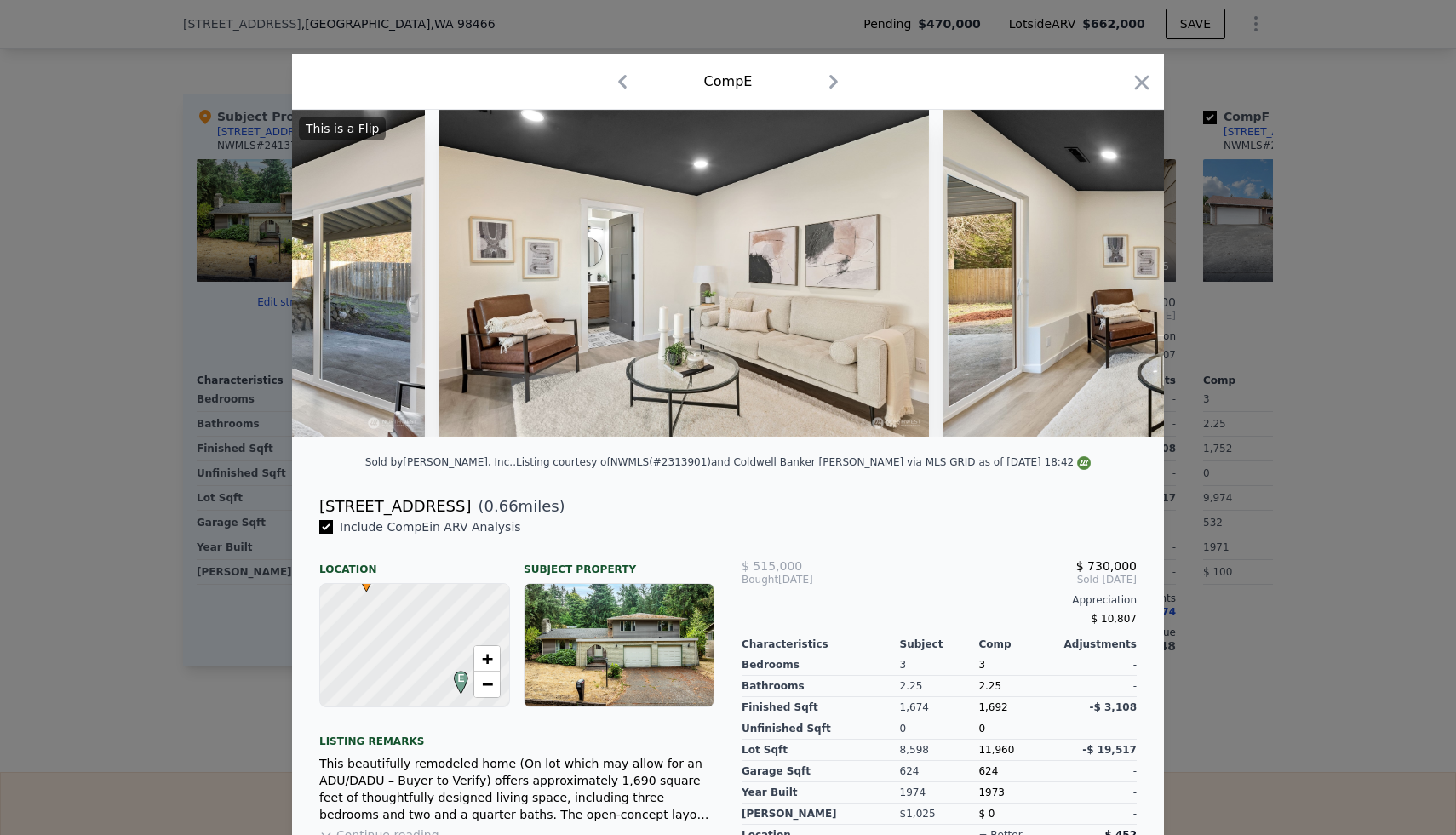
scroll to position [0, 9666]
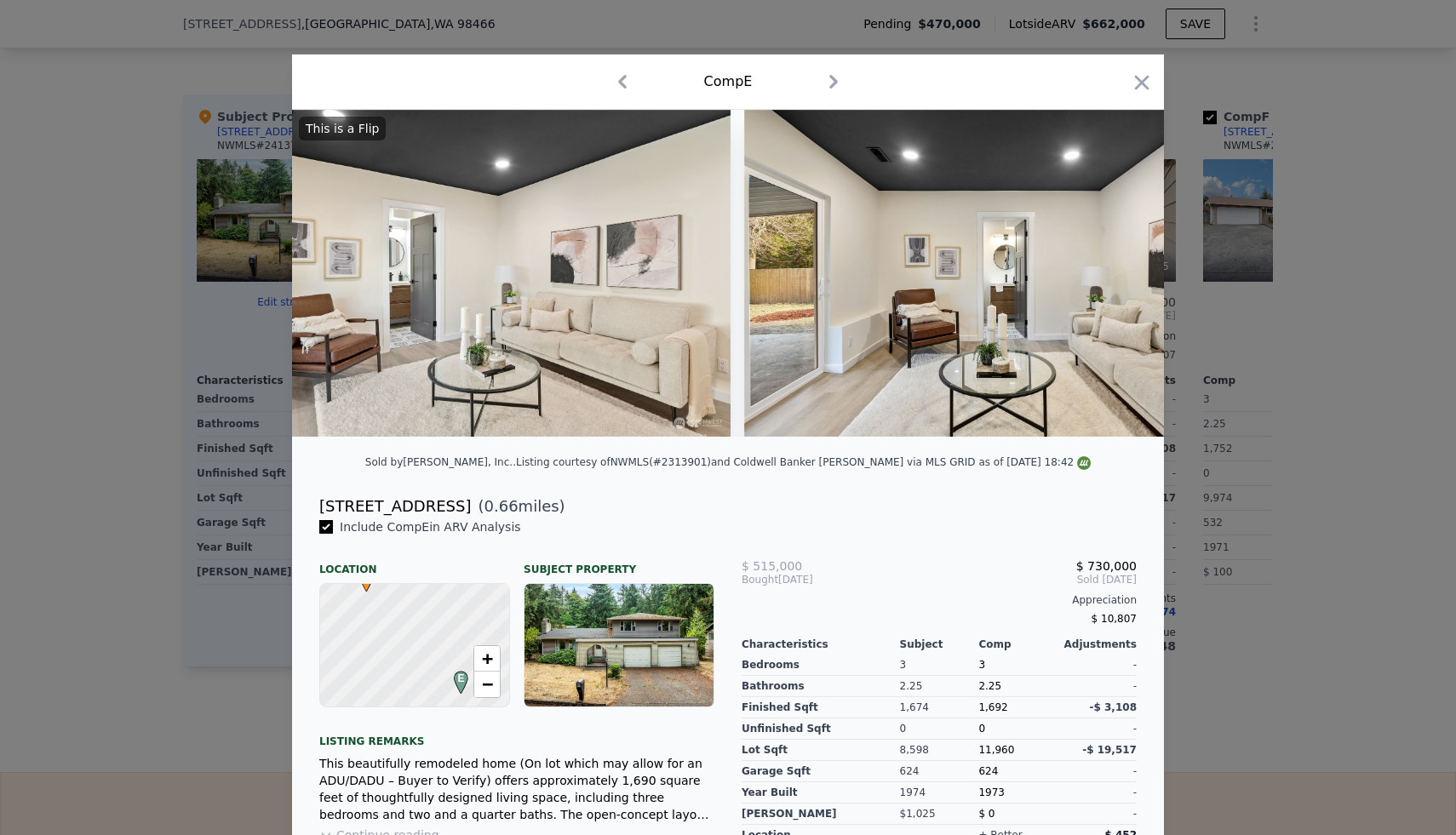
click at [1355, 301] on div at bounding box center [728, 418] width 1456 height 835
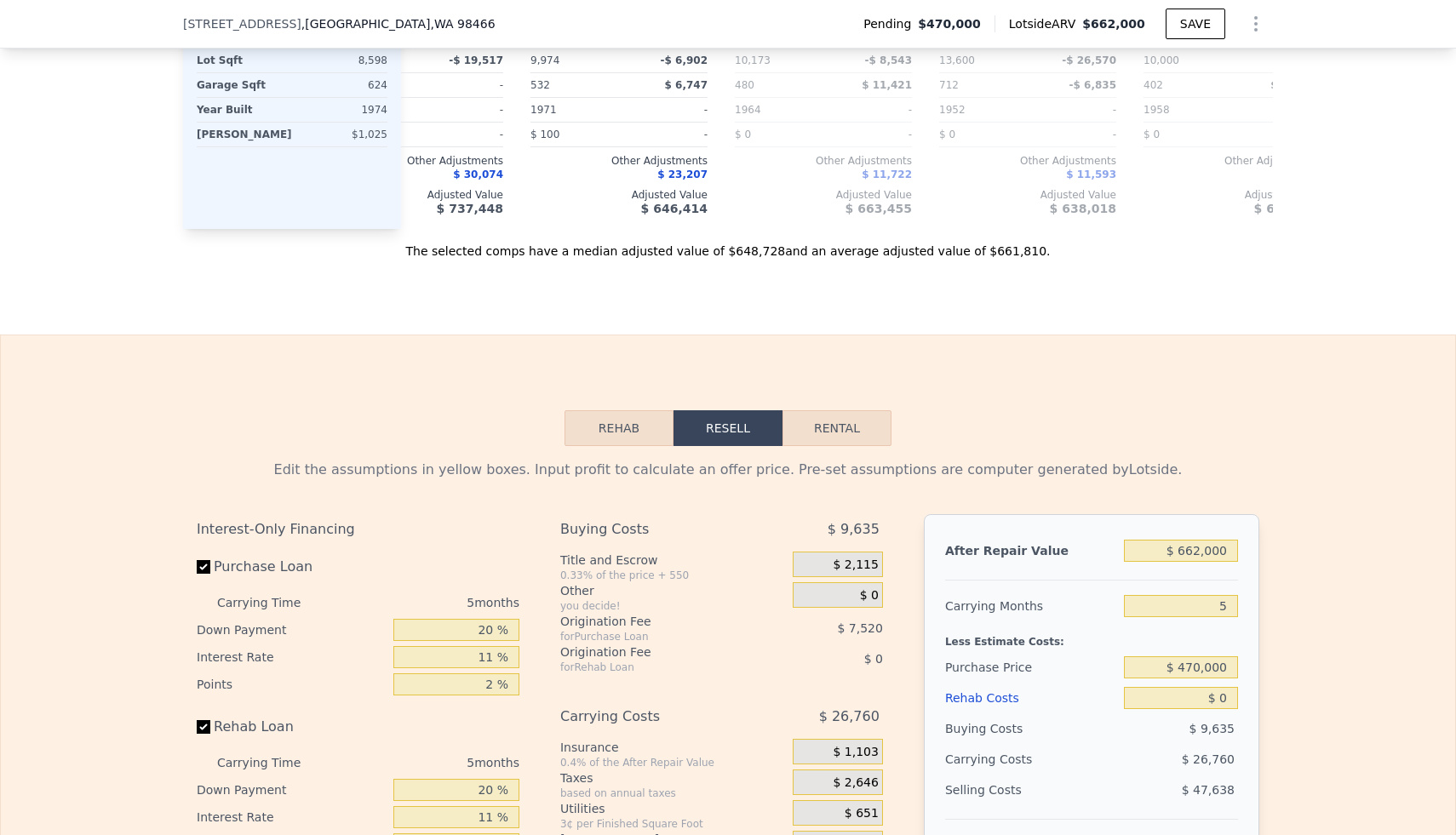
scroll to position [2745, 0]
click at [1223, 538] on input "$ 662,000" at bounding box center [1180, 549] width 114 height 22
type input "$ 6"
type input "-$ 505,836"
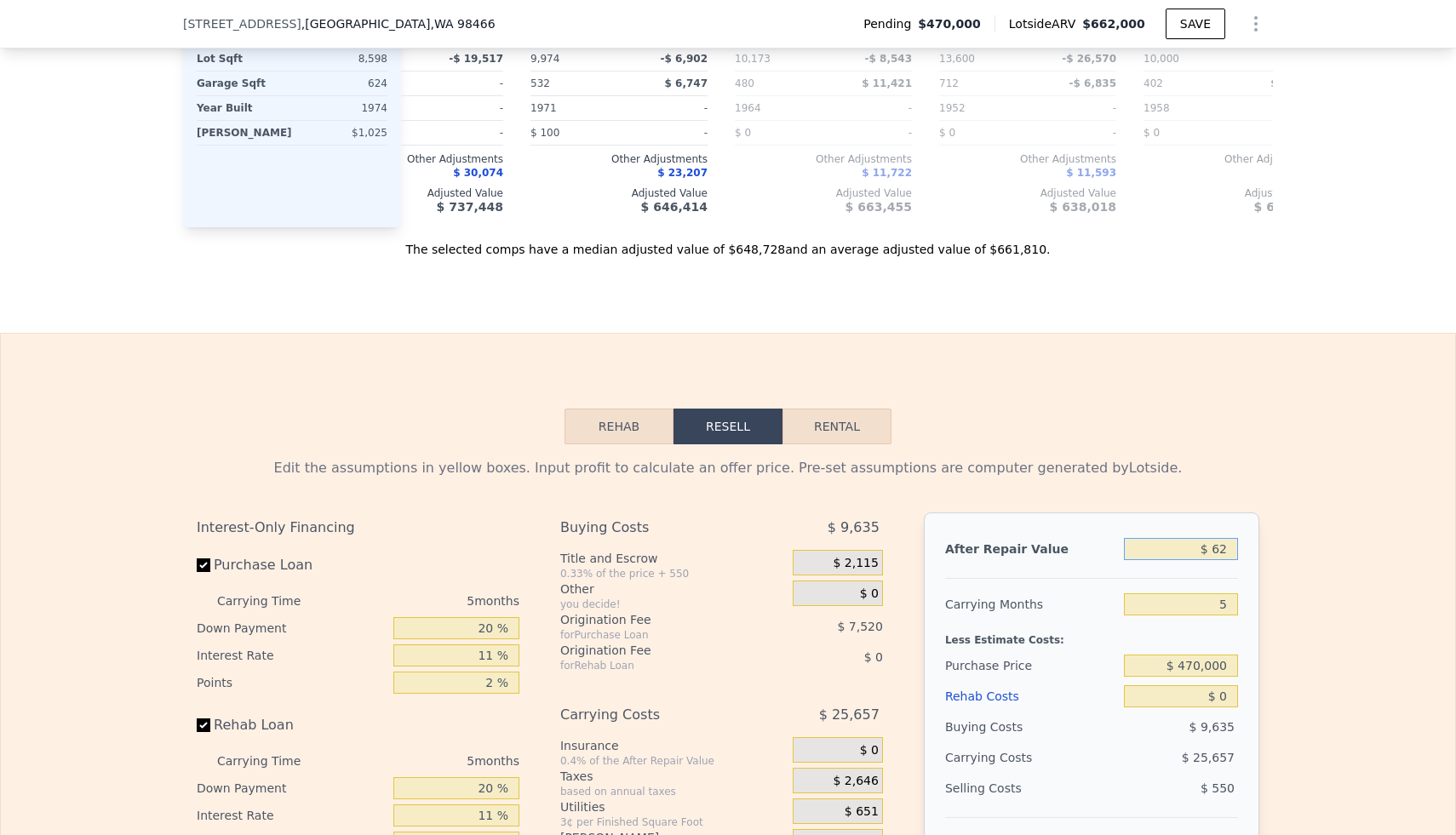
type input "$ 620"
type input "-$ 505,268"
type input "$ 6,200"
type input "-$ 500,093"
type input "$ 62,000"
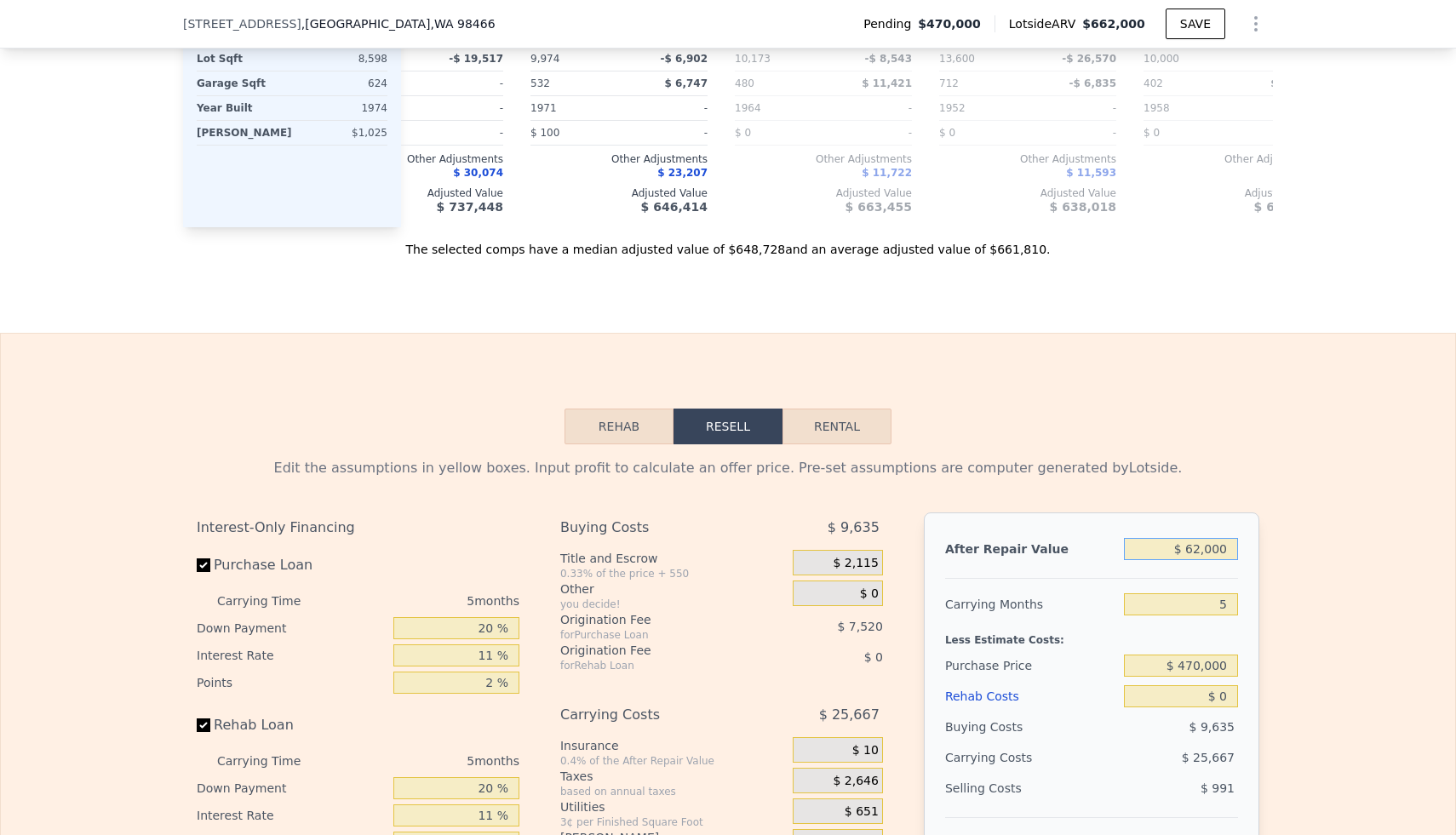
type input "-$ 448,355"
type input "$ 620,000"
type input "$ 69,024"
type input "$ 620,000"
click at [1250, 418] on div "Rehab Resell Rental Edit the assumptions in yellow boxes. Input profit to calcu…" at bounding box center [728, 755] width 1456 height 846
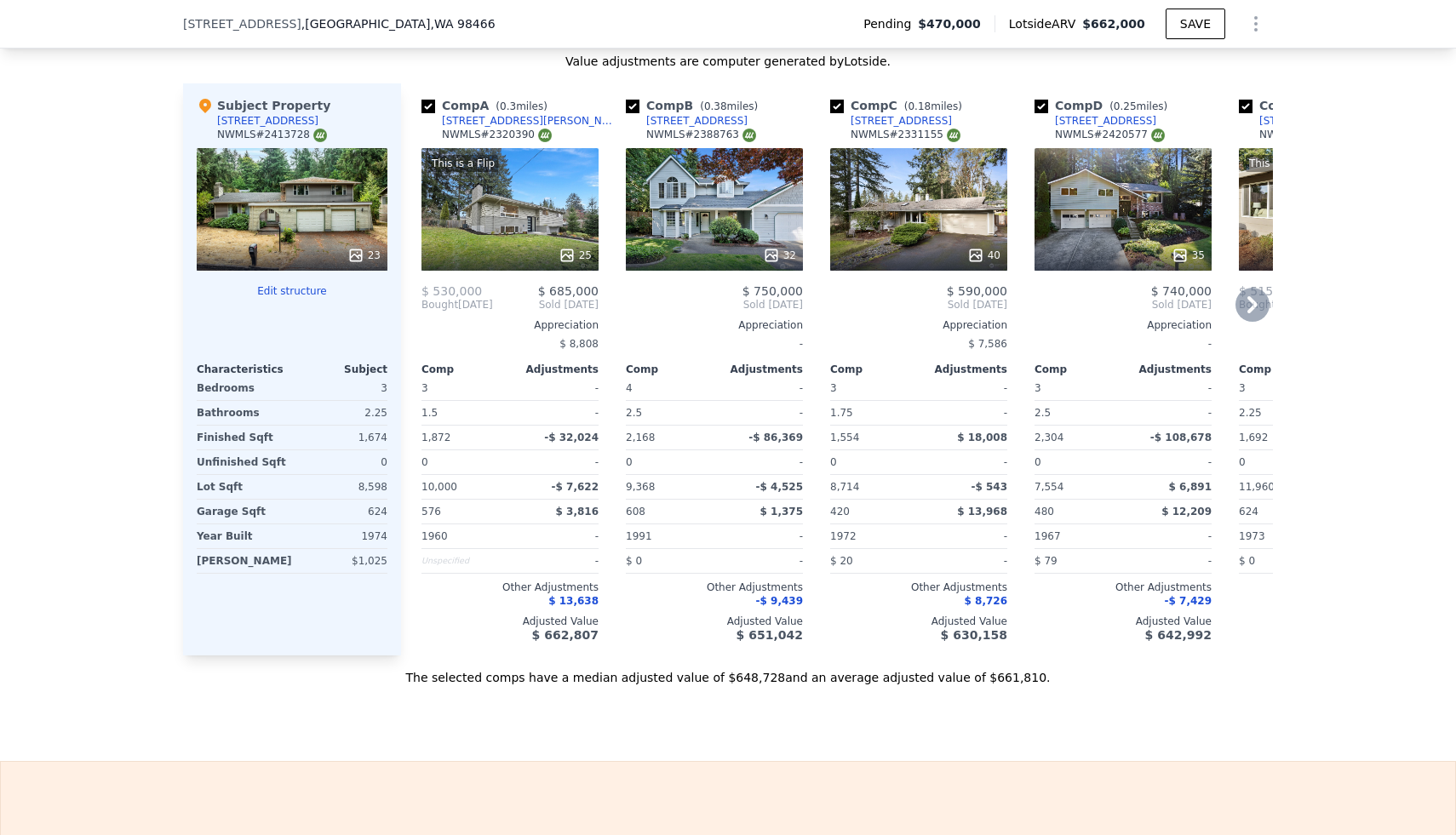
scroll to position [2306, 0]
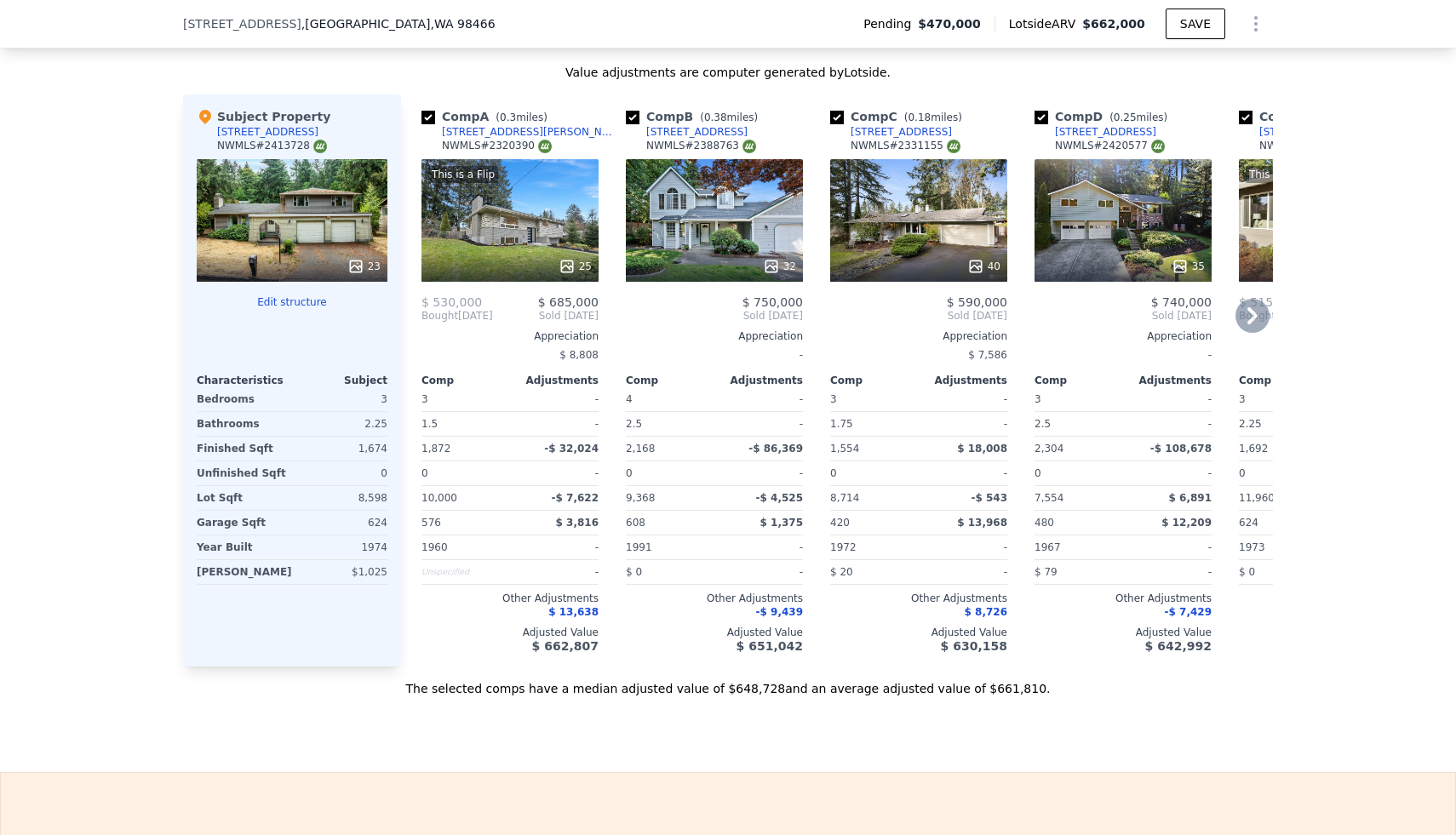
click at [544, 258] on div "25" at bounding box center [510, 266] width 162 height 17
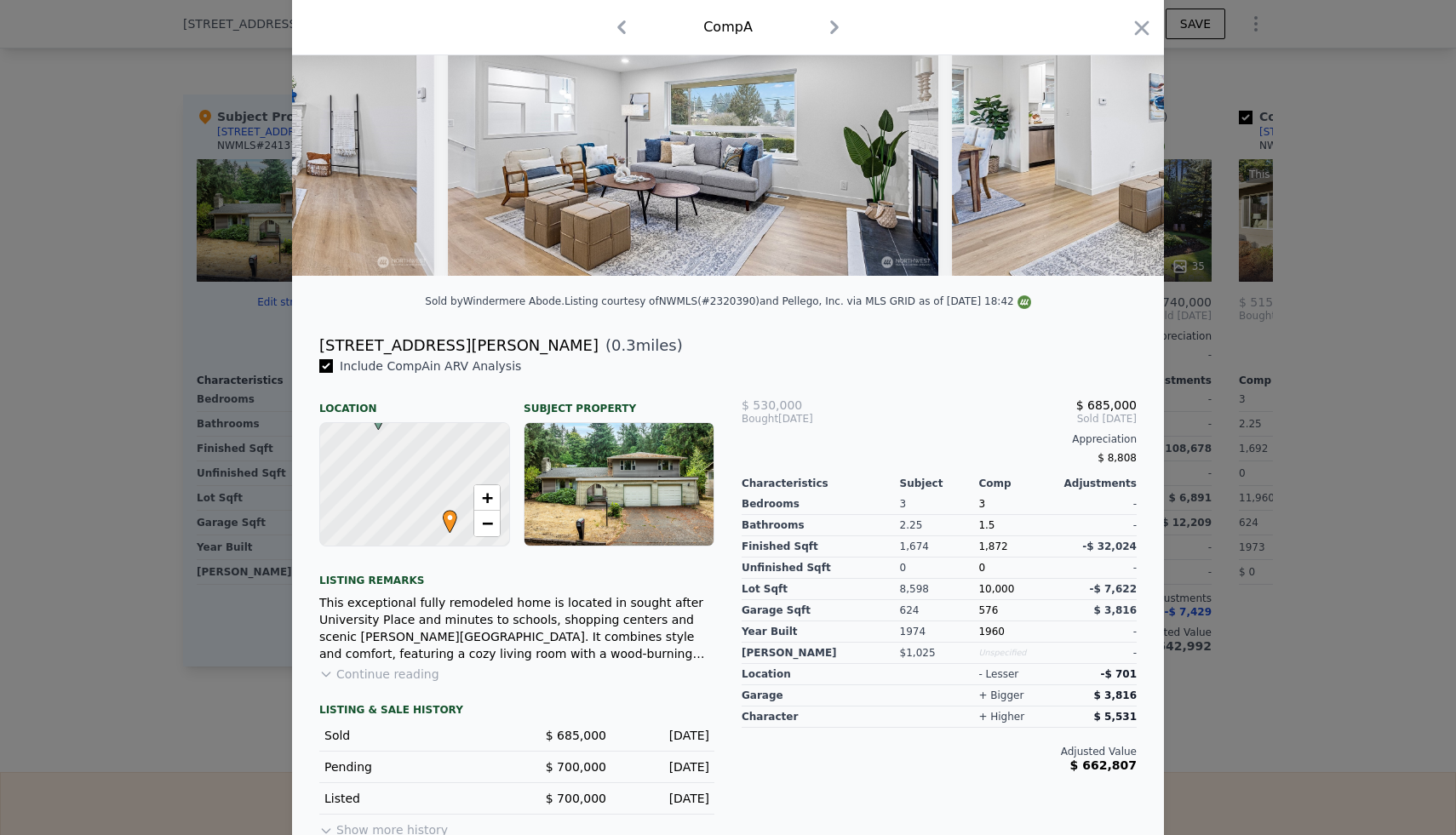
scroll to position [180, 0]
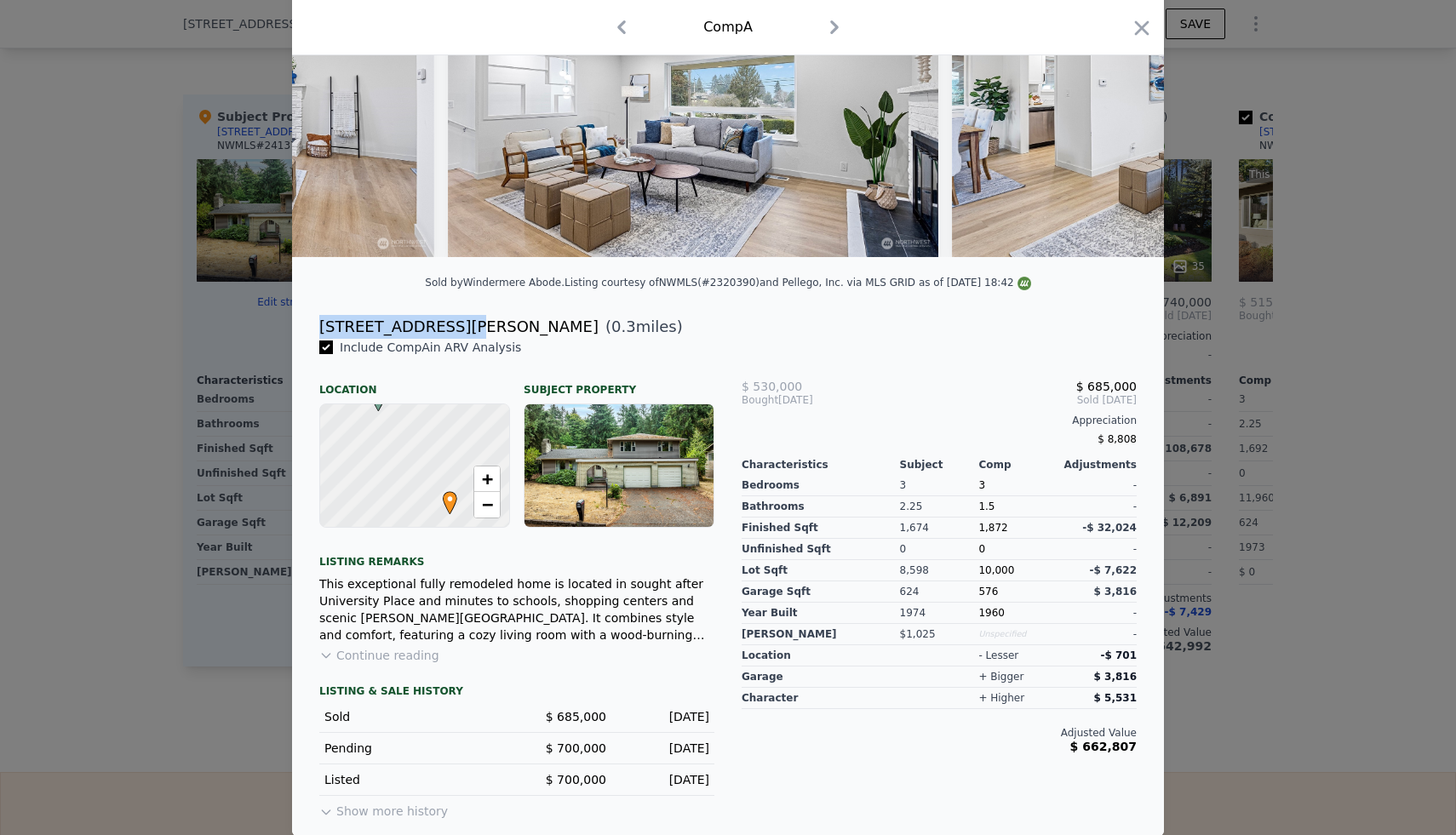
drag, startPoint x: 320, startPoint y: 325, endPoint x: 462, endPoint y: 325, distance: 142.0
click at [462, 325] on div "[STREET_ADDRESS][PERSON_NAME] ( 0.3 miles)" at bounding box center [728, 326] width 845 height 24
copy div "[STREET_ADDRESS][PERSON_NAME]"
click at [1280, 320] on div at bounding box center [728, 418] width 1456 height 835
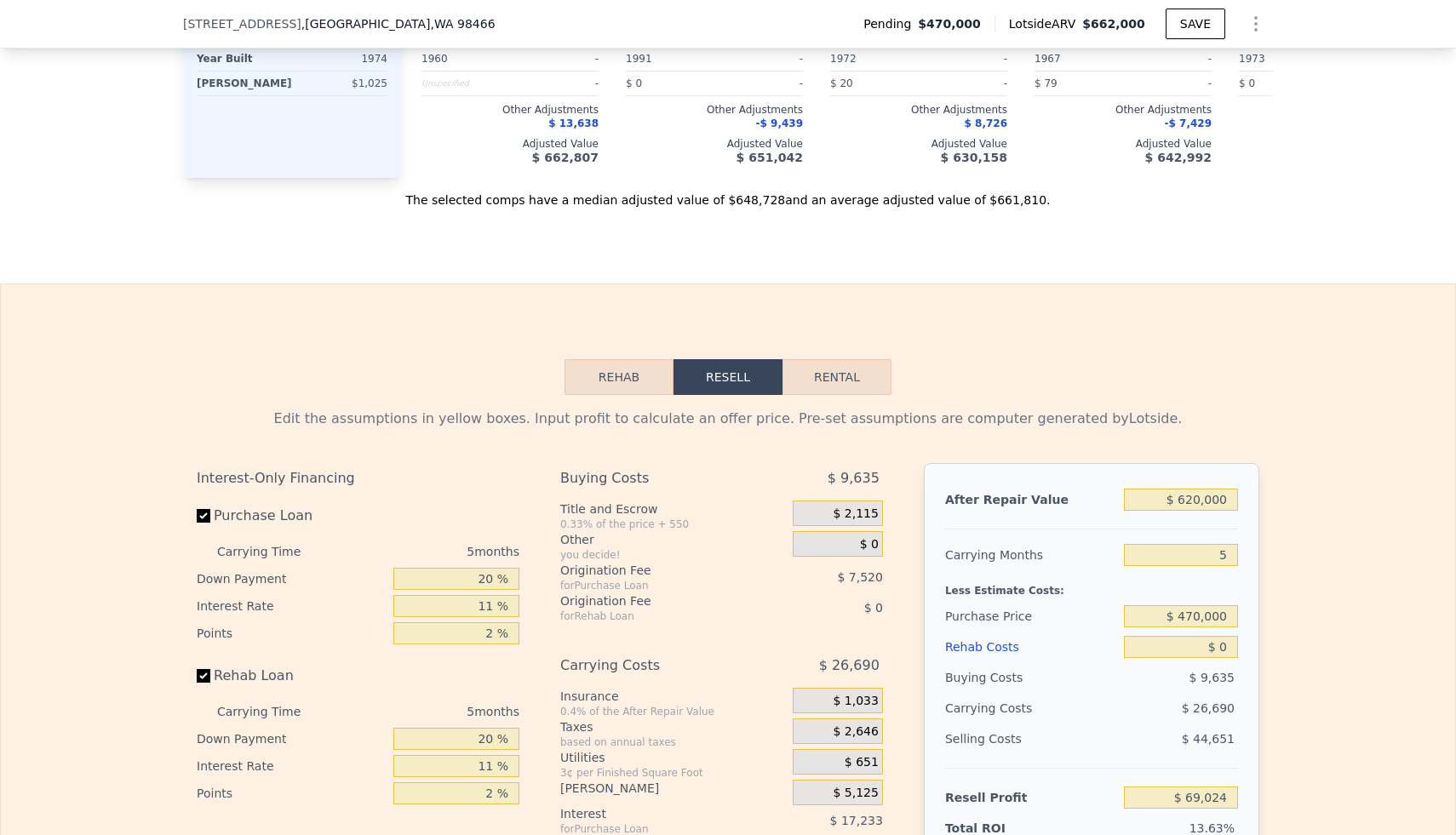
scroll to position [2805, 0]
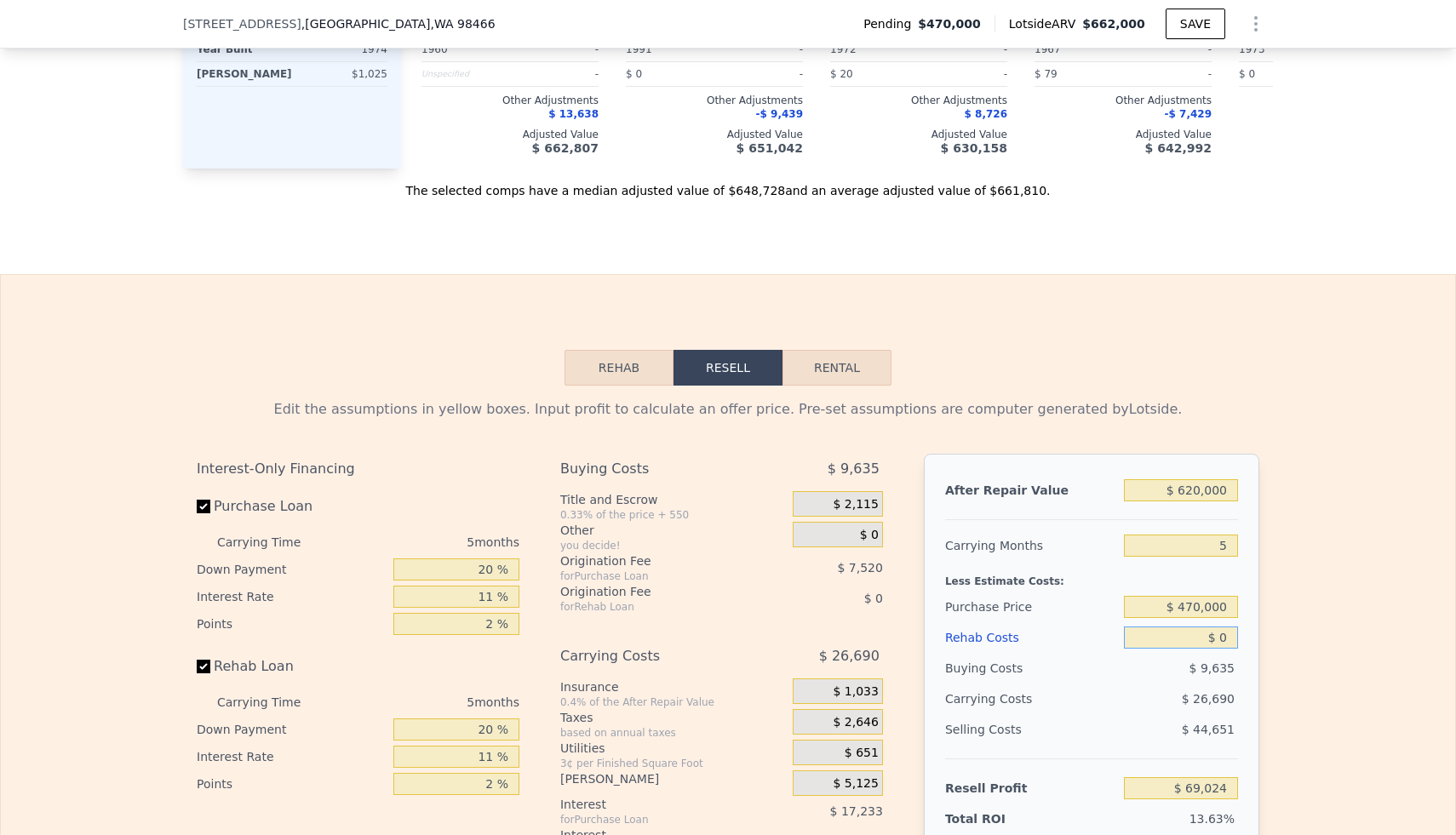
click at [1220, 626] on input "$ 0" at bounding box center [1180, 637] width 114 height 22
type input "$ 900"
type input "$ 68,075"
type input "$ 9,000"
type input "$ 59,550"
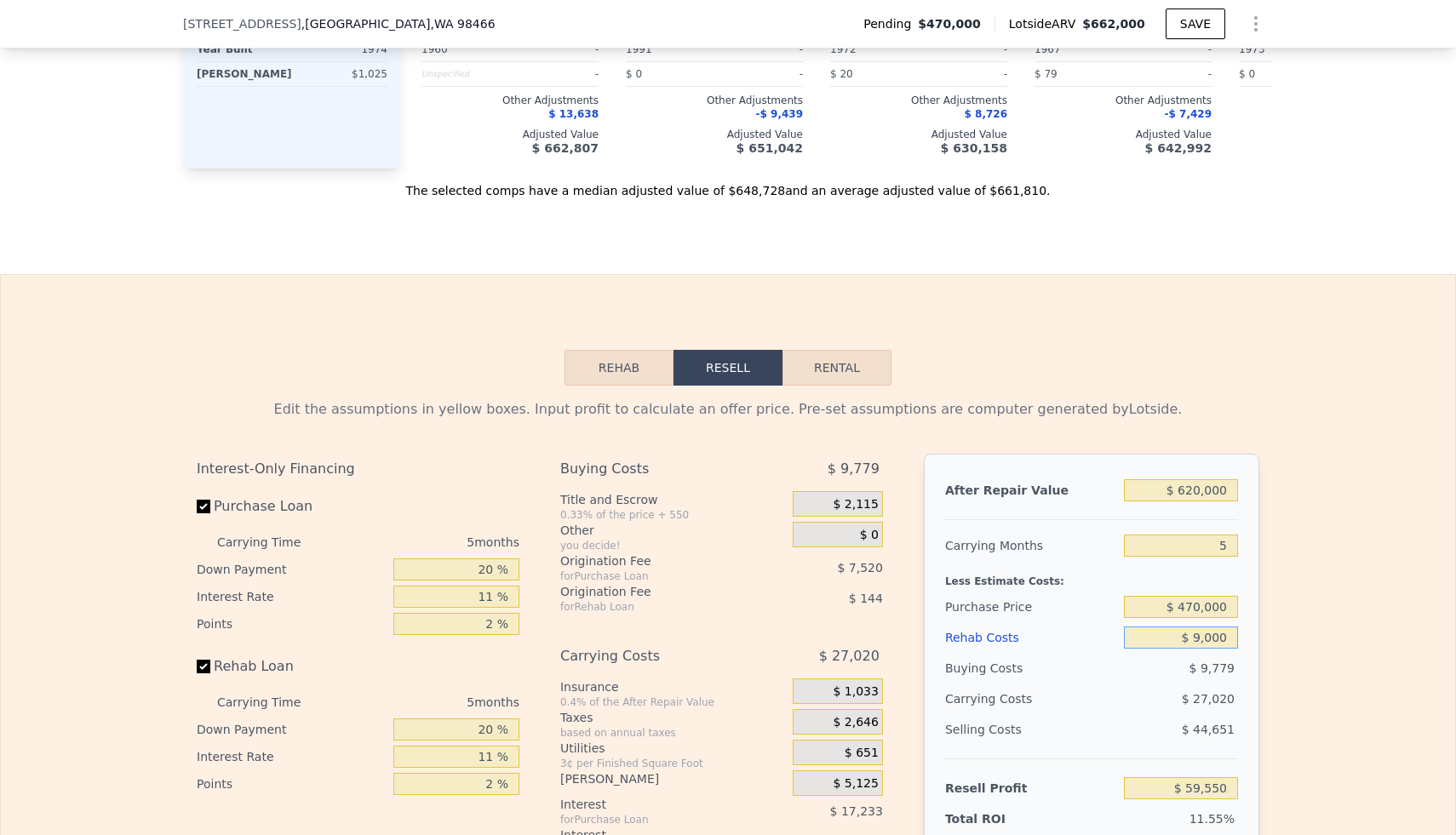
type input "$ 90,000"
type input "-$ 25,716"
type input "$ 90,000"
click at [1211, 596] on input "$ 470,000" at bounding box center [1180, 606] width 114 height 22
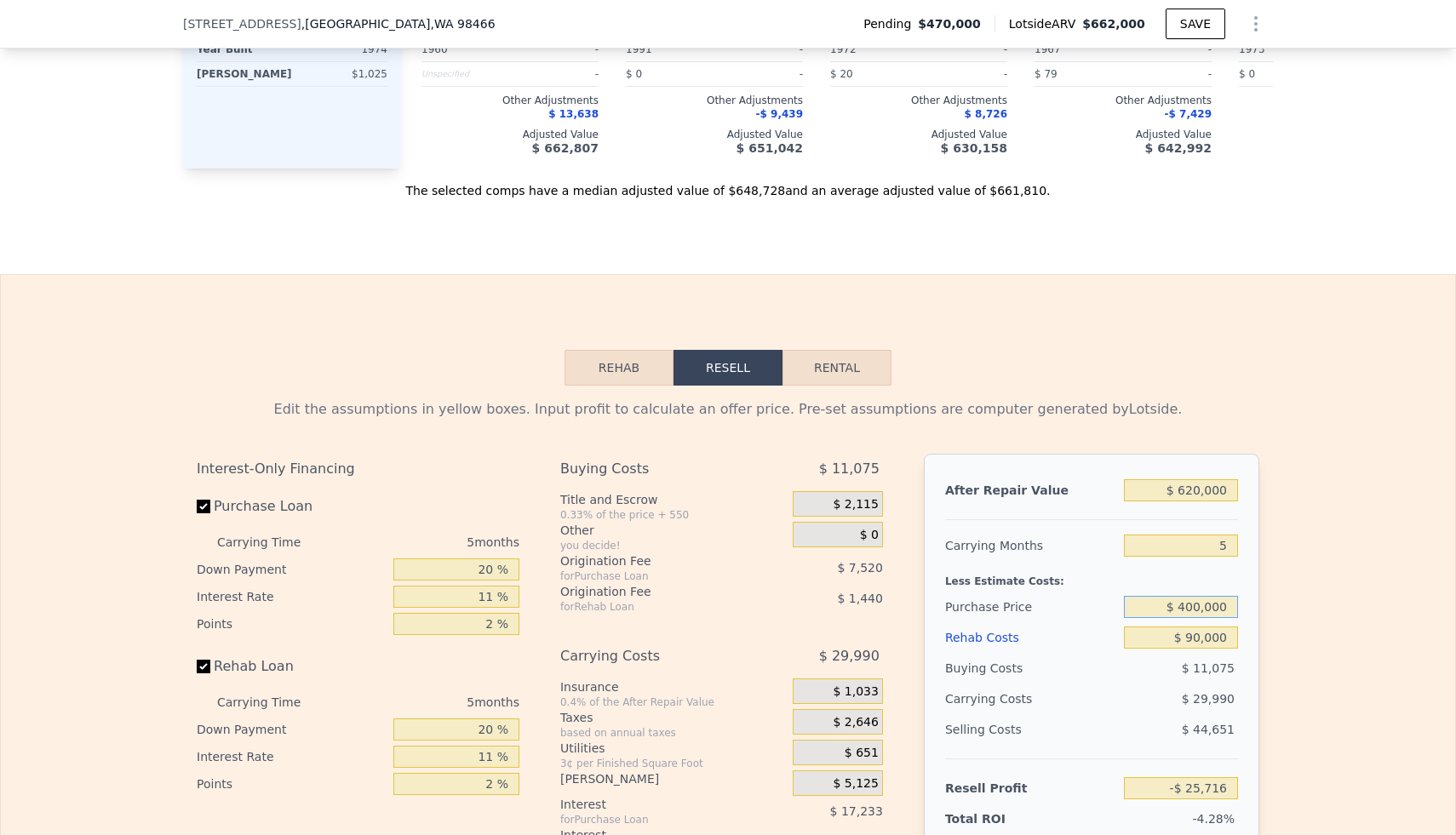
type input "$ 400,000"
click at [1302, 581] on div "Edit the assumptions in yellow boxes. Input profit to calculate an offer price.…" at bounding box center [728, 715] width 1454 height 659
type input "$ 48,207"
click at [1203, 596] on input "$ 400,000" at bounding box center [1180, 606] width 114 height 22
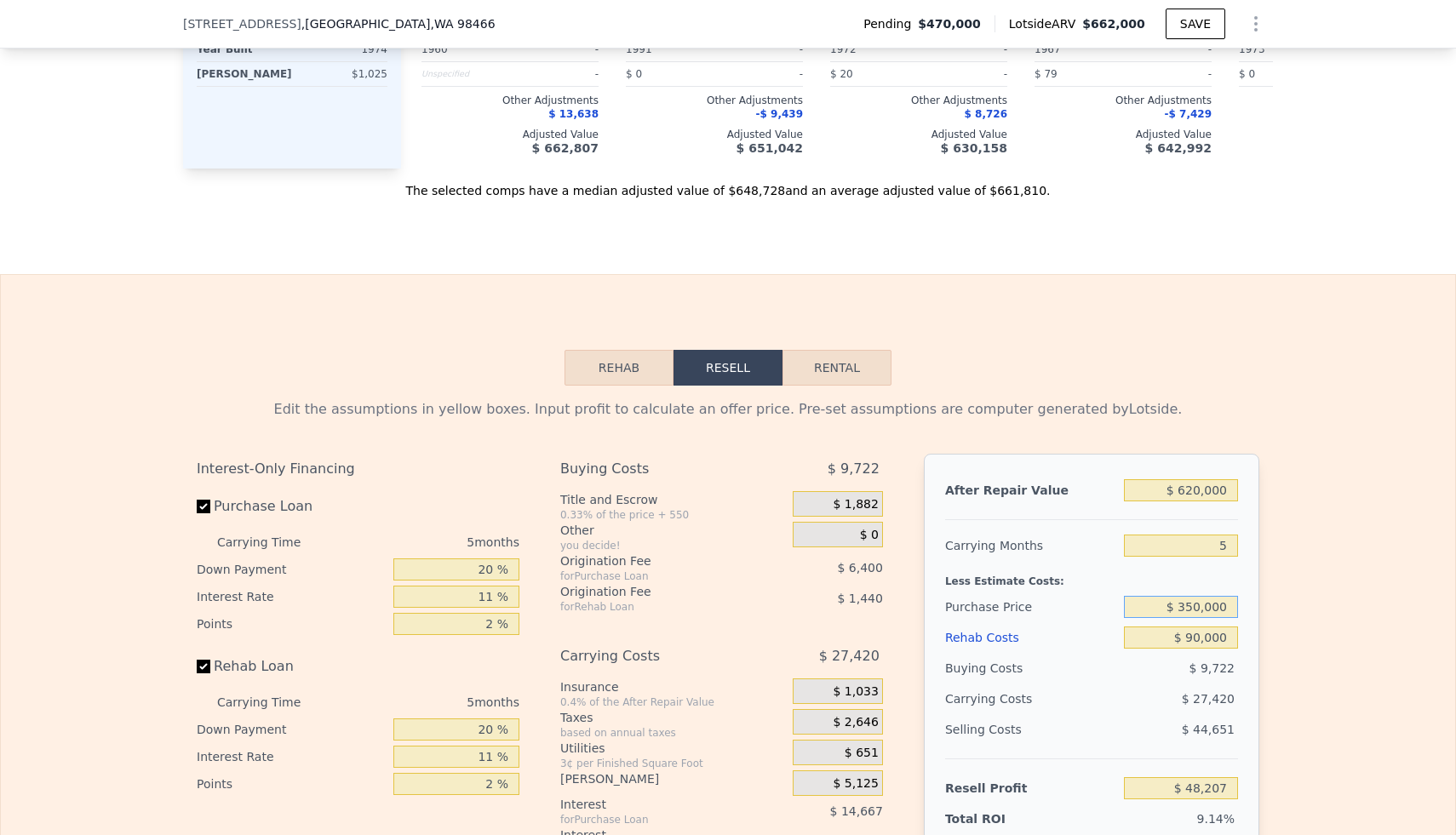
type input "$ 350,000"
click at [1257, 565] on div "After Repair Value $ 620,000 Carrying Months 5 Less Estimate Costs: Purchase Pr…" at bounding box center [1091, 691] width 335 height 473
type input "$ 101,003"
click at [1218, 596] on input "$ 350,000" at bounding box center [1180, 606] width 114 height 22
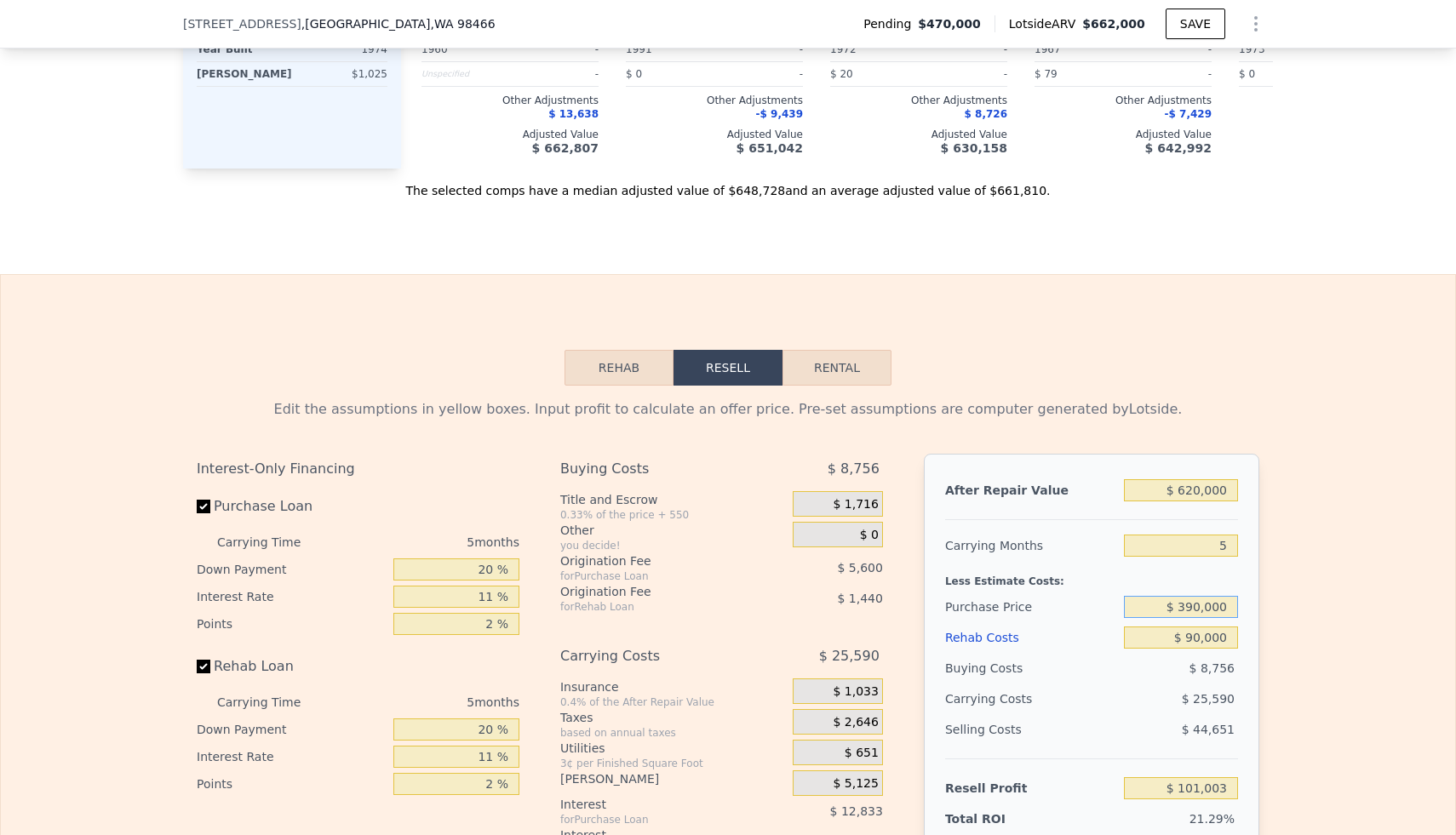
type input "$ 390,000"
click at [1276, 569] on div "Edit the assumptions in yellow boxes. Input profit to calculate an offer price.…" at bounding box center [728, 715] width 1454 height 659
type input "$ 58,765"
click at [1222, 596] on input "$ 390,000" at bounding box center [1180, 606] width 114 height 22
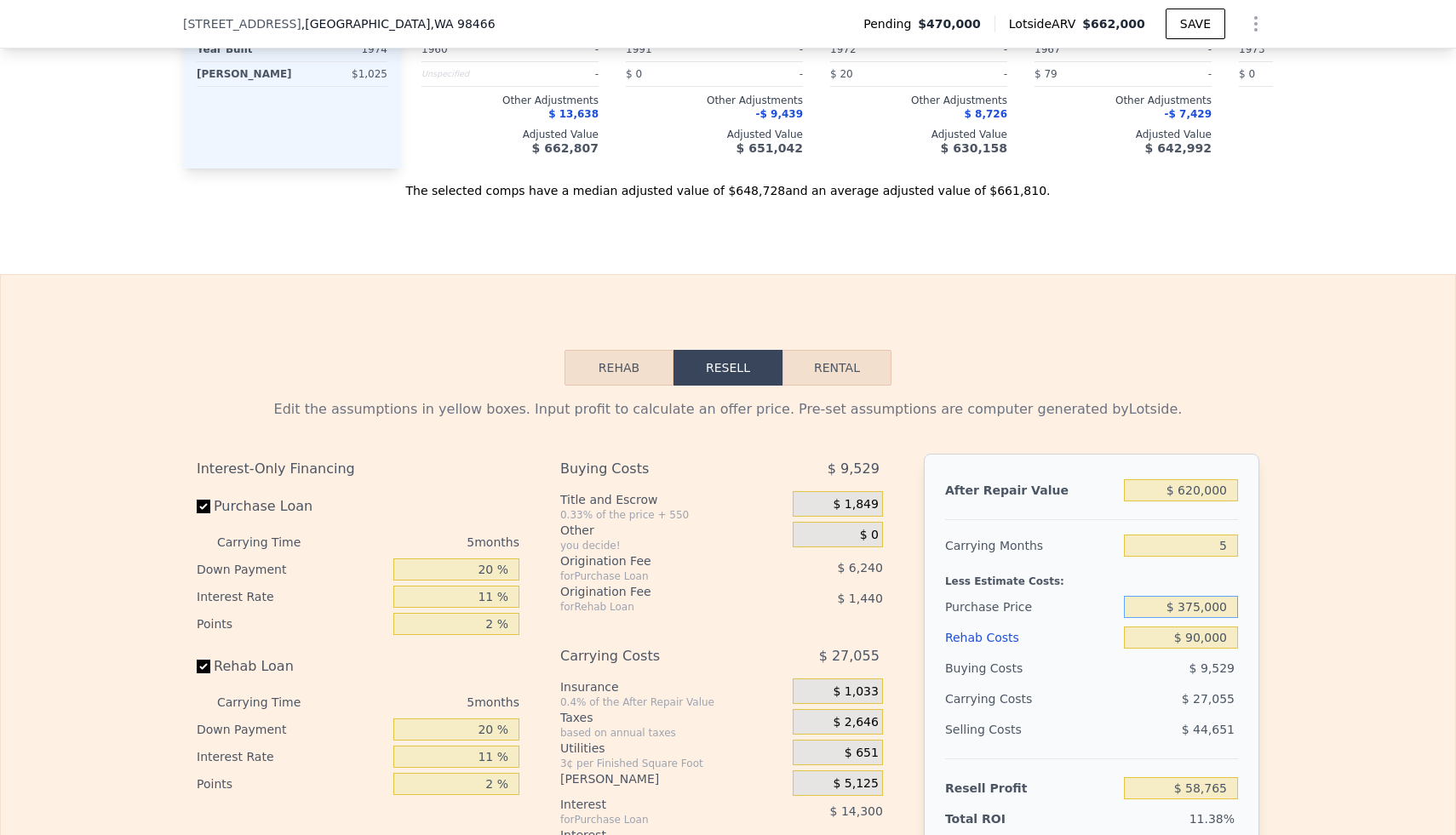
type input "$ 375,000"
click at [1297, 574] on div "Edit the assumptions in yellow boxes. Input profit to calculate an offer price.…" at bounding box center [728, 715] width 1454 height 659
type input "$ 74,605"
click at [1209, 596] on input "$ 375,000" at bounding box center [1180, 606] width 114 height 22
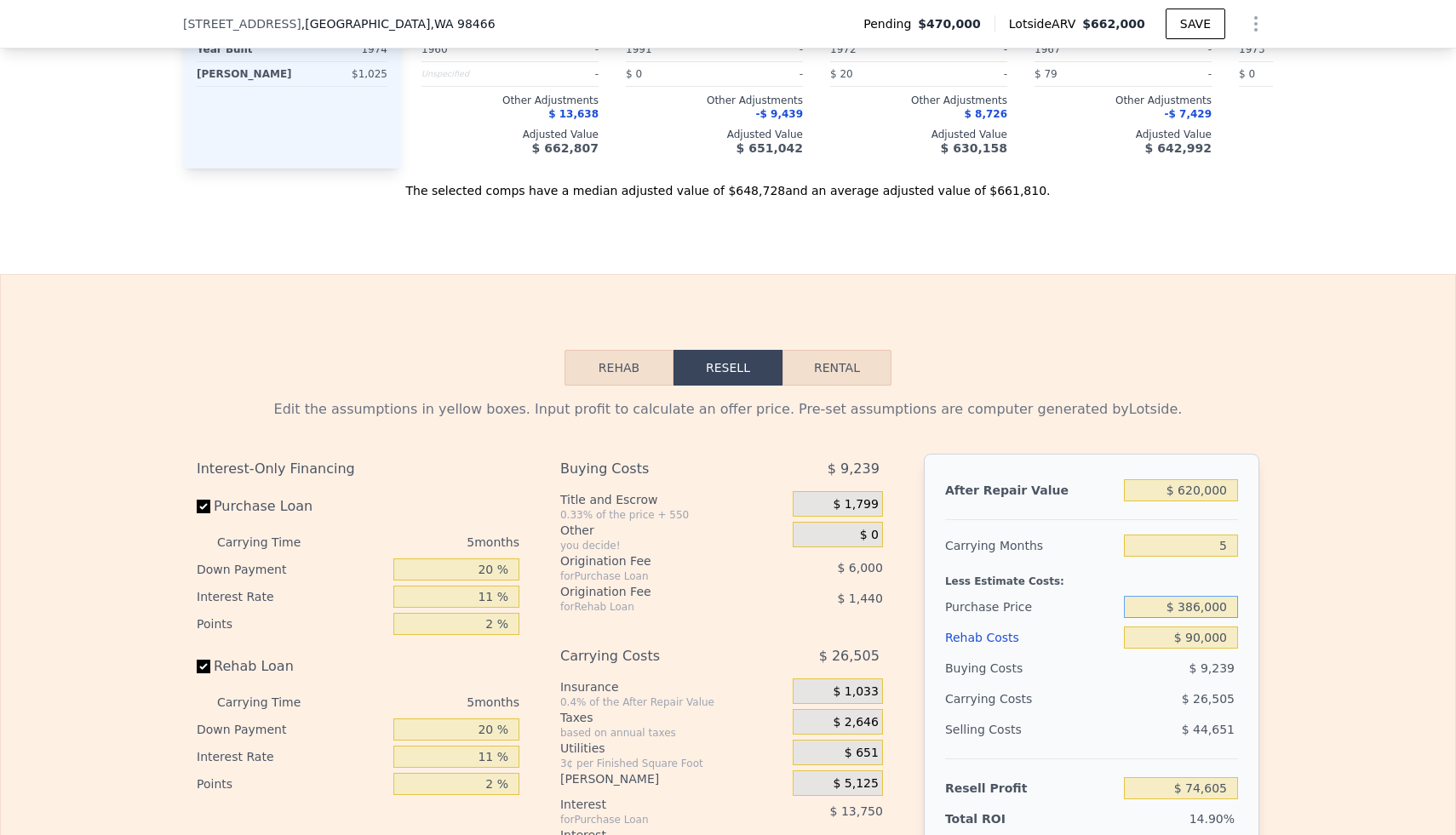
type input "$ 386,000"
click at [1305, 535] on div "Edit the assumptions in yellow boxes. Input profit to calculate an offer price.…" at bounding box center [728, 715] width 1454 height 659
type input "$ 62,988"
type input "$ 662,000"
type input "$ 0"
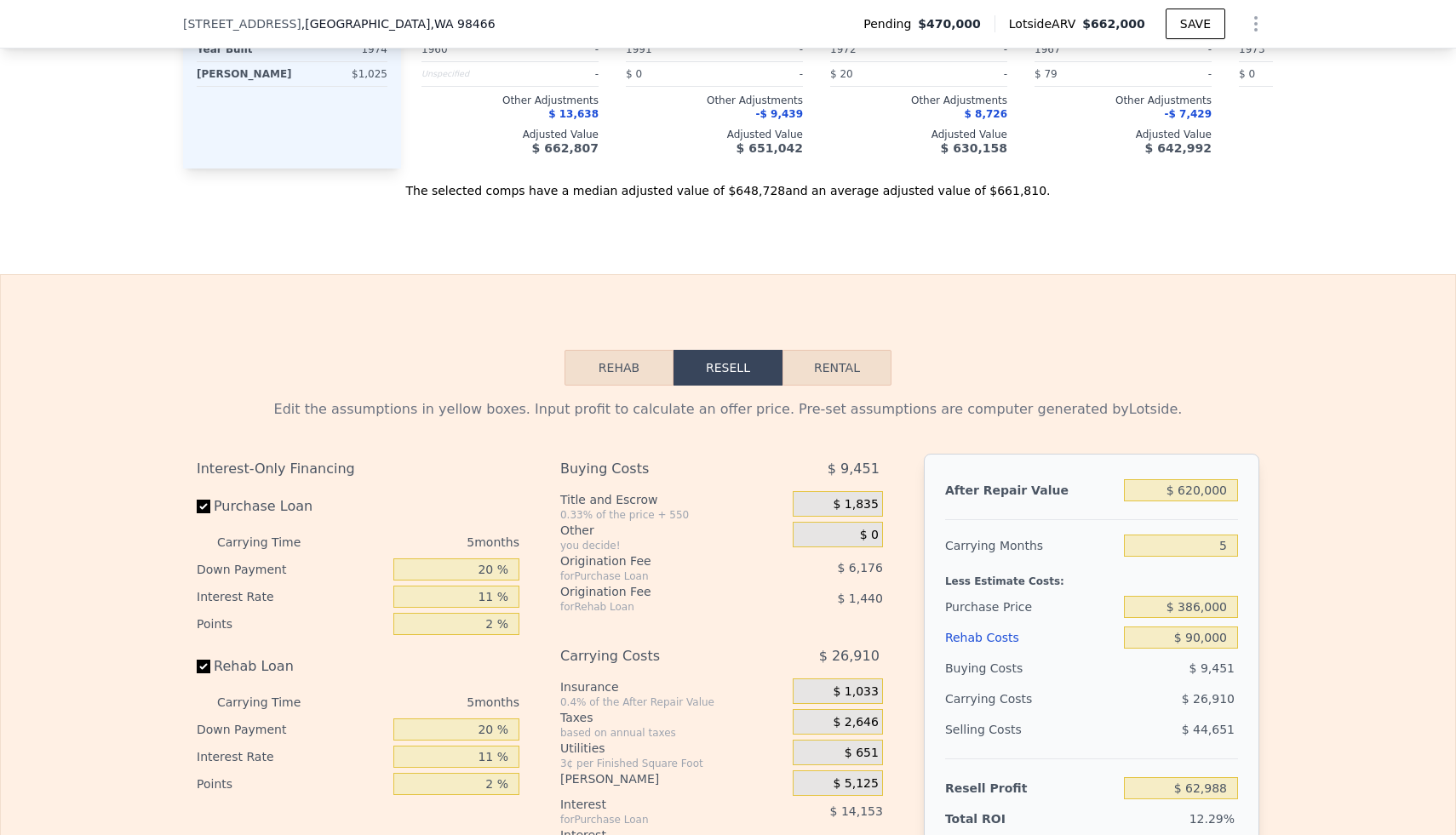
type input "$ 107,967"
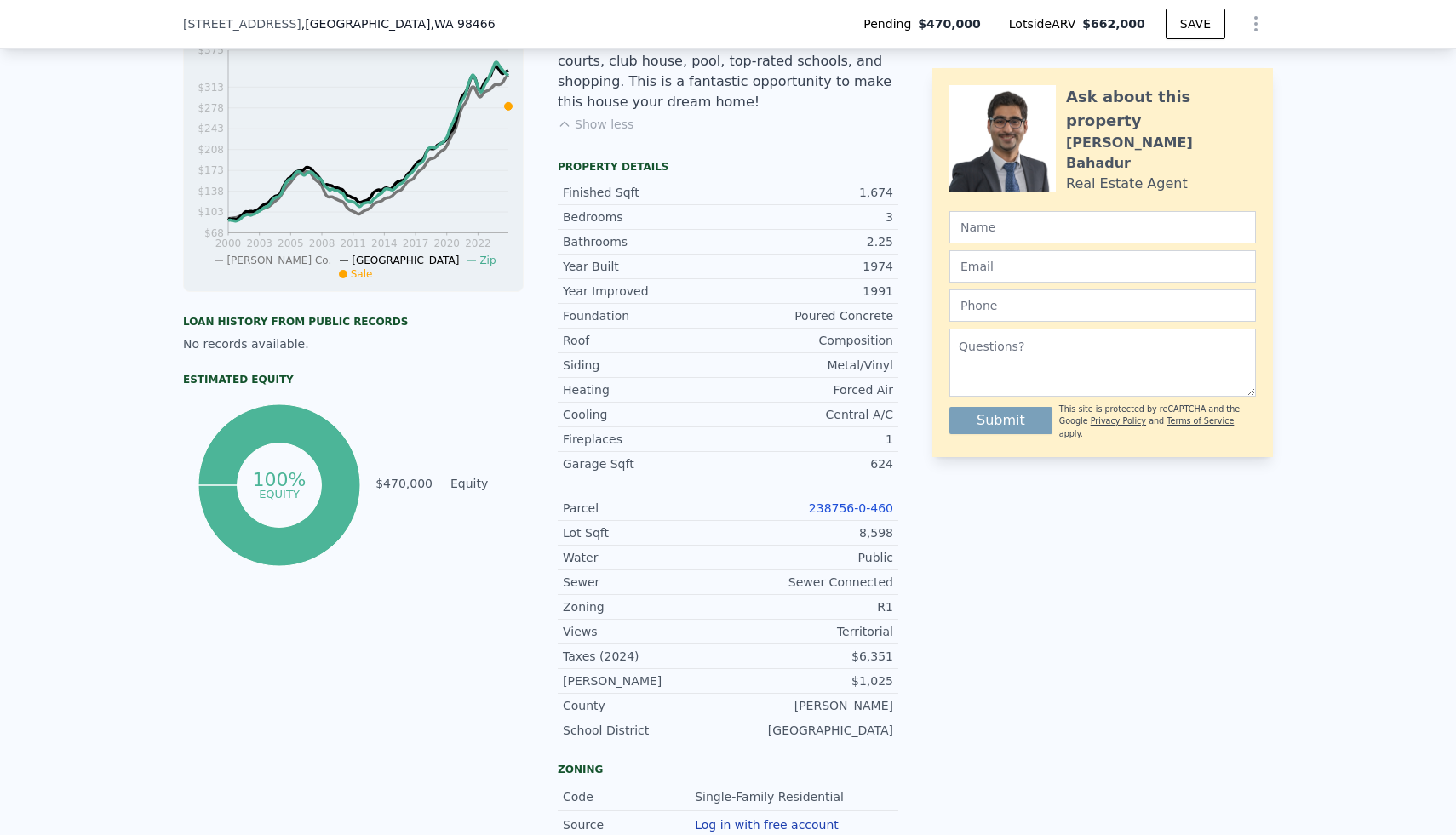
scroll to position [6, 0]
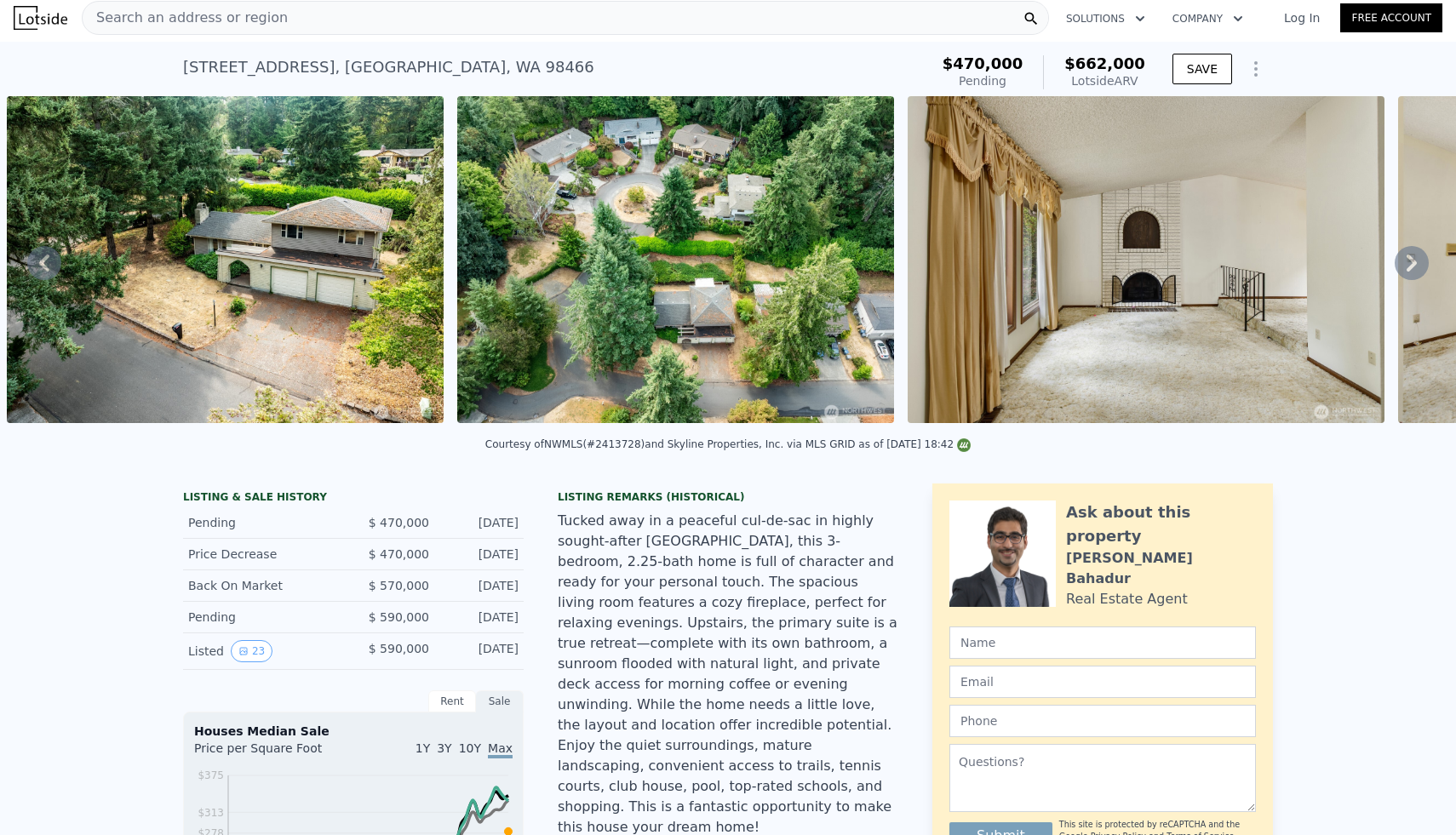
click at [399, 10] on div "Search an address or region" at bounding box center [566, 18] width 967 height 34
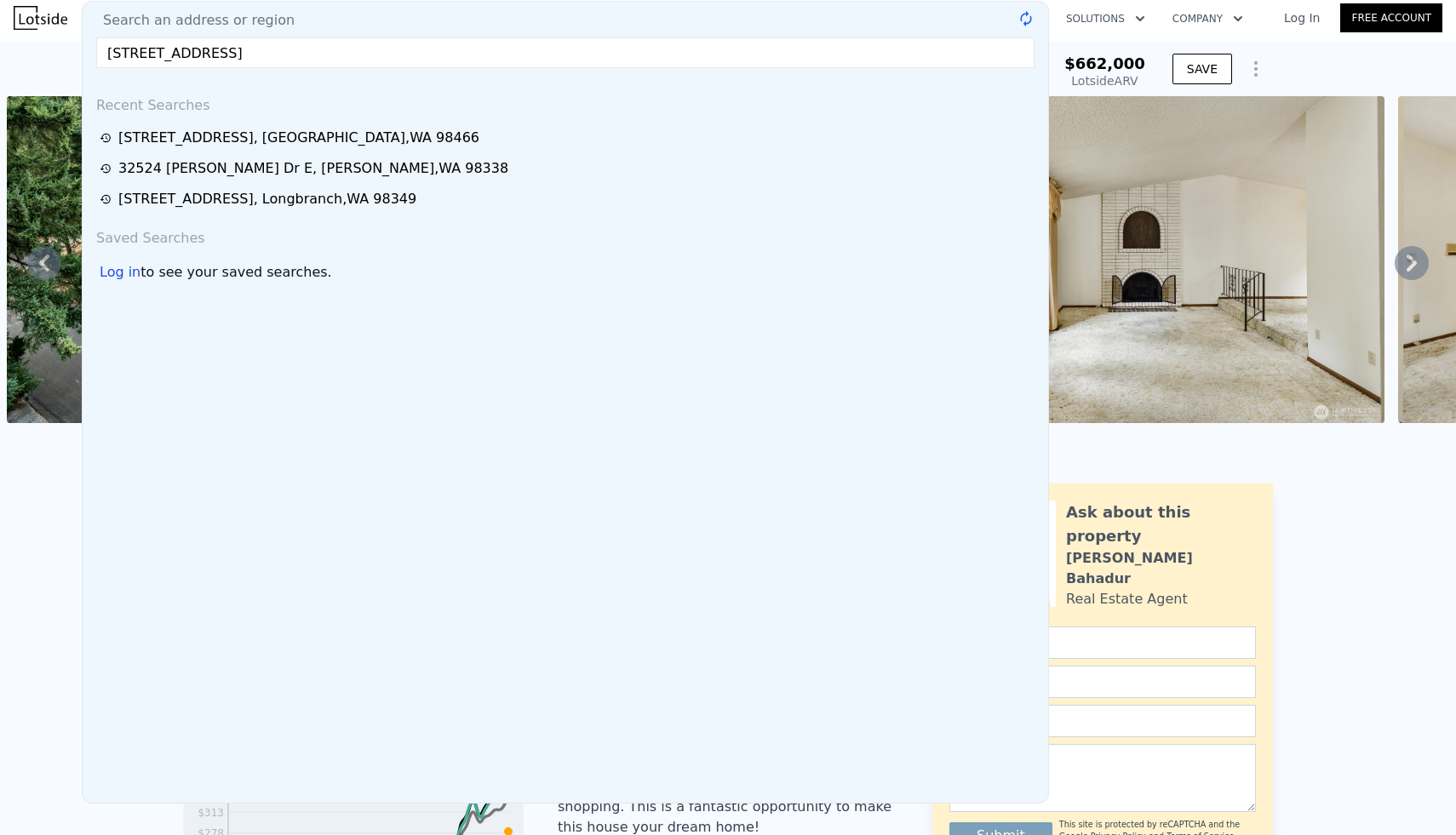
type input "[STREET_ADDRESS]"
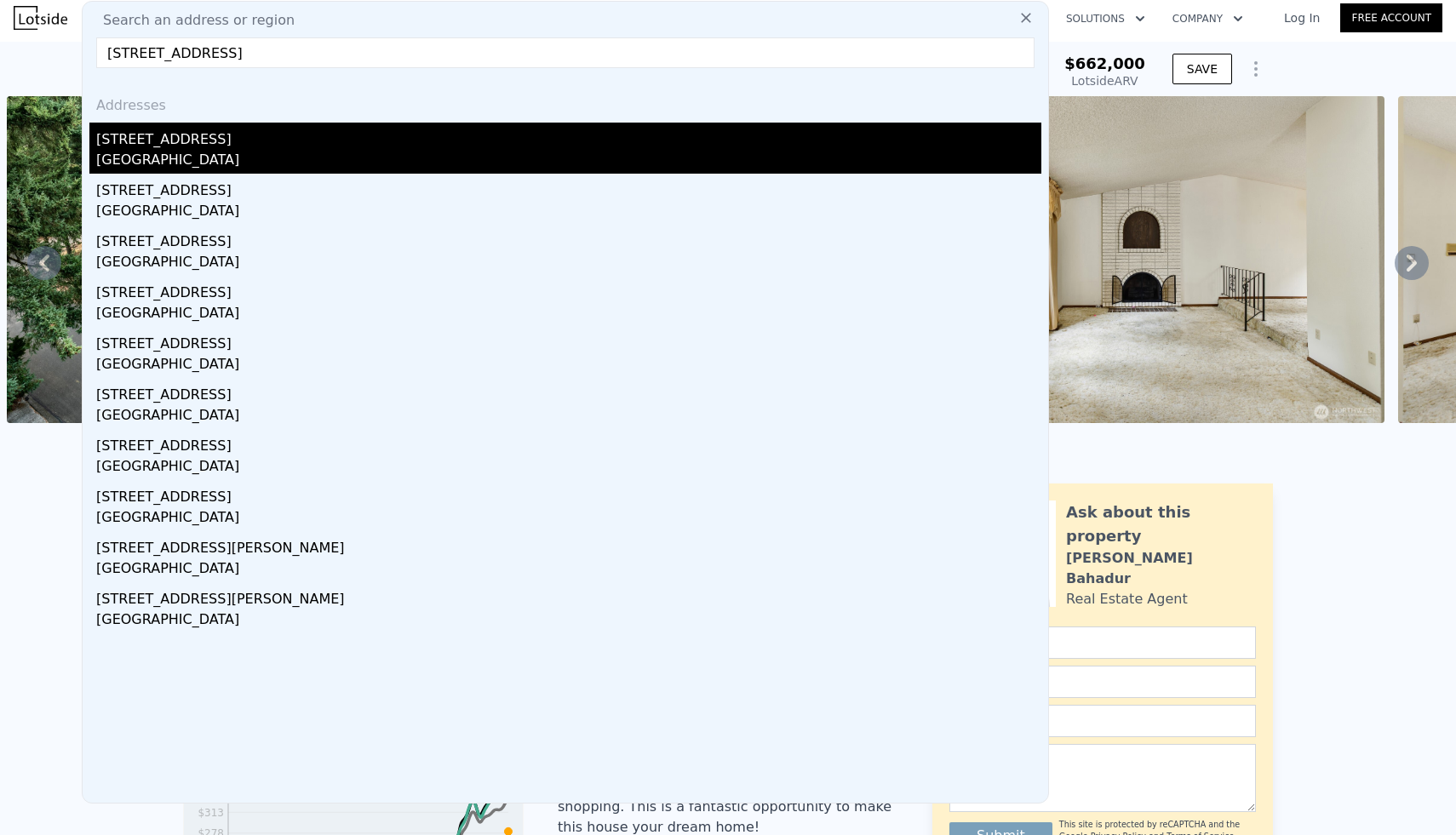
click at [197, 149] on div "[GEOGRAPHIC_DATA]" at bounding box center [568, 161] width 945 height 24
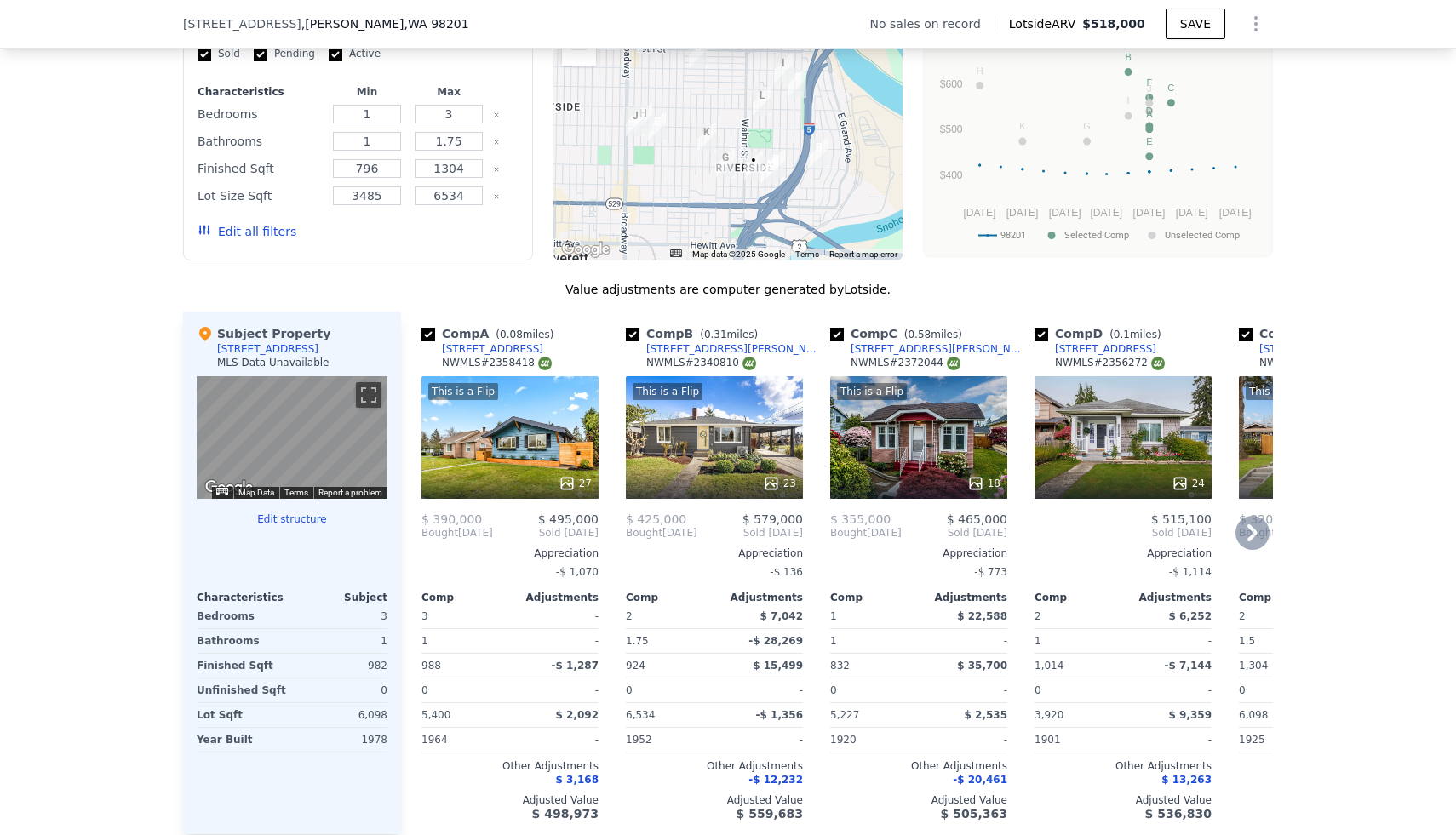
scroll to position [1544, 0]
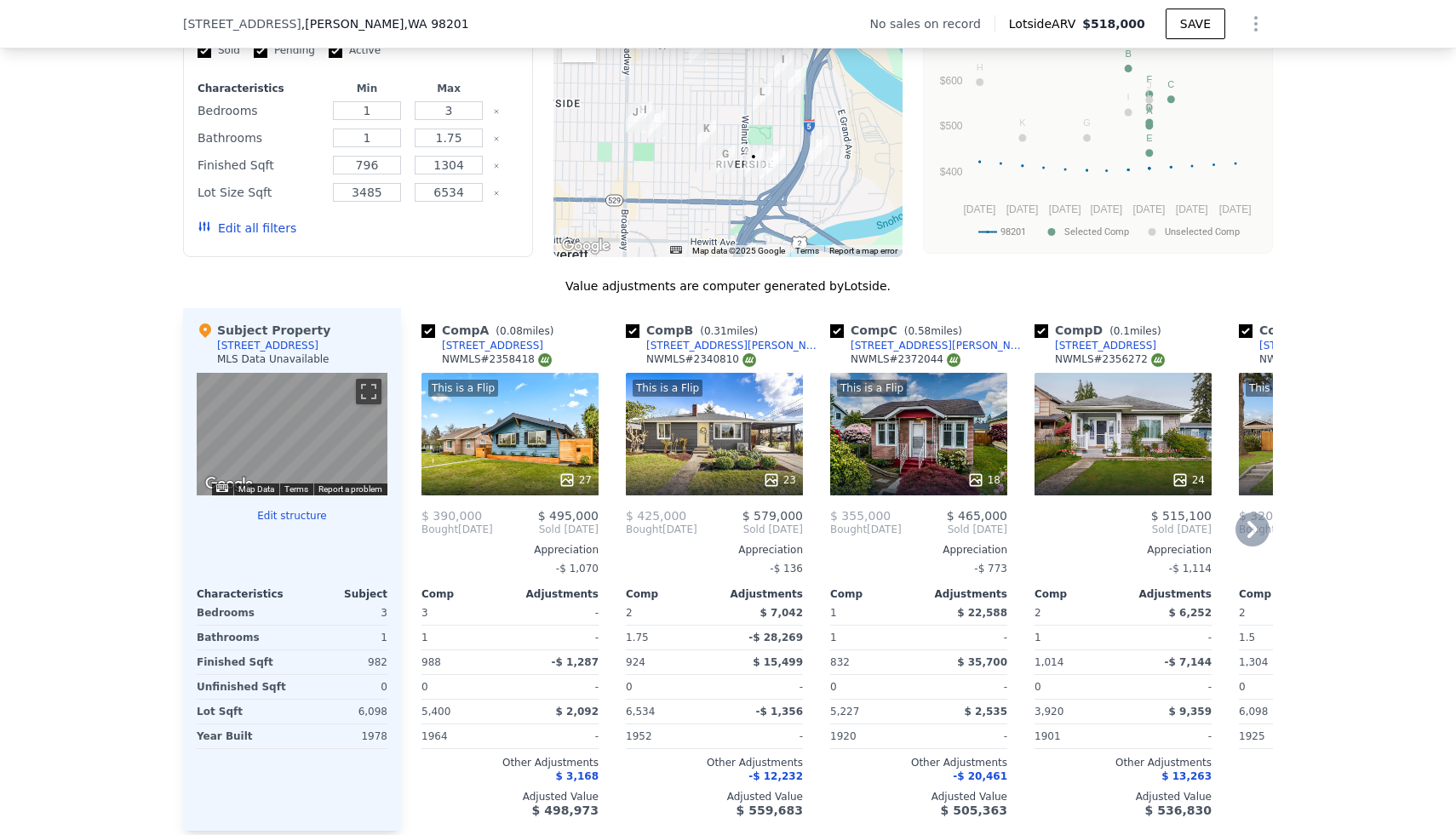
click at [765, 472] on icon at bounding box center [771, 480] width 17 height 17
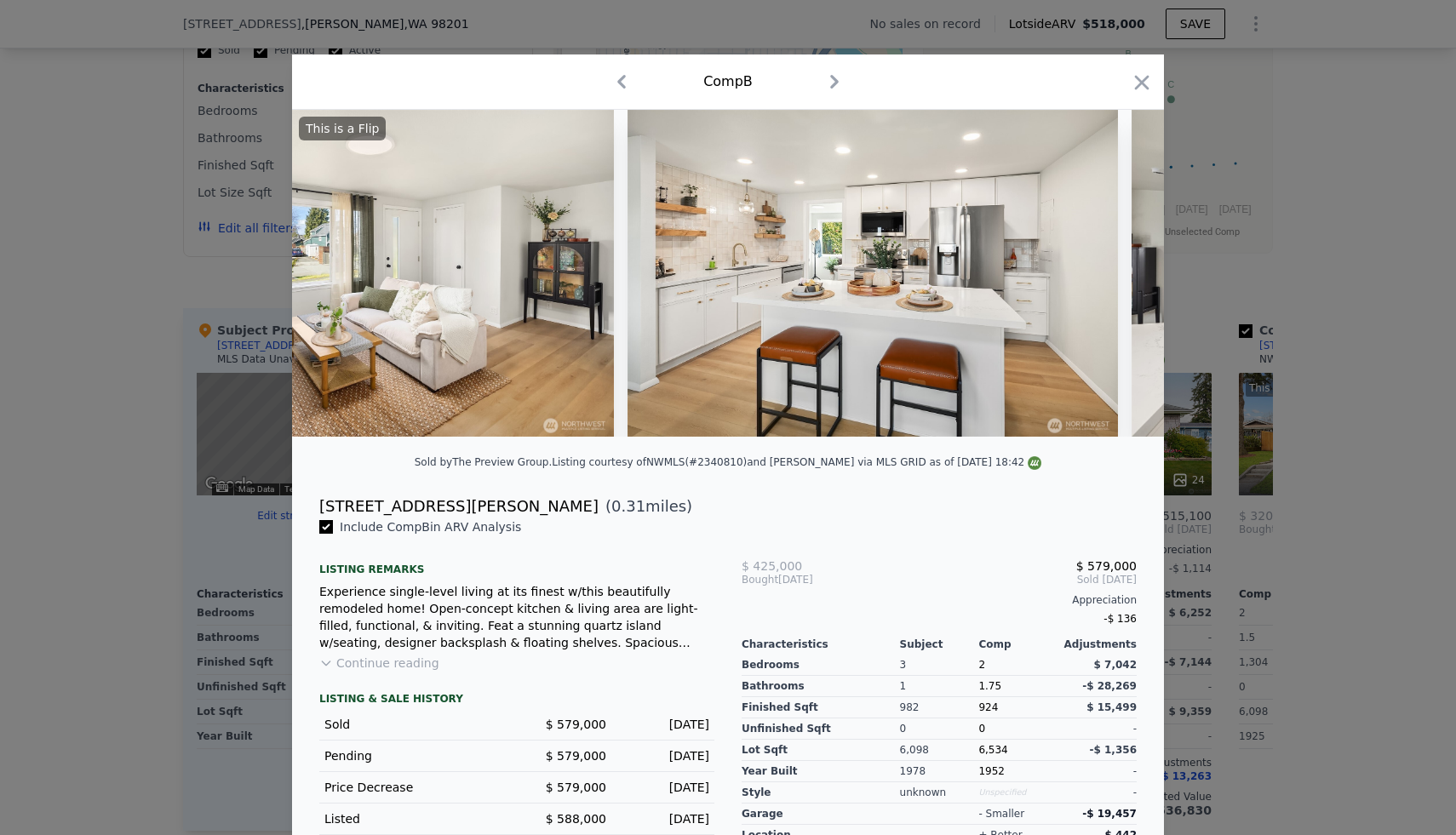
scroll to position [0, 2694]
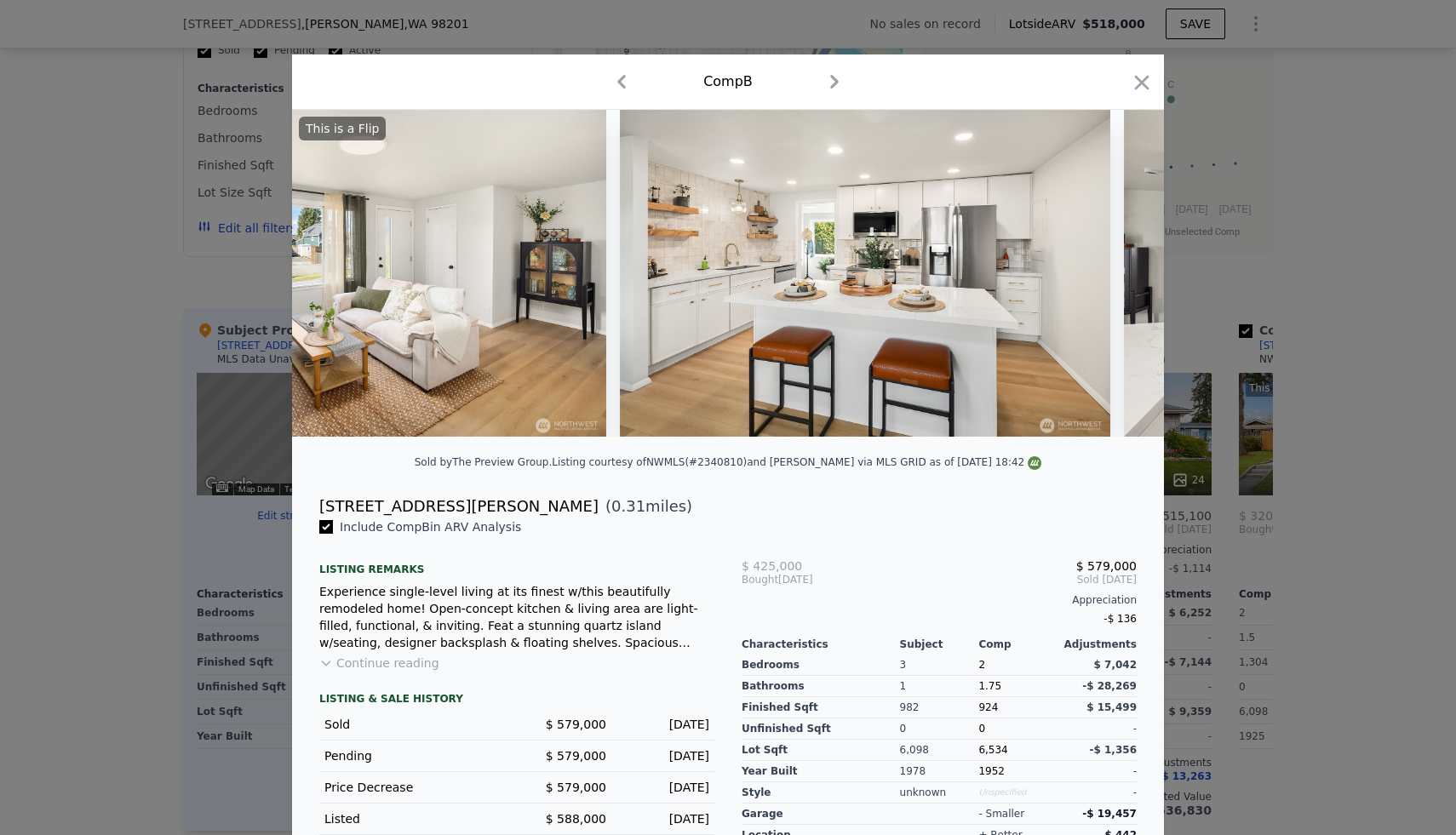
click at [1377, 372] on div at bounding box center [728, 418] width 1456 height 835
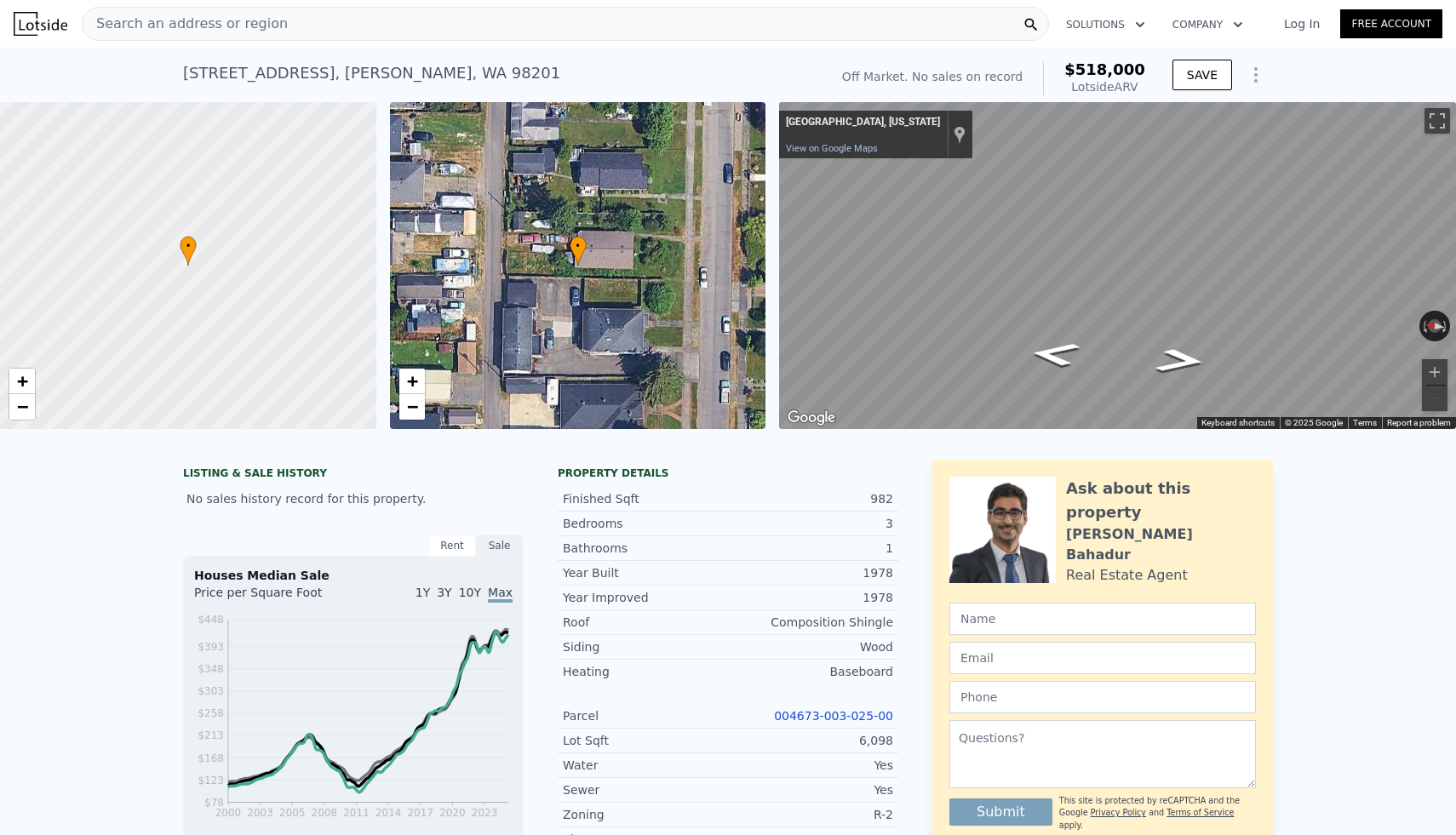
click at [357, 29] on div "Search an address or region" at bounding box center [566, 24] width 967 height 34
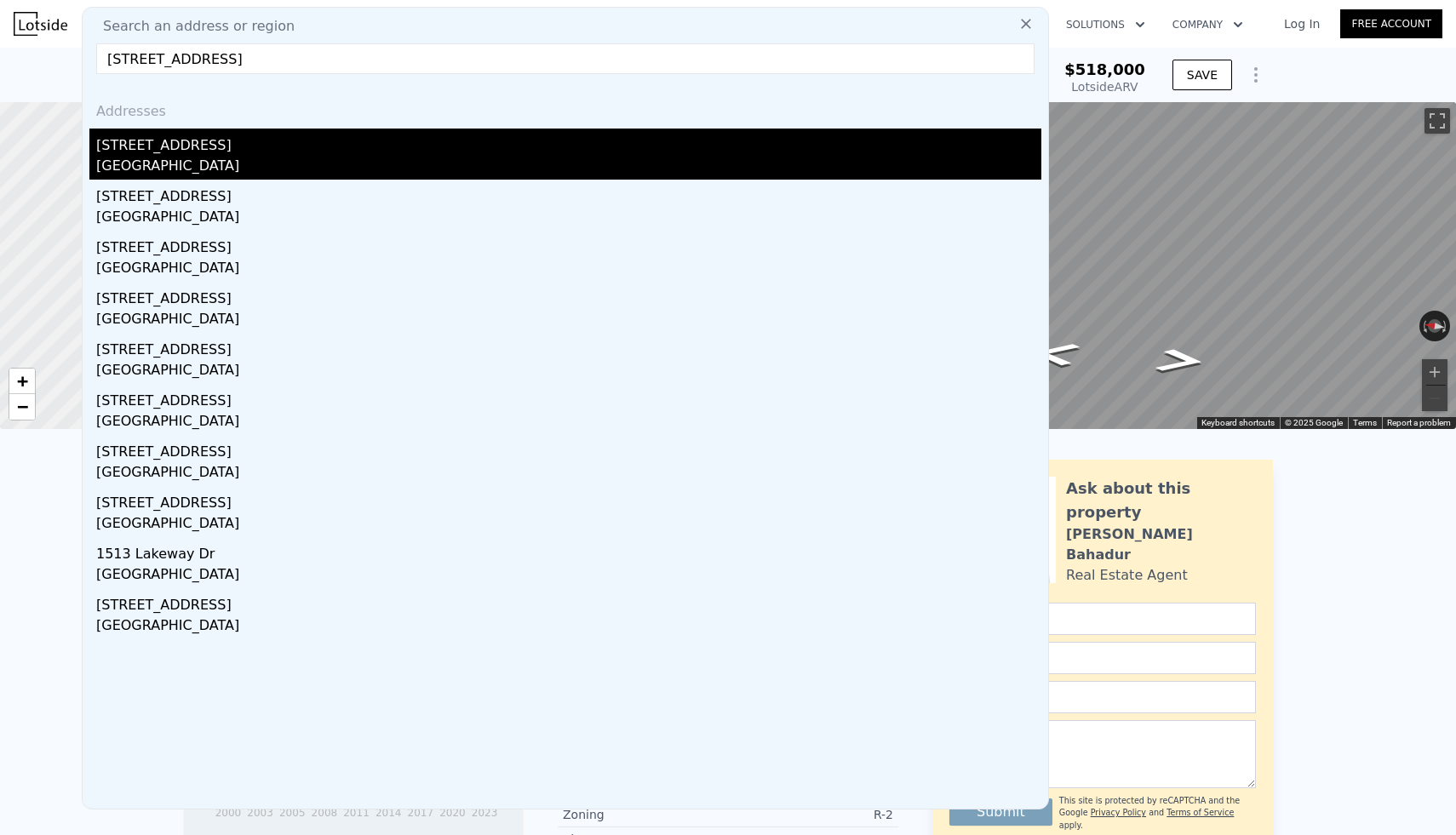
type input "[STREET_ADDRESS]"
click at [160, 149] on div "[STREET_ADDRESS]" at bounding box center [568, 142] width 945 height 28
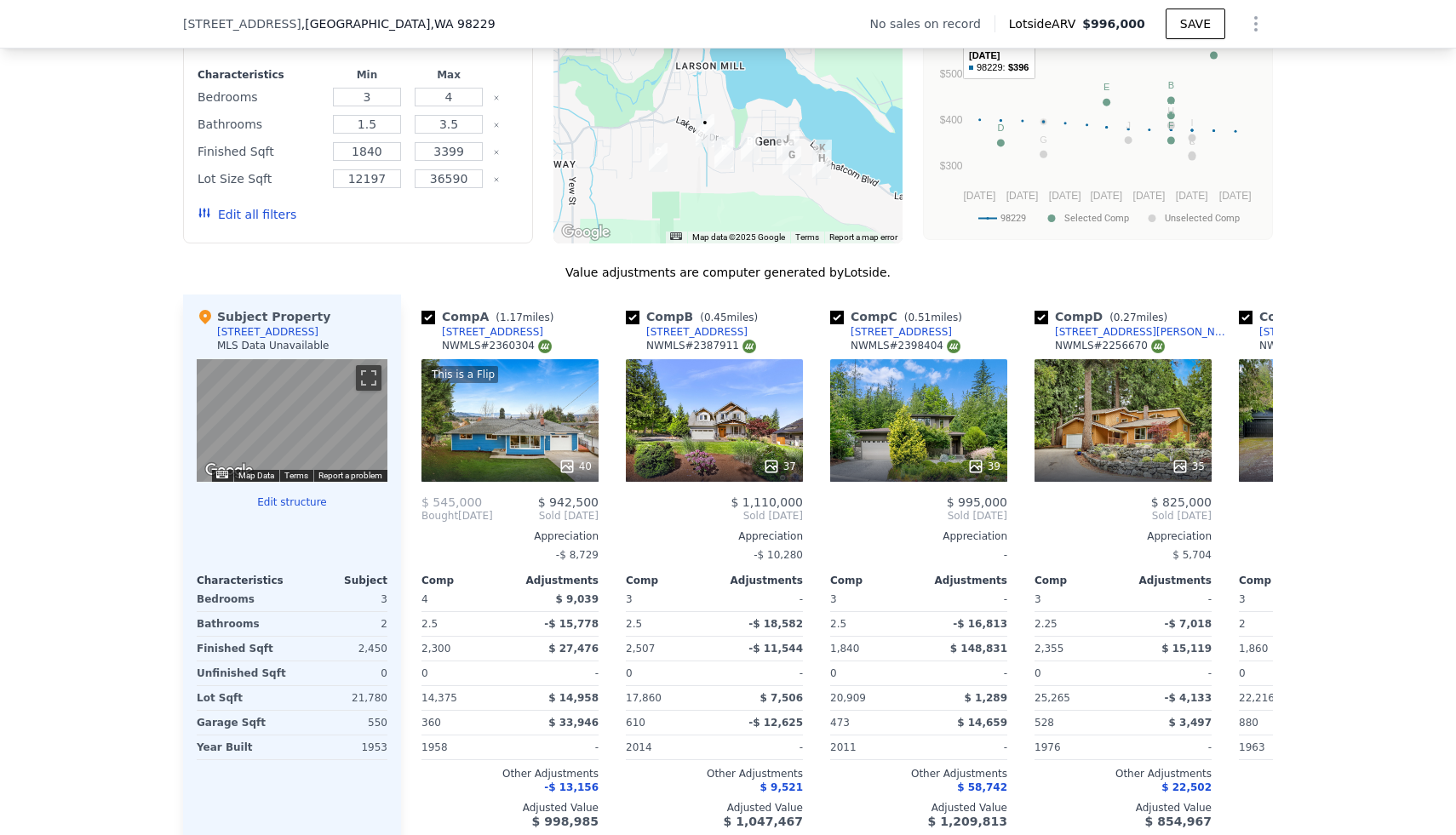
scroll to position [1407, 0]
